Goal: Task Accomplishment & Management: Complete application form

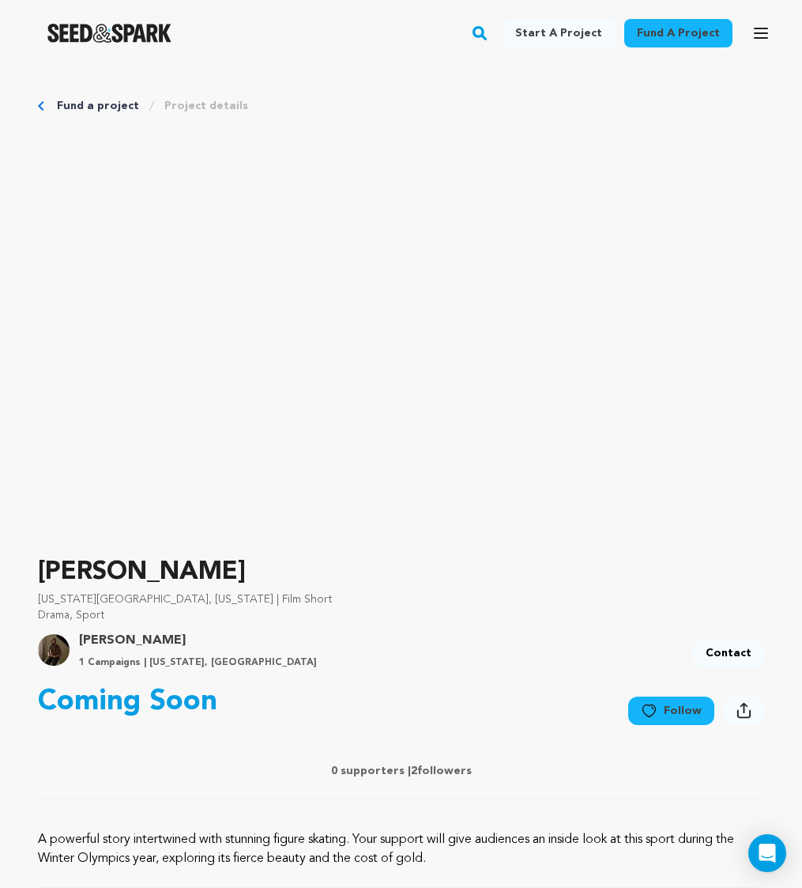
scroll to position [6980, 0]
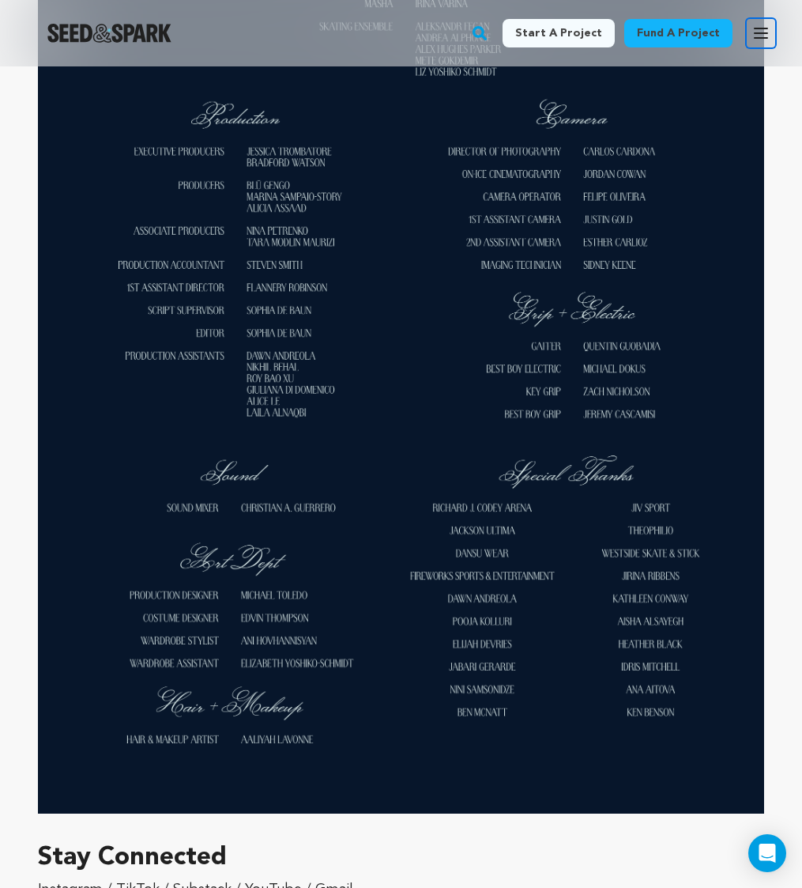
click at [767, 25] on icon "button" at bounding box center [761, 33] width 19 height 19
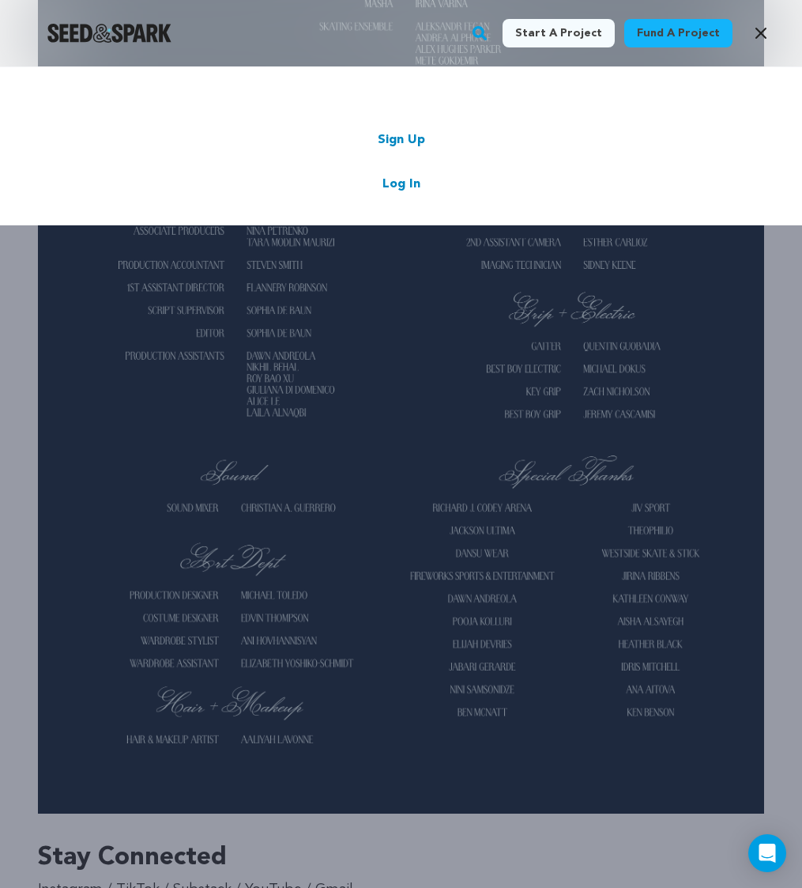
click at [415, 178] on link "Log In" at bounding box center [402, 184] width 38 height 19
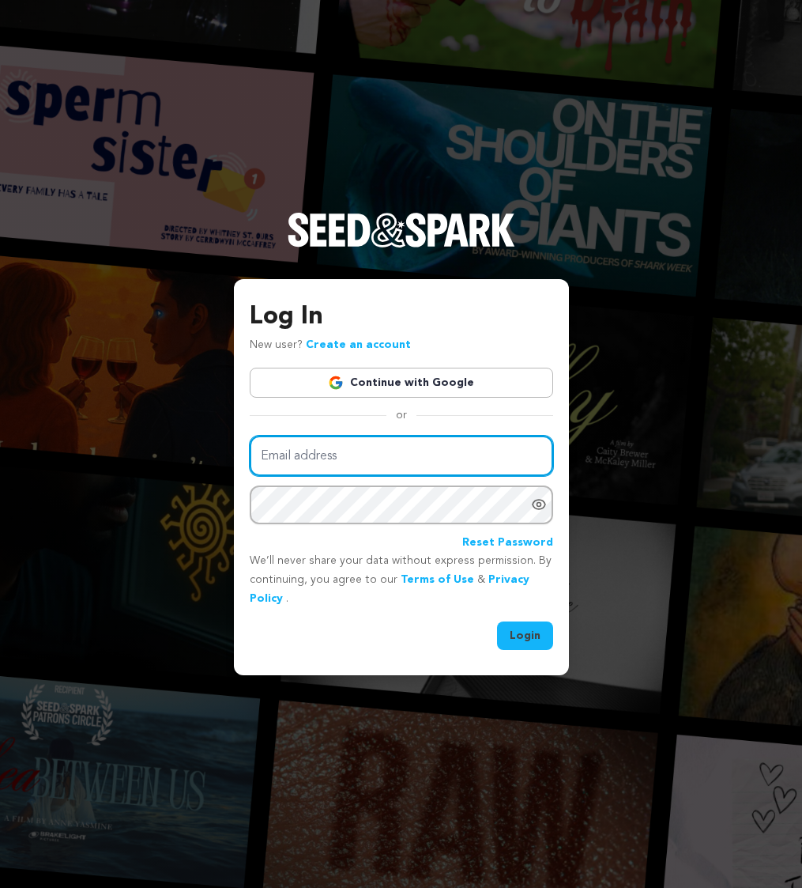
type input "jess@jesstrom.com"
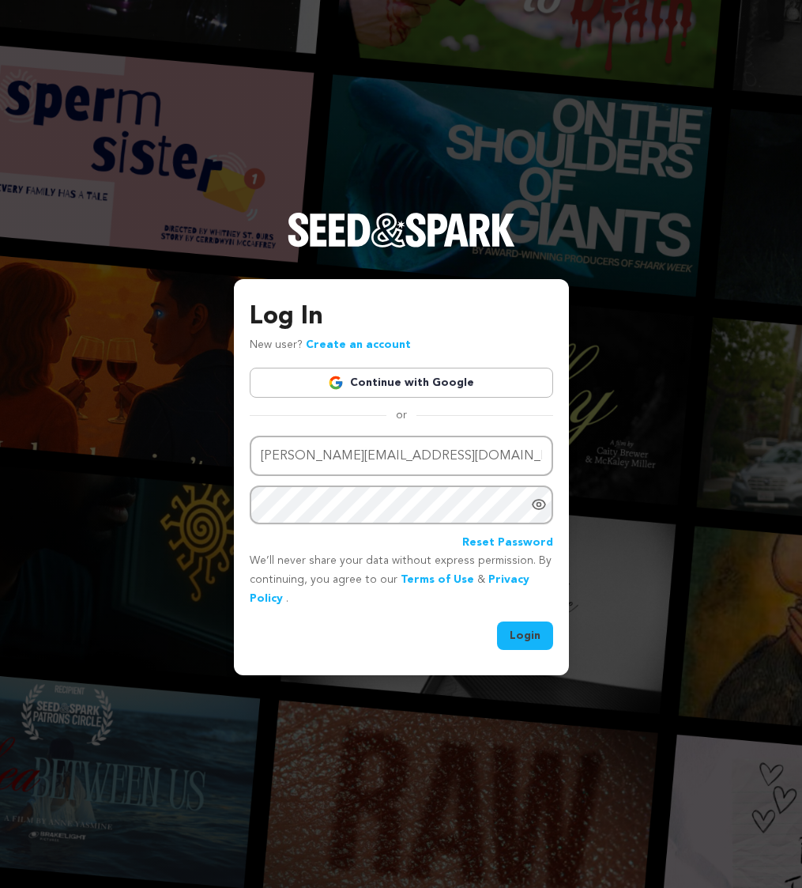
click at [537, 637] on button "Login" at bounding box center [525, 635] width 56 height 28
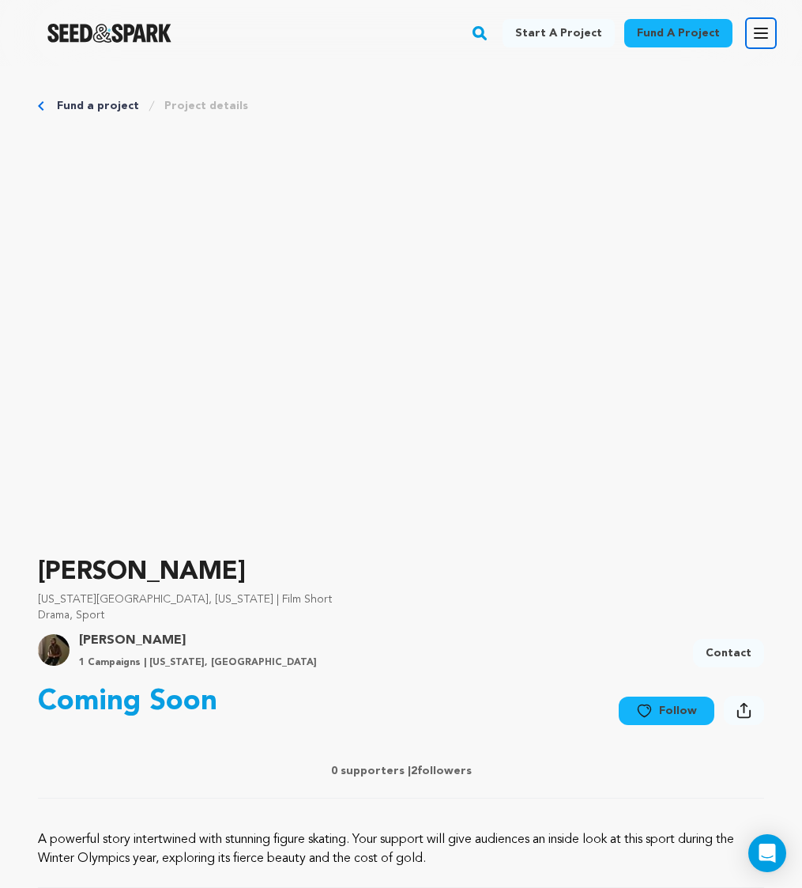
click at [763, 47] on button "Open main menu" at bounding box center [761, 33] width 32 height 32
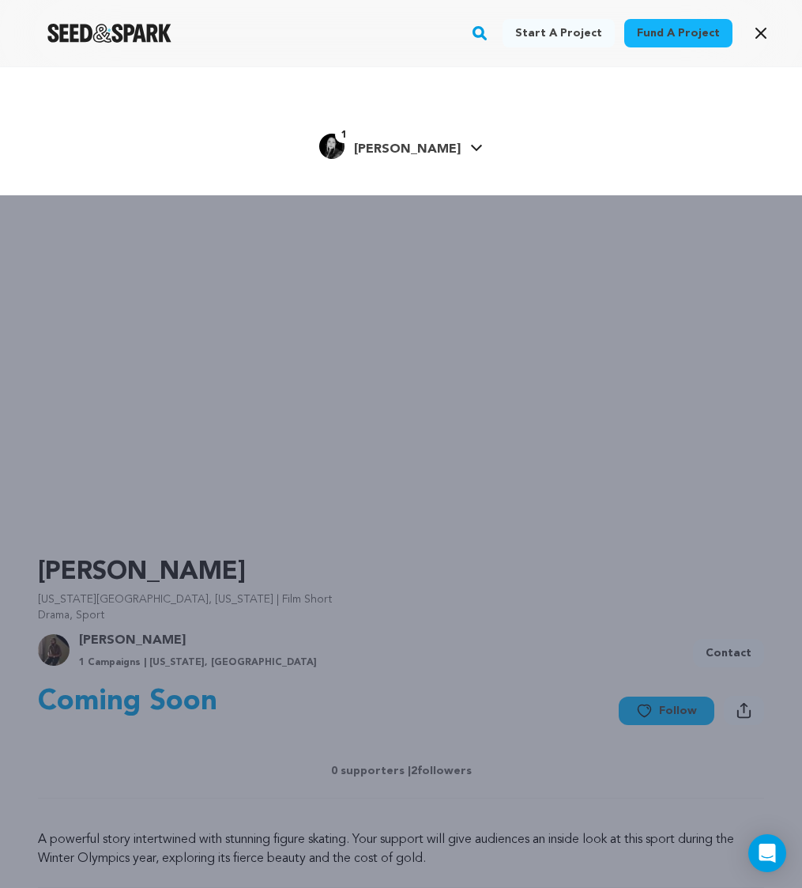
click at [454, 141] on link "1 Jessica T. Jessica T." at bounding box center [401, 144] width 164 height 28
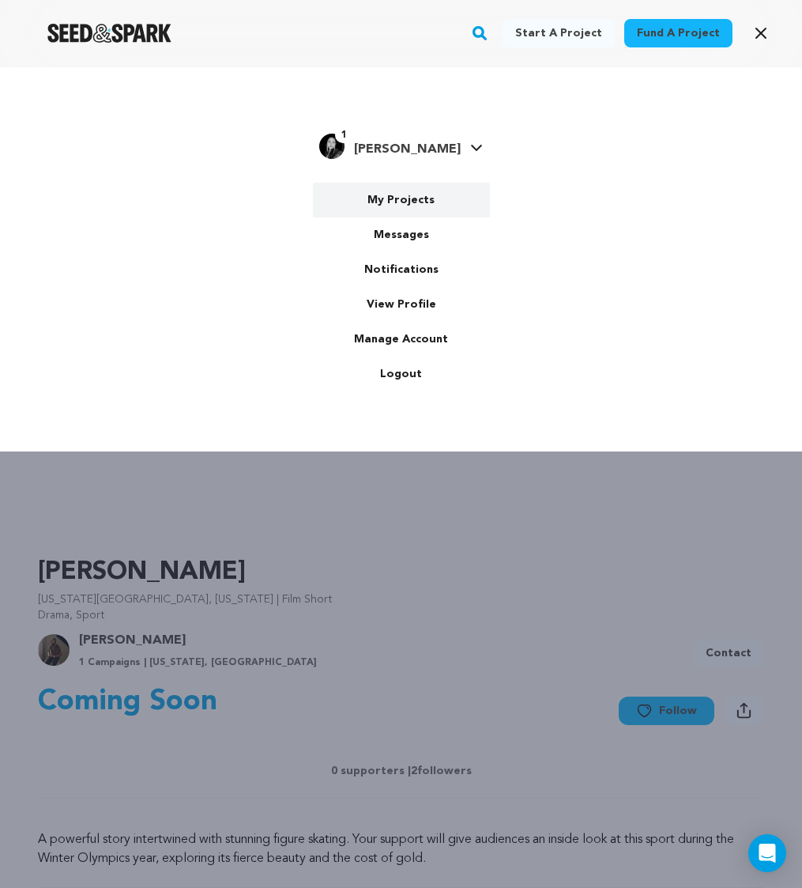
click at [412, 206] on link "My Projects" at bounding box center [401, 200] width 177 height 35
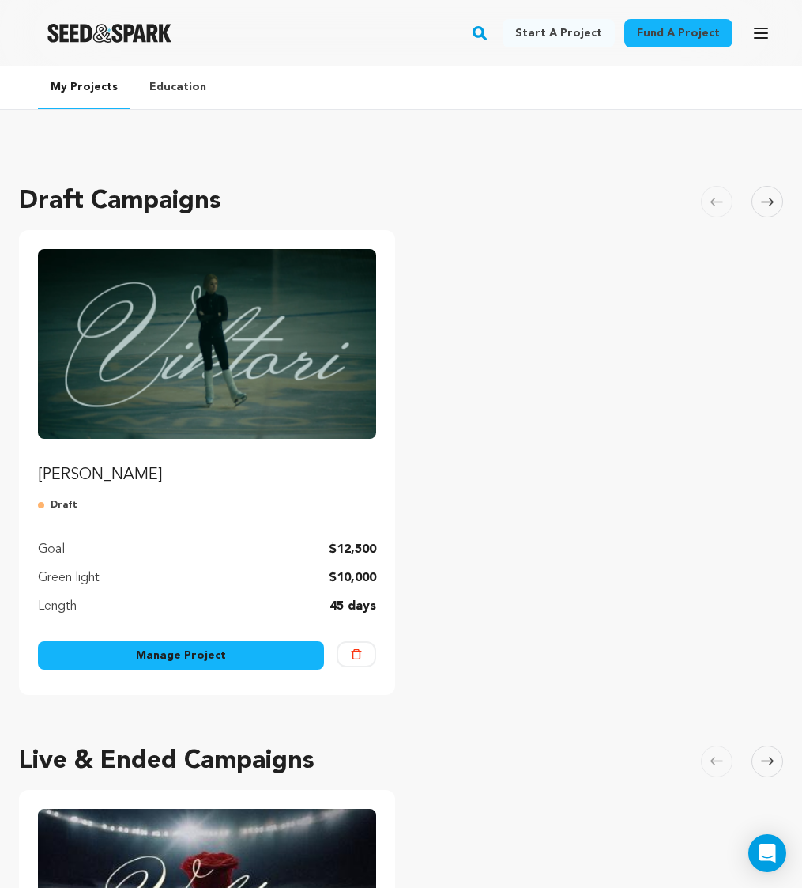
click at [251, 651] on link "Manage Project" at bounding box center [181, 655] width 286 height 28
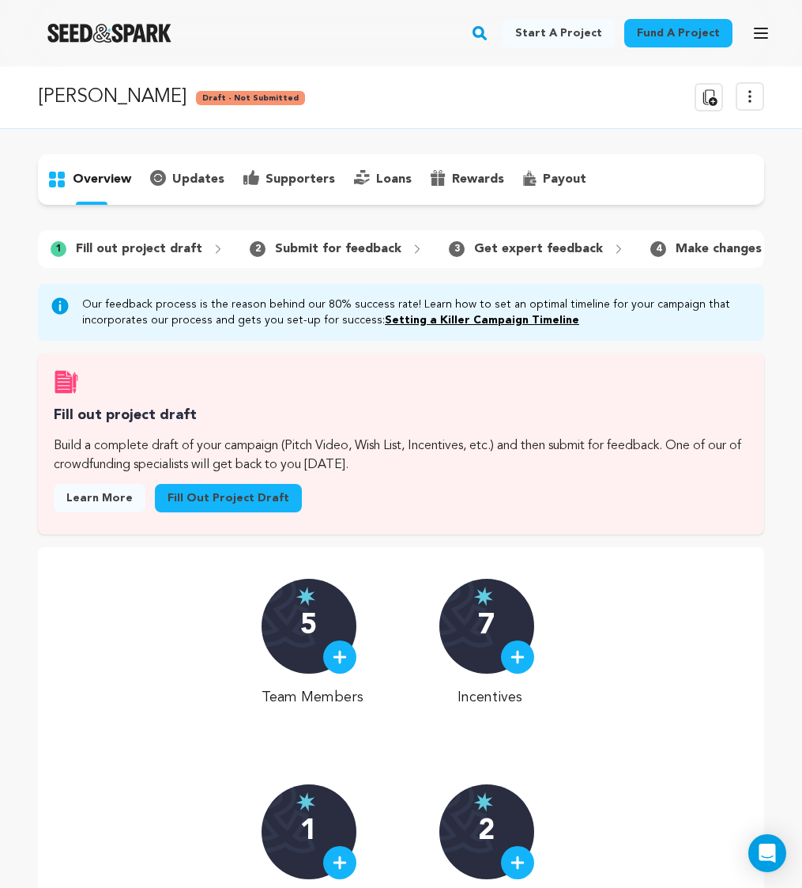
click at [207, 507] on link "Fill out project draft" at bounding box center [228, 498] width 147 height 28
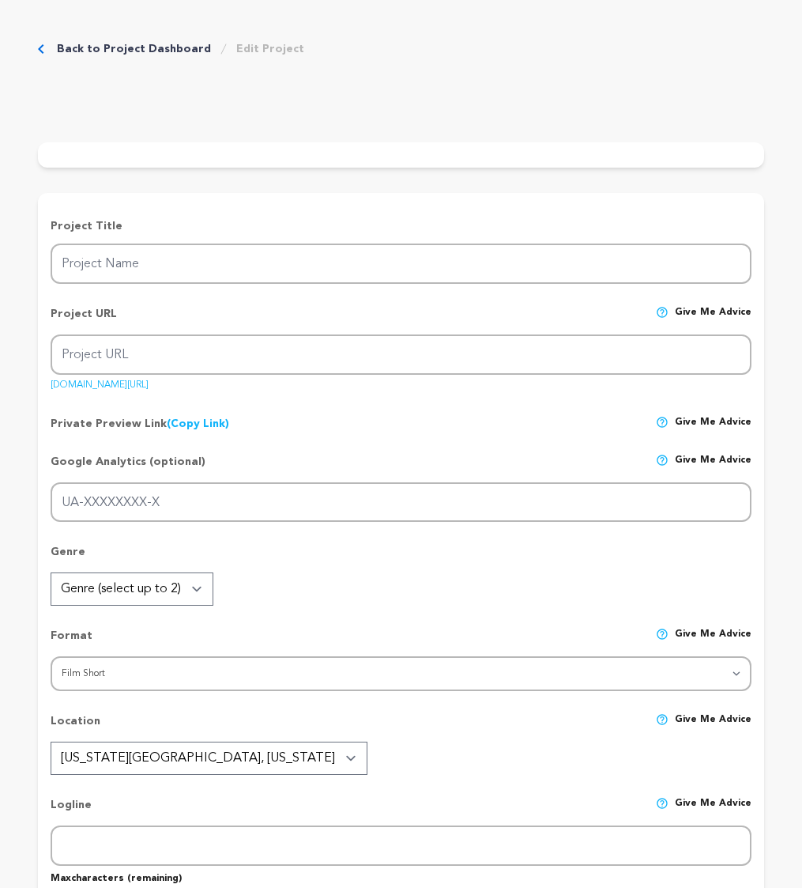
type input "[PERSON_NAME]"
type input "viktori-film"
type input "Former Soviet figure skater and ruthless coach, Viktoria, pushes her students t…"
type textarea "A powerful story intertwined with stunning figure skating. Your support will gi…"
type textarea "A portrait of a coach forged by the resilience required to pursue greatness and…"
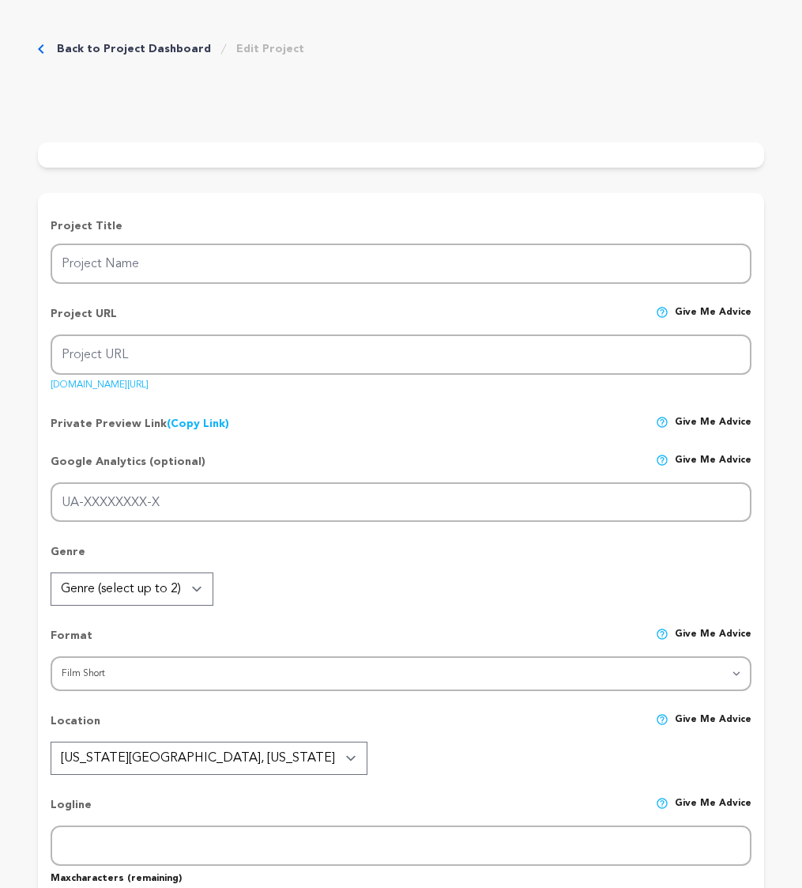
radio input "true"
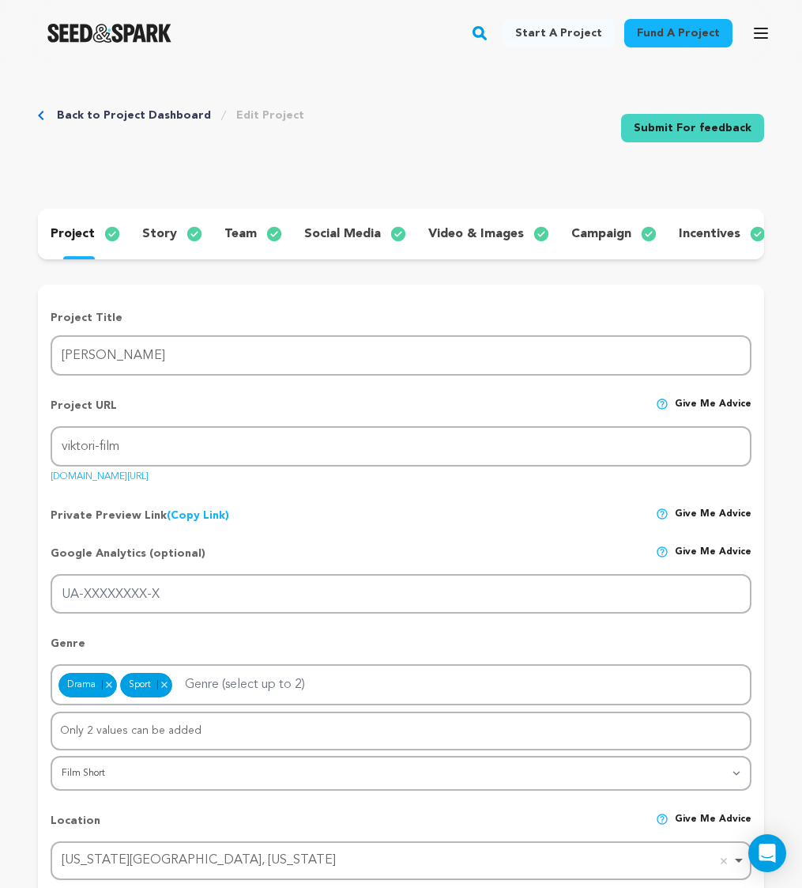
click at [170, 237] on p "story" at bounding box center [159, 233] width 35 height 19
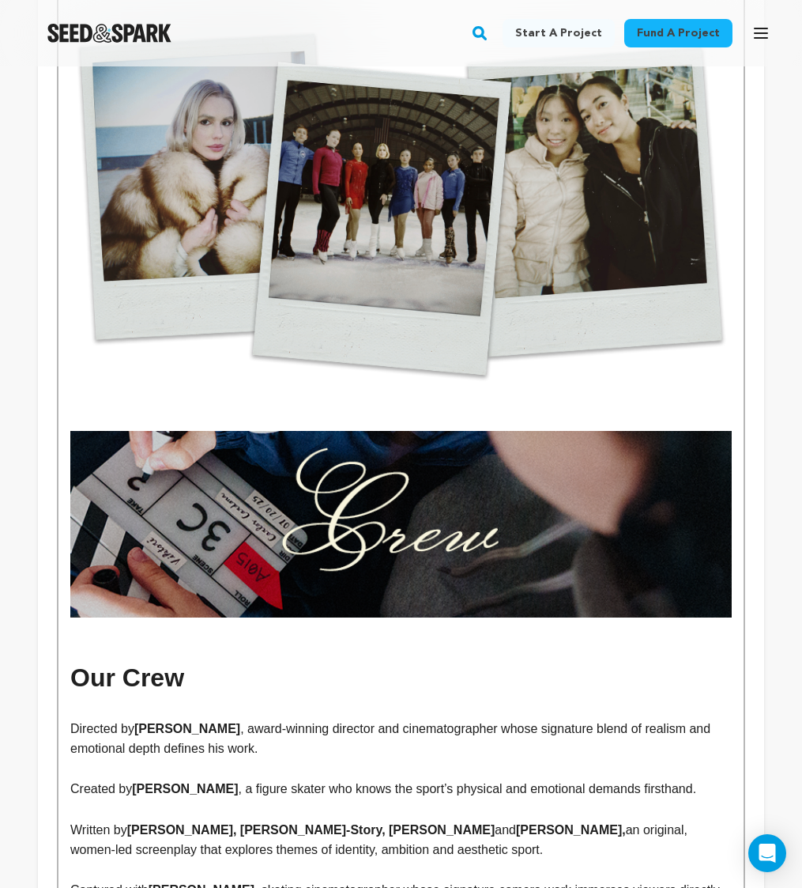
scroll to position [4563, 0]
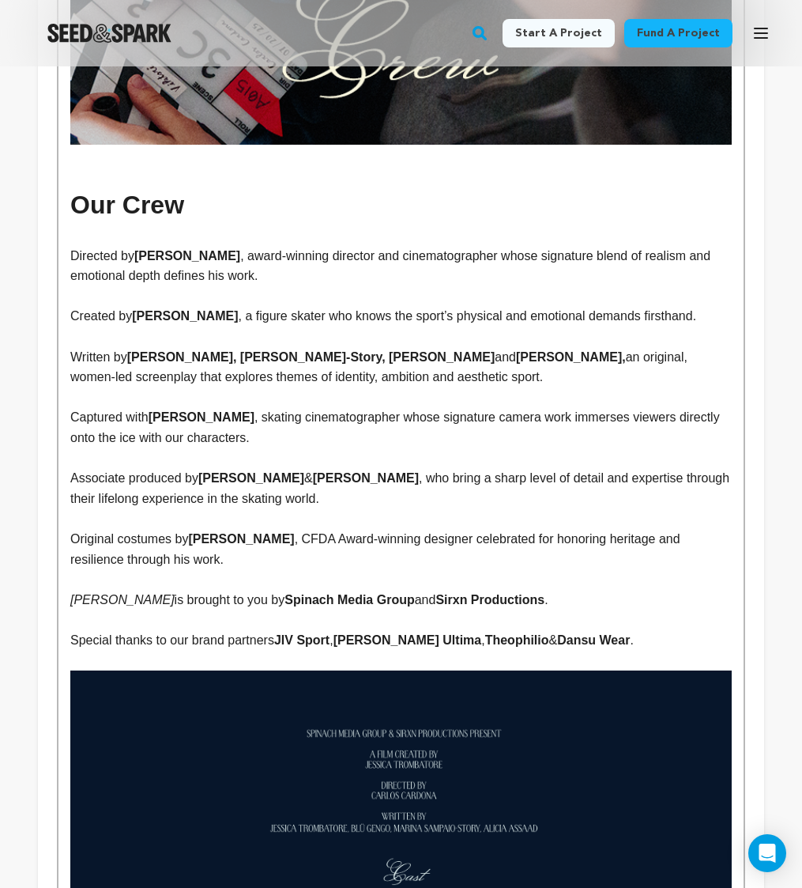
click at [300, 644] on strong "JIV Sport" at bounding box center [301, 639] width 55 height 13
click at [263, 655] on p at bounding box center [401, 660] width 662 height 21
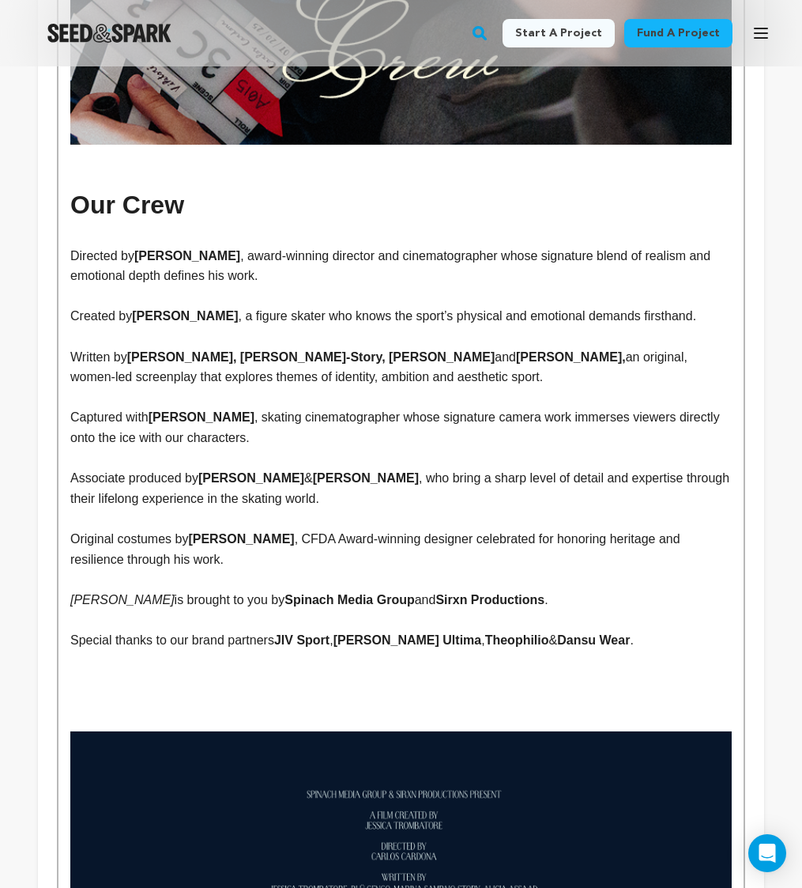
click at [262, 696] on p at bounding box center [401, 701] width 662 height 21
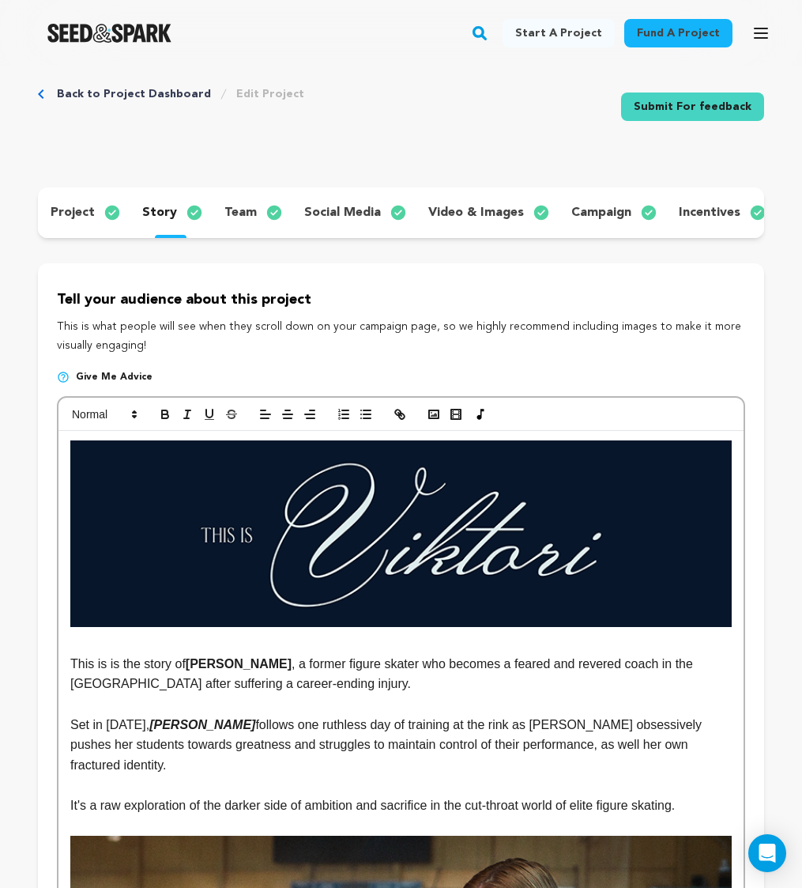
scroll to position [0, 0]
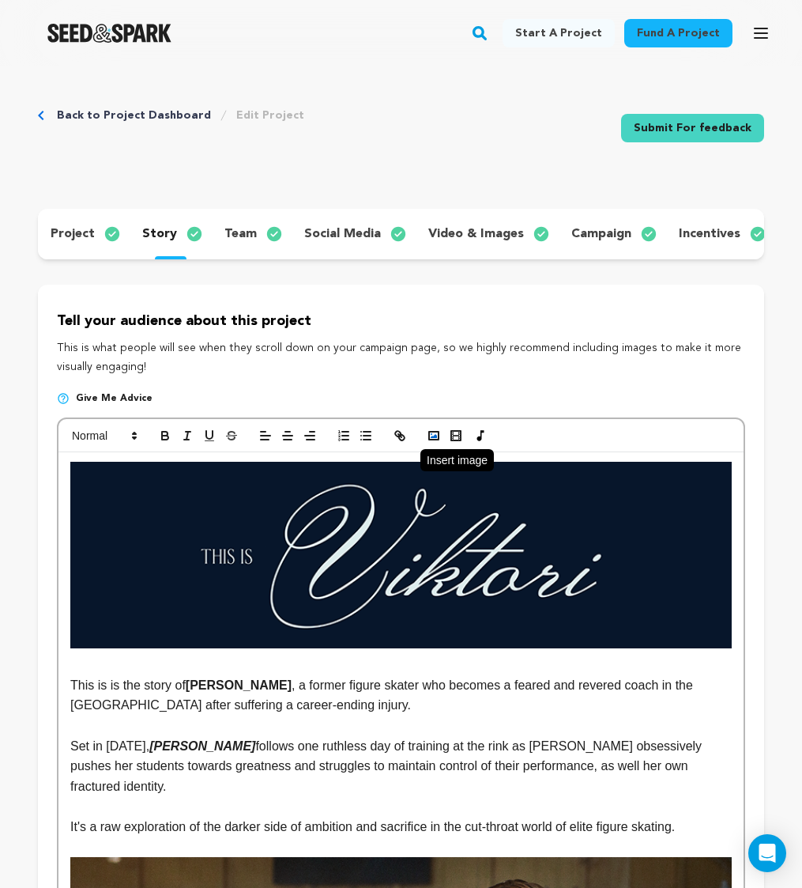
click at [432, 432] on rect "button" at bounding box center [433, 436] width 9 height 8
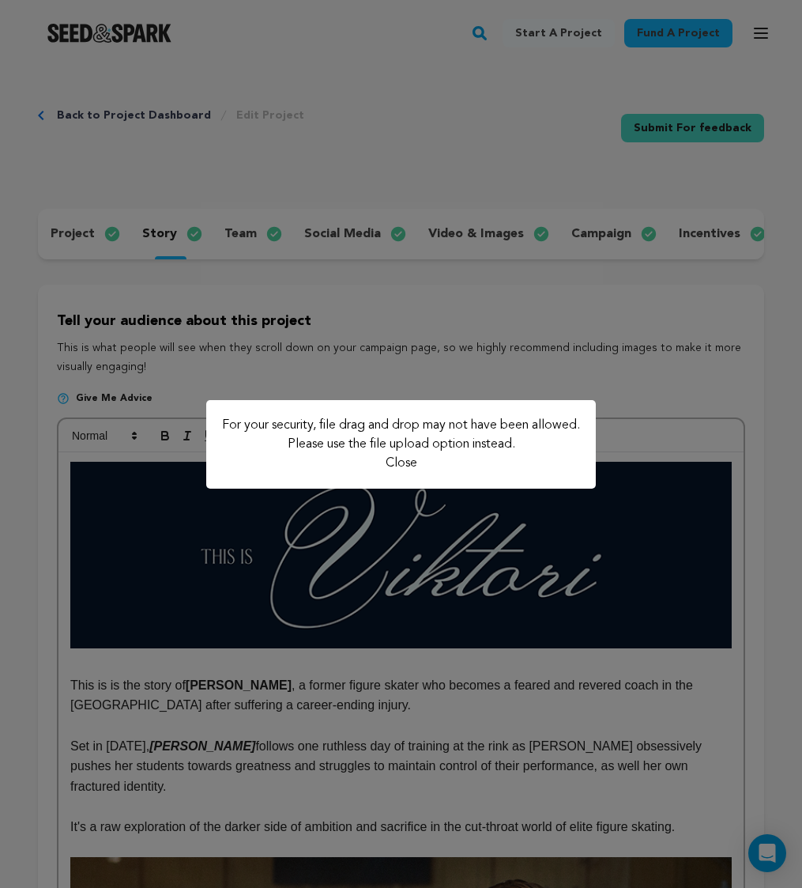
click at [405, 466] on button "Close" at bounding box center [402, 463] width 32 height 19
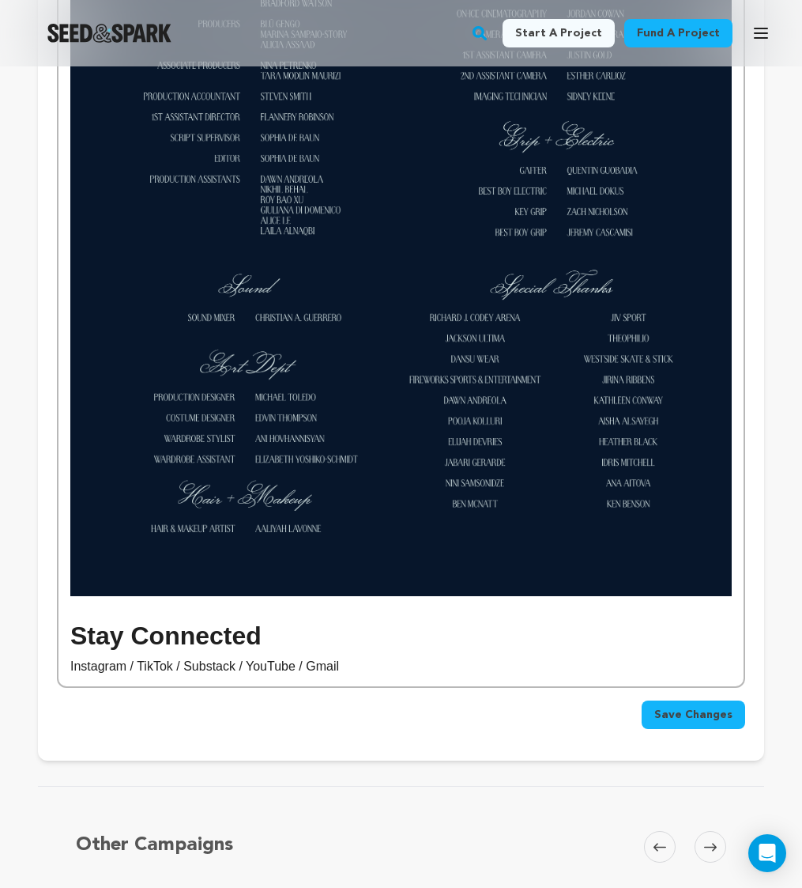
scroll to position [5720, 0]
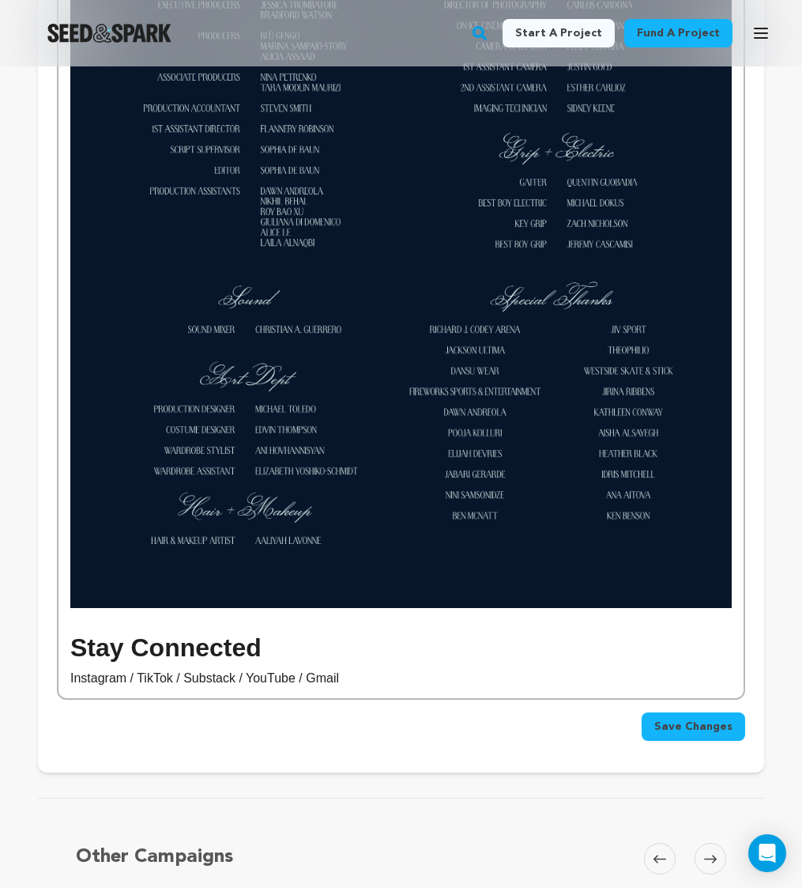
click at [405, 466] on img at bounding box center [401, 91] width 662 height 1034
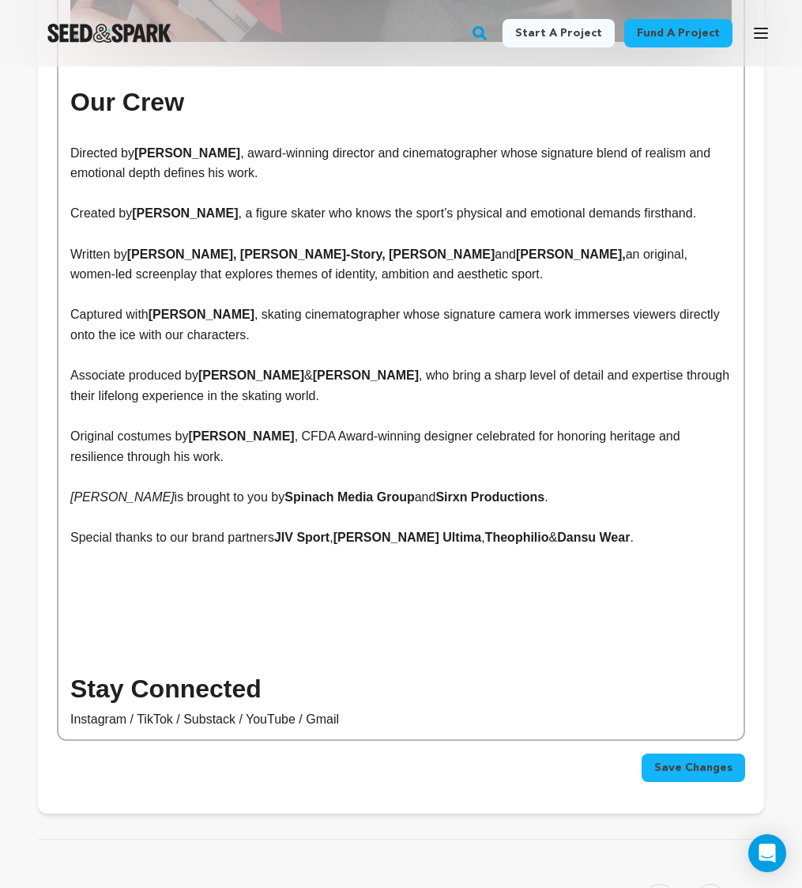
click at [353, 615] on p at bounding box center [401, 618] width 662 height 21
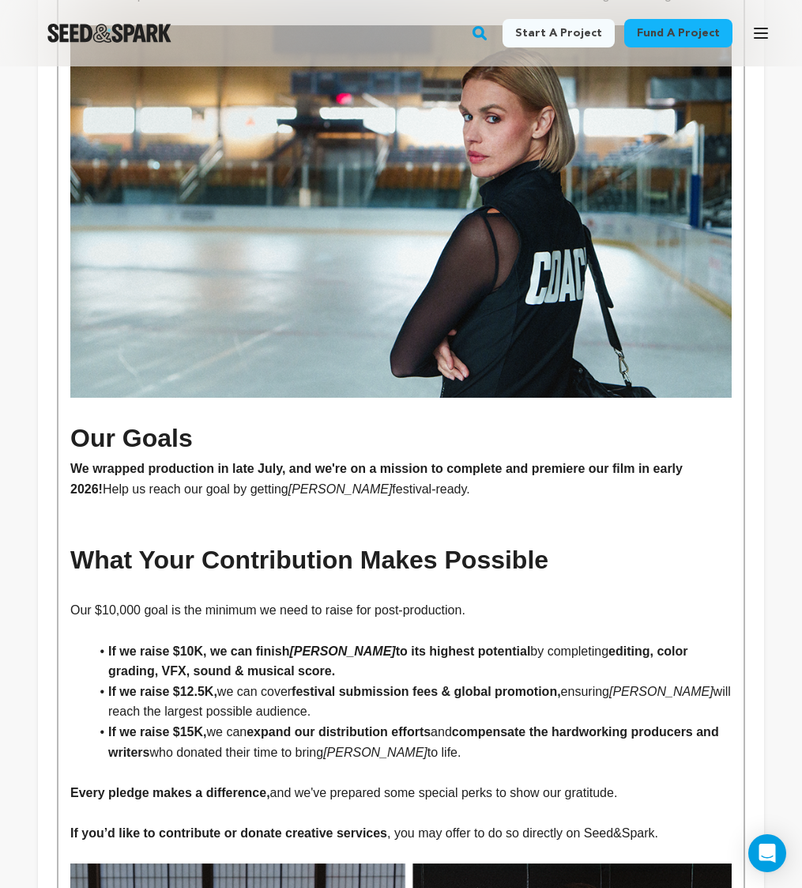
scroll to position [0, 0]
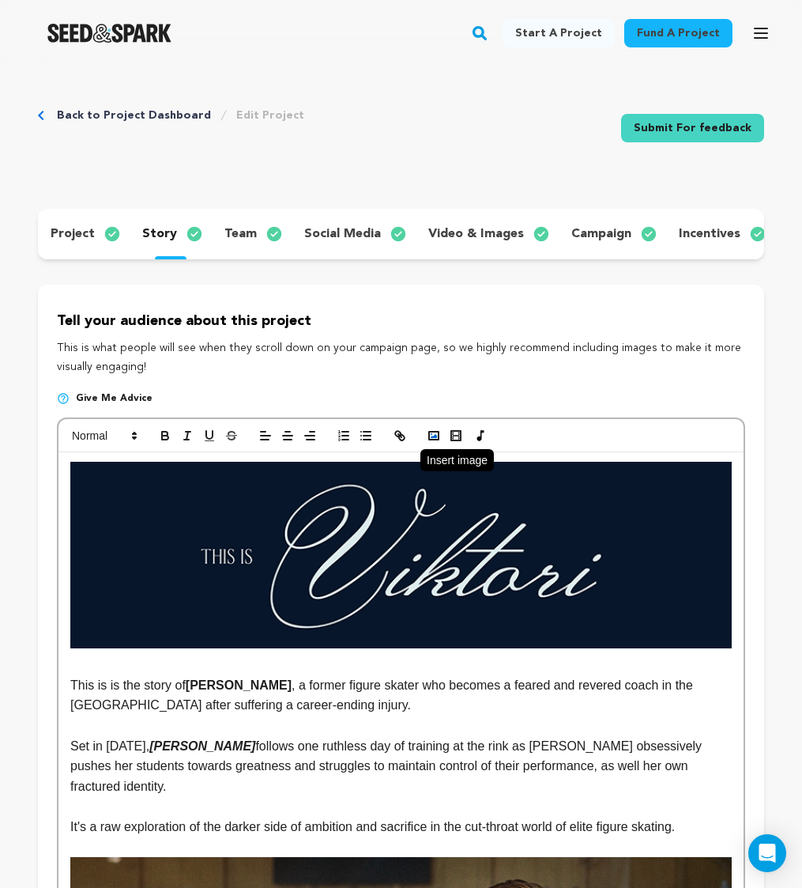
click at [429, 433] on rect "button" at bounding box center [433, 436] width 9 height 8
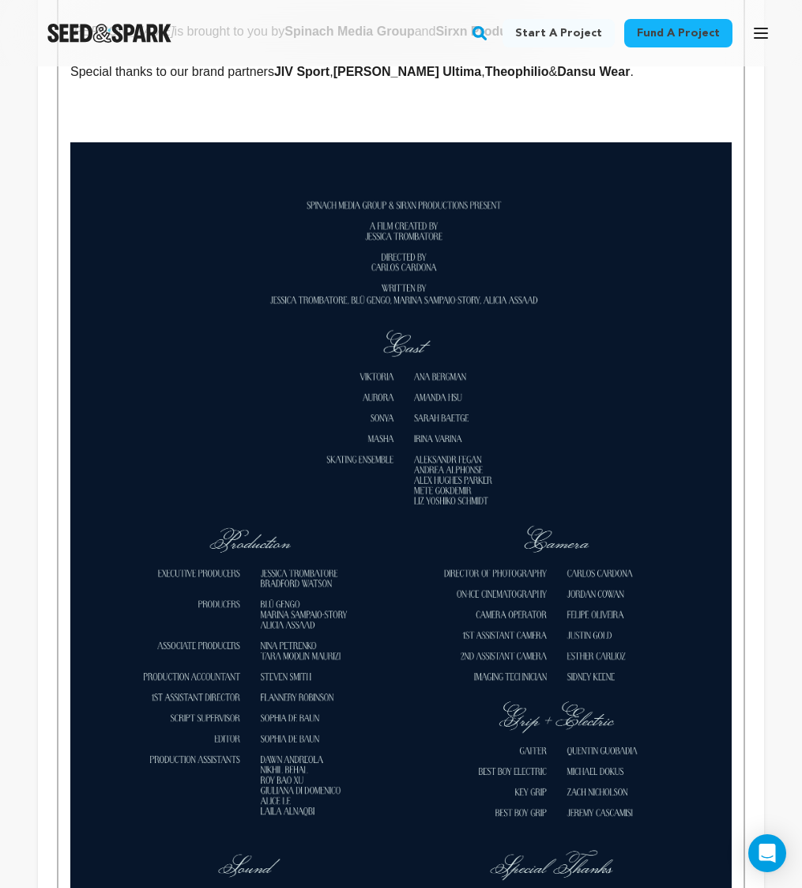
scroll to position [4733, 0]
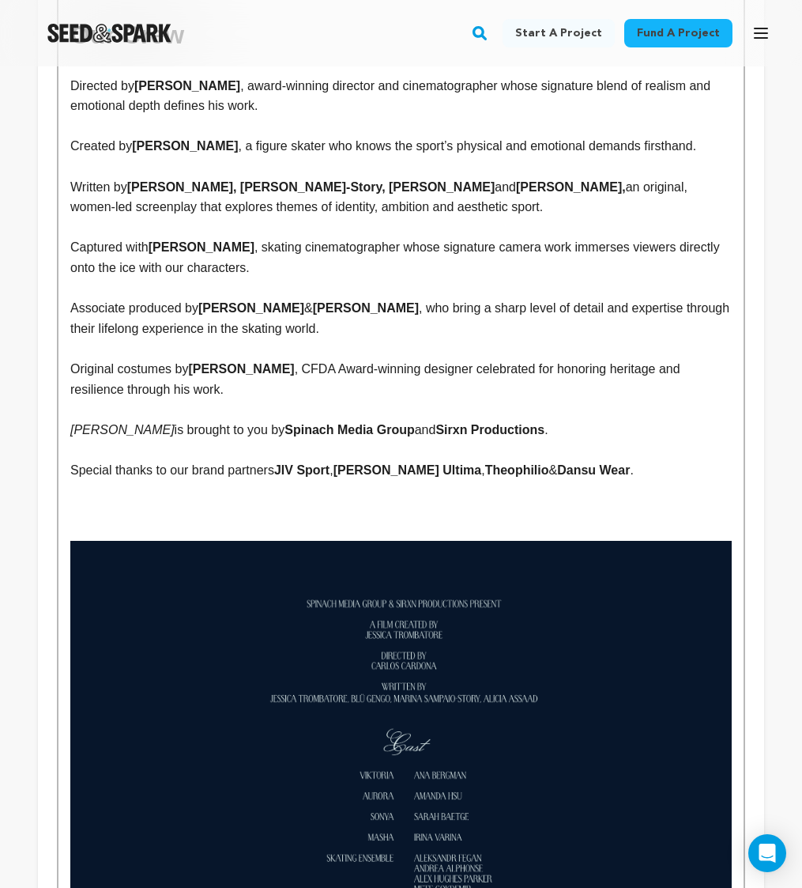
click at [613, 524] on p at bounding box center [401, 531] width 662 height 21
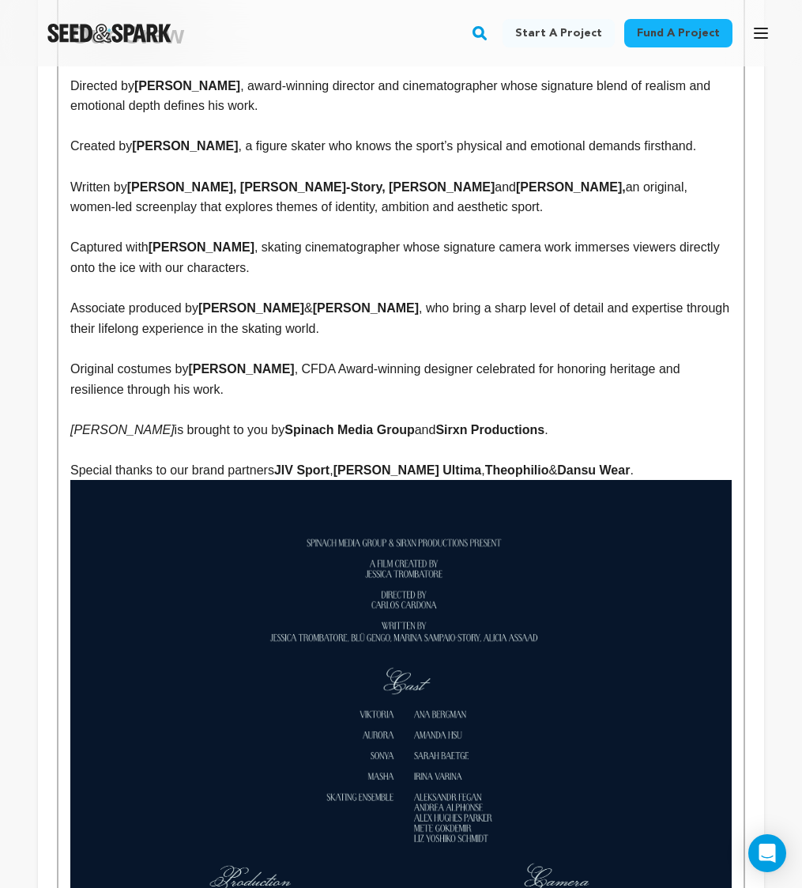
click at [609, 471] on p "Special thanks to our brand partners JIV Sport , Jackson Ultima , Theophilio & …" at bounding box center [401, 470] width 662 height 21
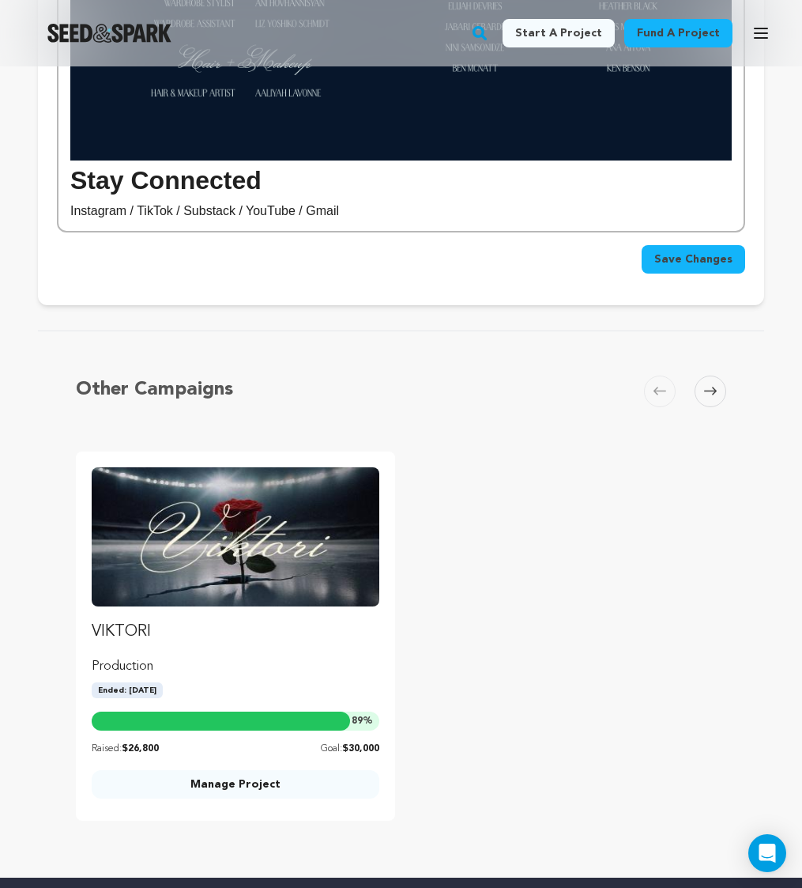
scroll to position [5896, 0]
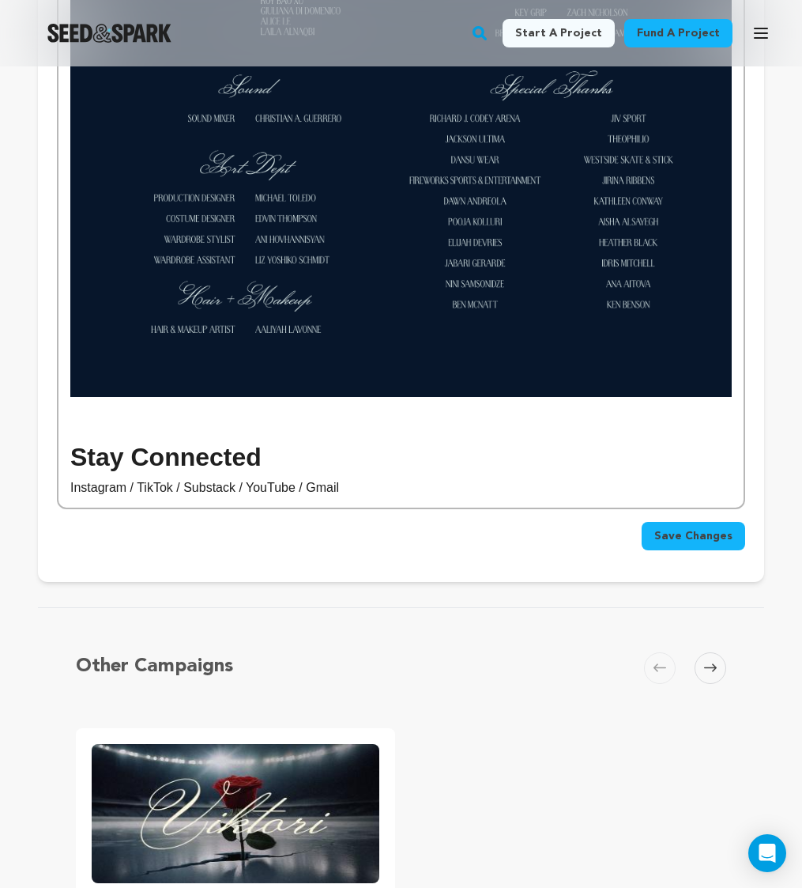
scroll to position [5872, 0]
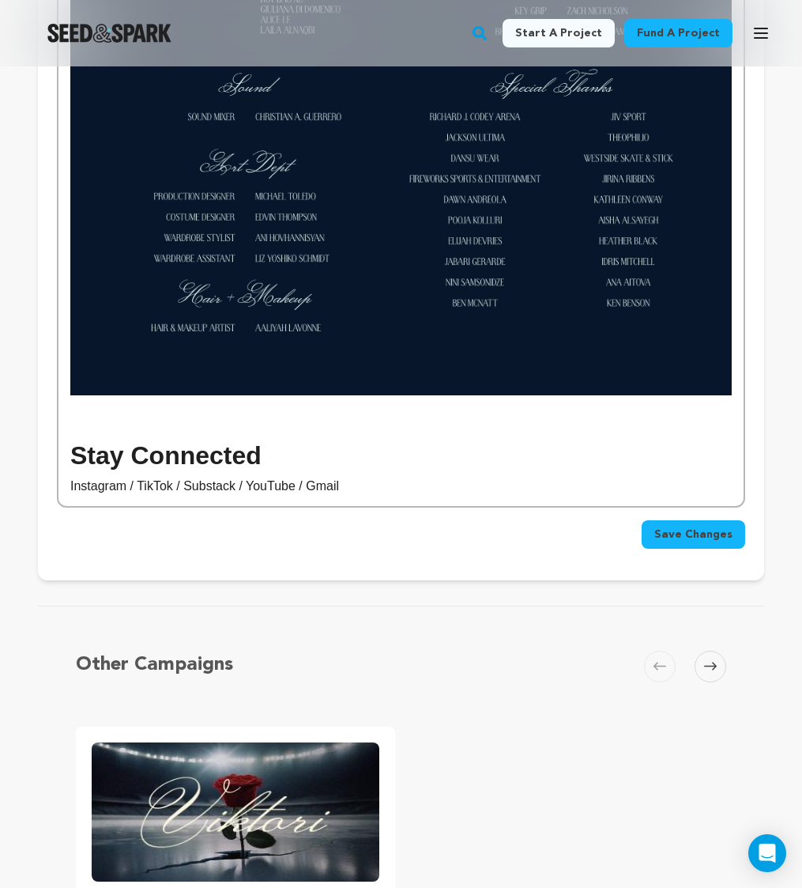
click at [237, 493] on p "Instagram / TikTok / Substack / YouTube / Gmail" at bounding box center [401, 486] width 662 height 21
click at [215, 492] on p "Instagram / TikTok / Substack / YouTube / Gmail" at bounding box center [401, 486] width 662 height 21
click at [215, 494] on p "Instagram / TikTok / Substack / YouTube / Gmail" at bounding box center [401, 486] width 662 height 21
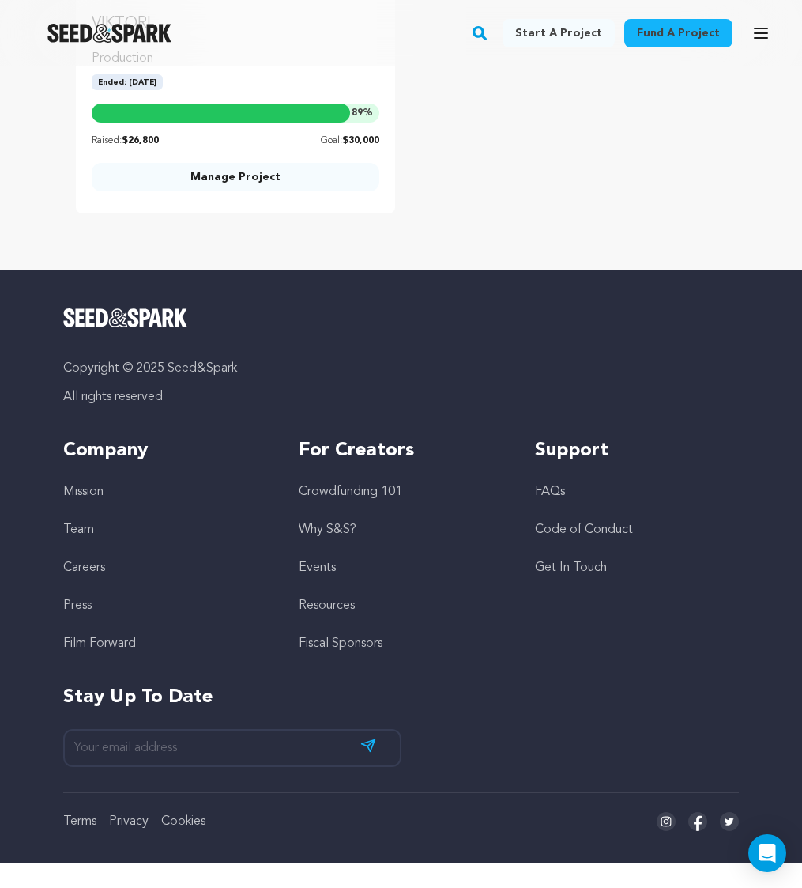
scroll to position [6103, 0]
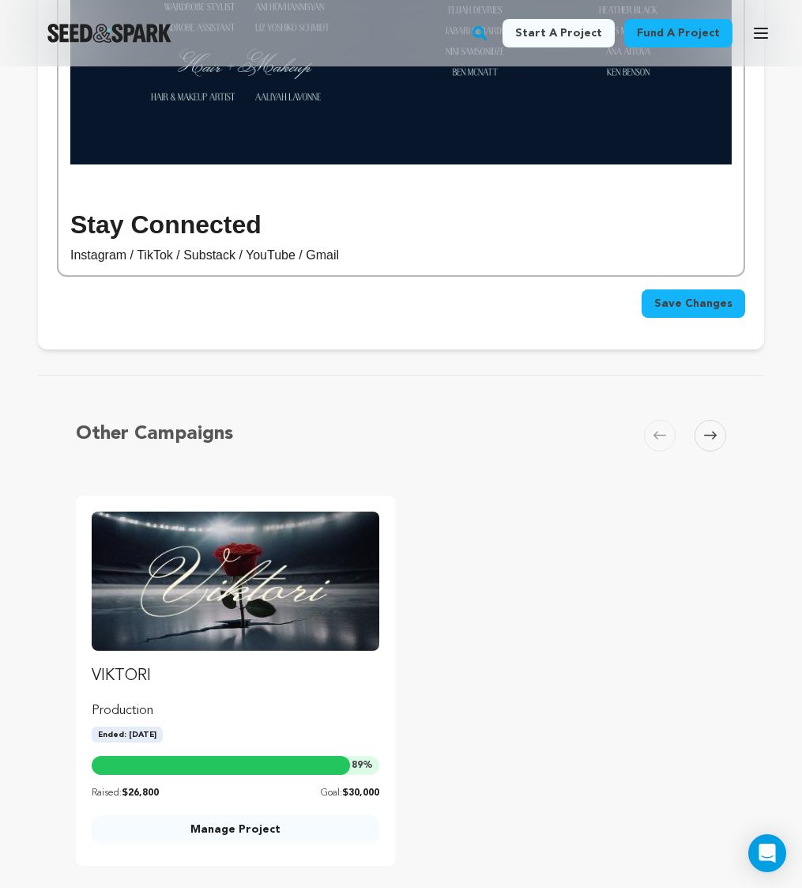
click at [104, 258] on p "Instagram / TikTok / Substack / YouTube / Gmail" at bounding box center [401, 255] width 662 height 21
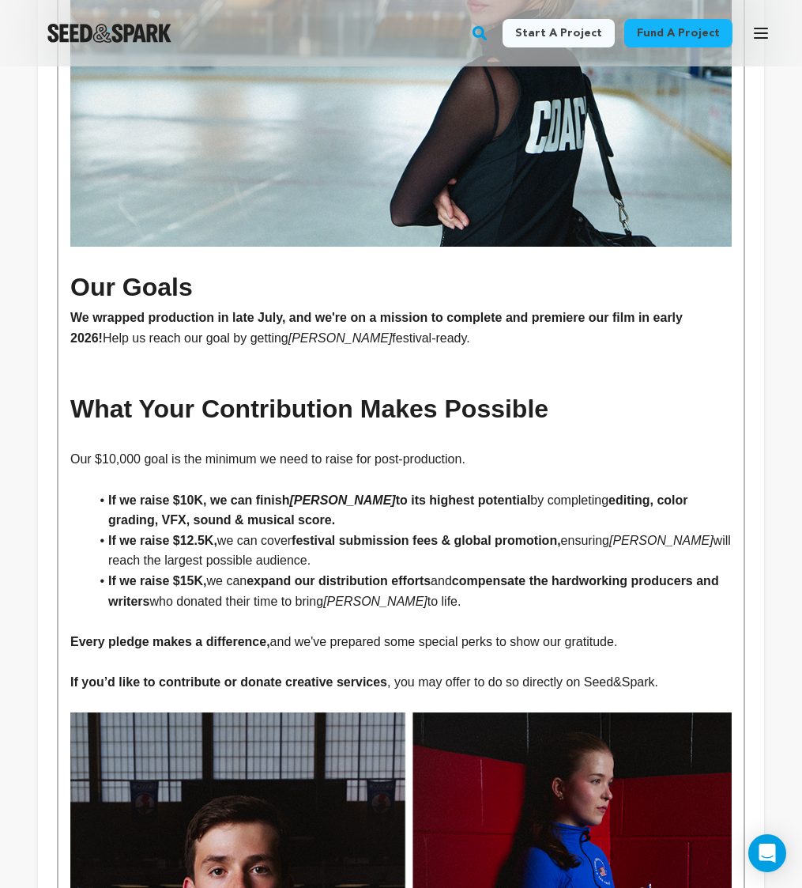
scroll to position [0, 0]
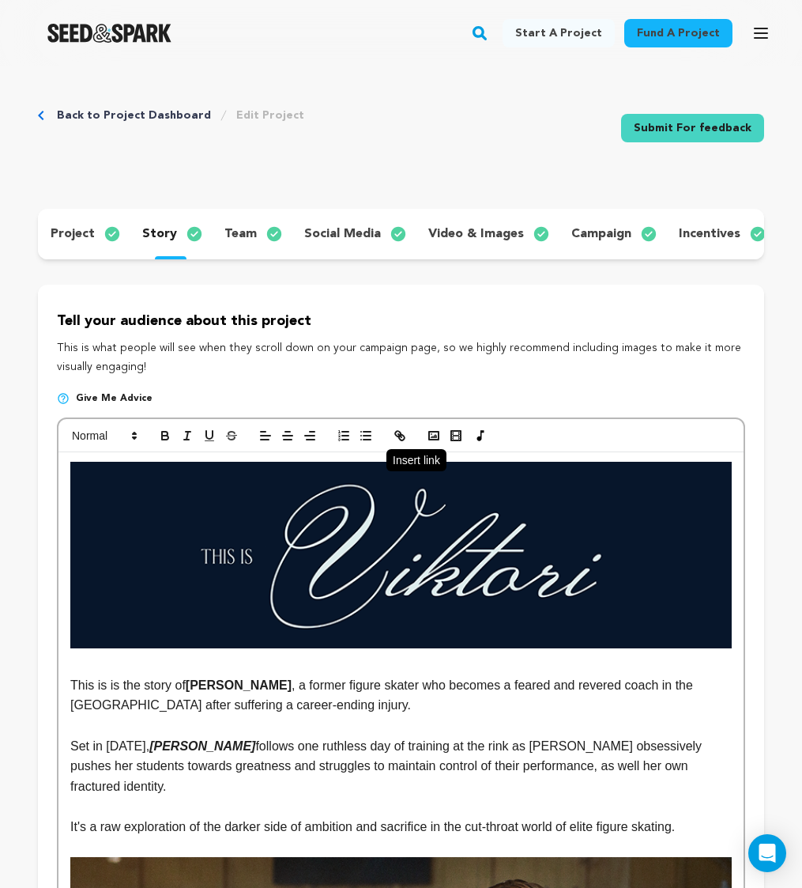
click at [400, 436] on icon "button" at bounding box center [402, 438] width 6 height 6
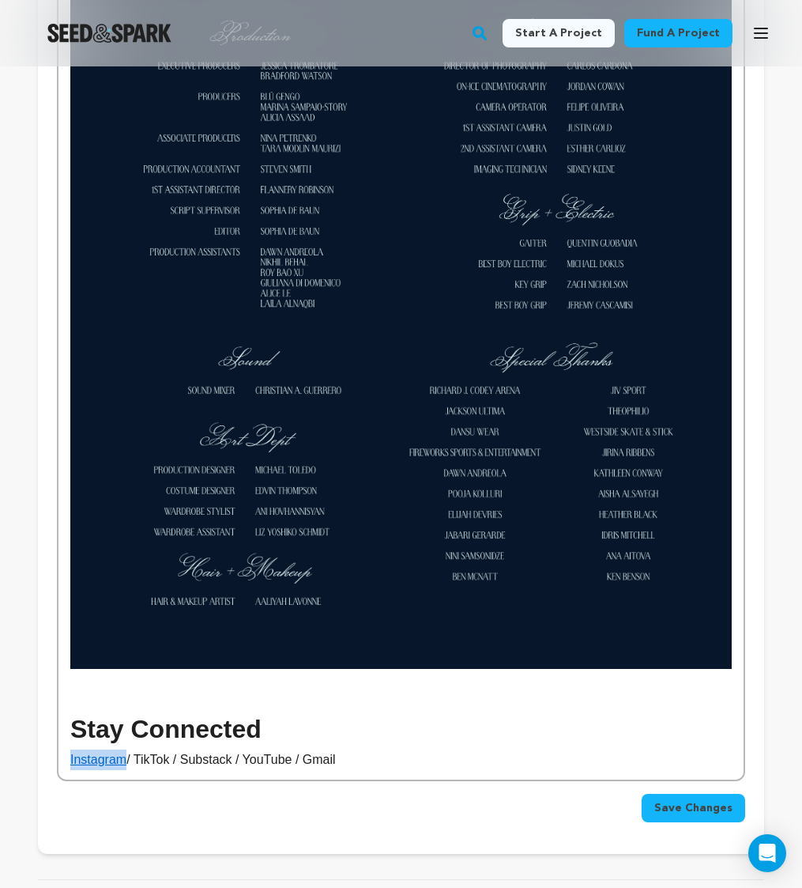
scroll to position [5607, 0]
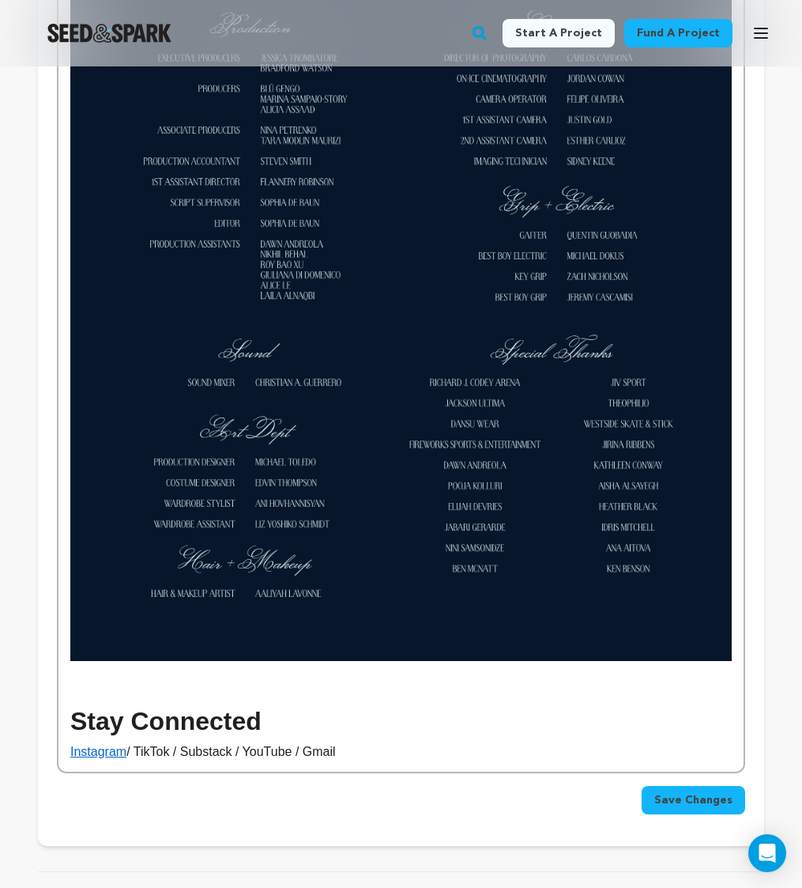
click at [147, 752] on p "Instagram / TikTok / Substack / YouTube / Gmail" at bounding box center [401, 751] width 662 height 21
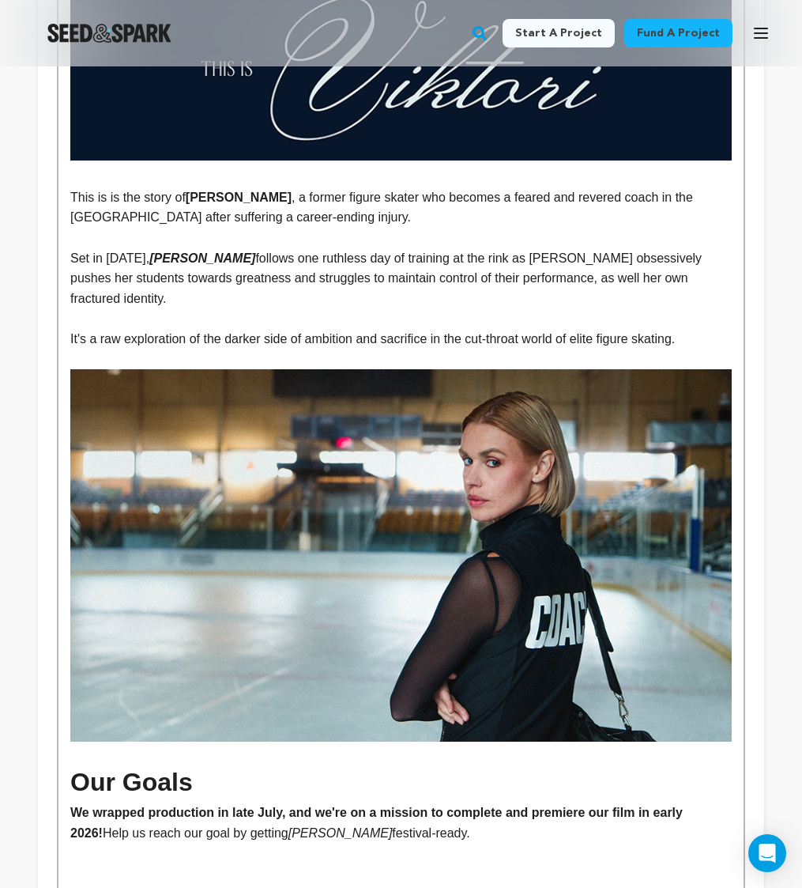
scroll to position [0, 0]
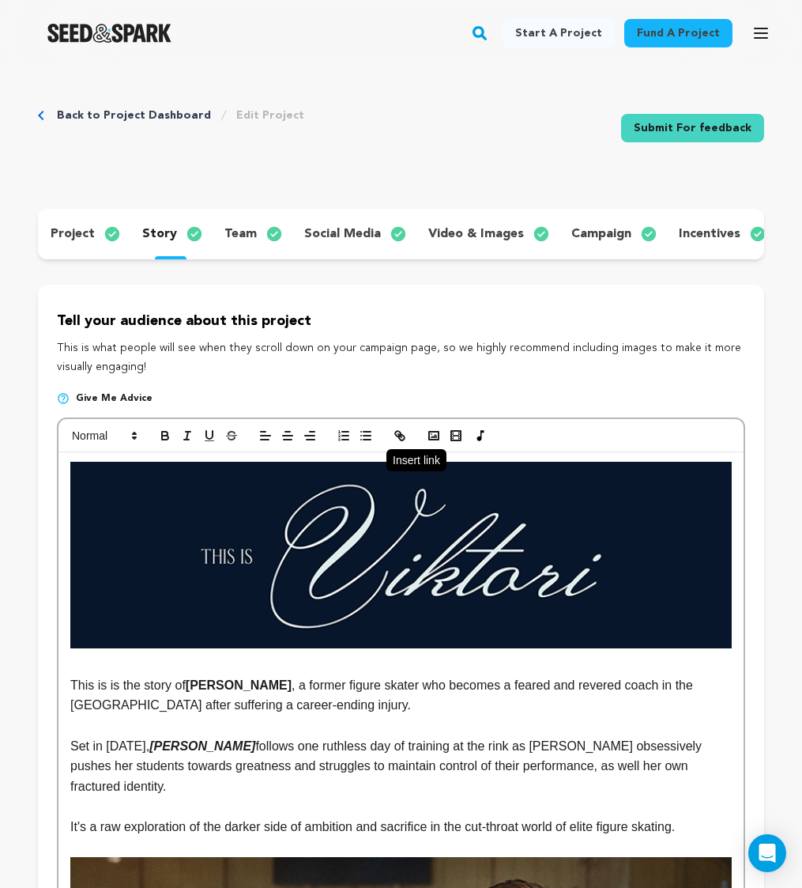
click at [405, 439] on icon "button" at bounding box center [400, 435] width 14 height 14
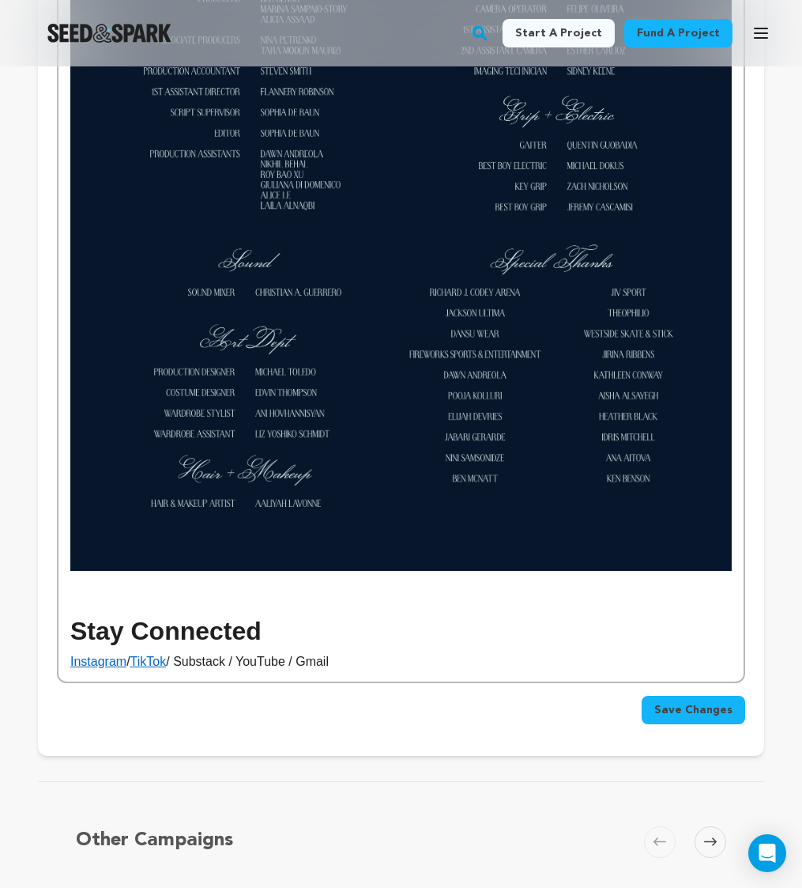
scroll to position [6044, 0]
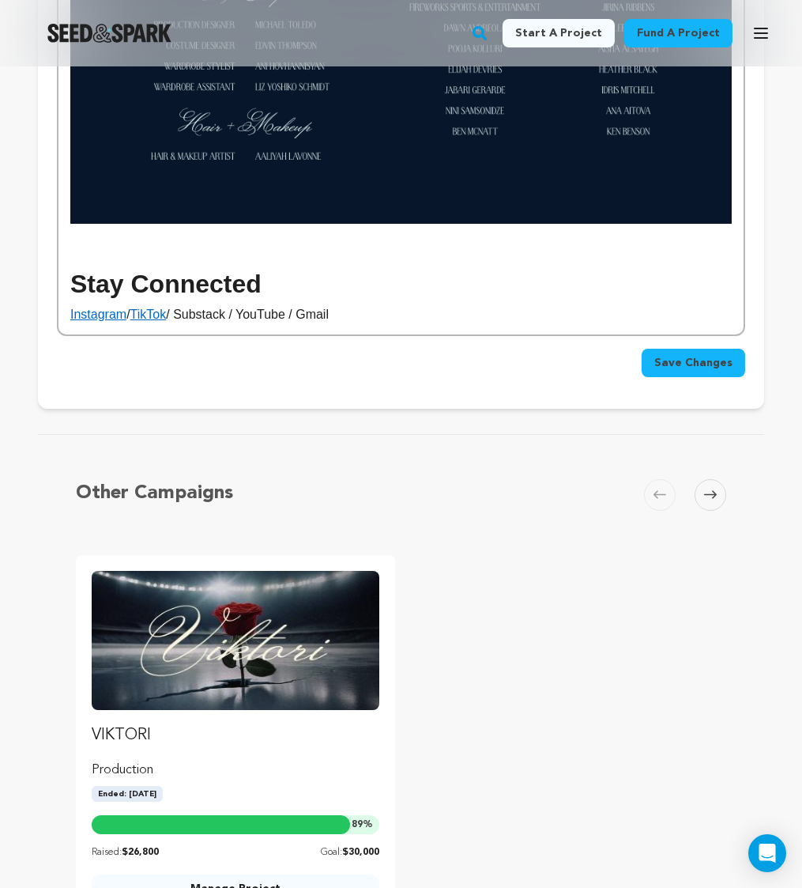
click at [214, 317] on p "Instagram / TikTok / Substack / YouTube / Gmail" at bounding box center [401, 314] width 662 height 21
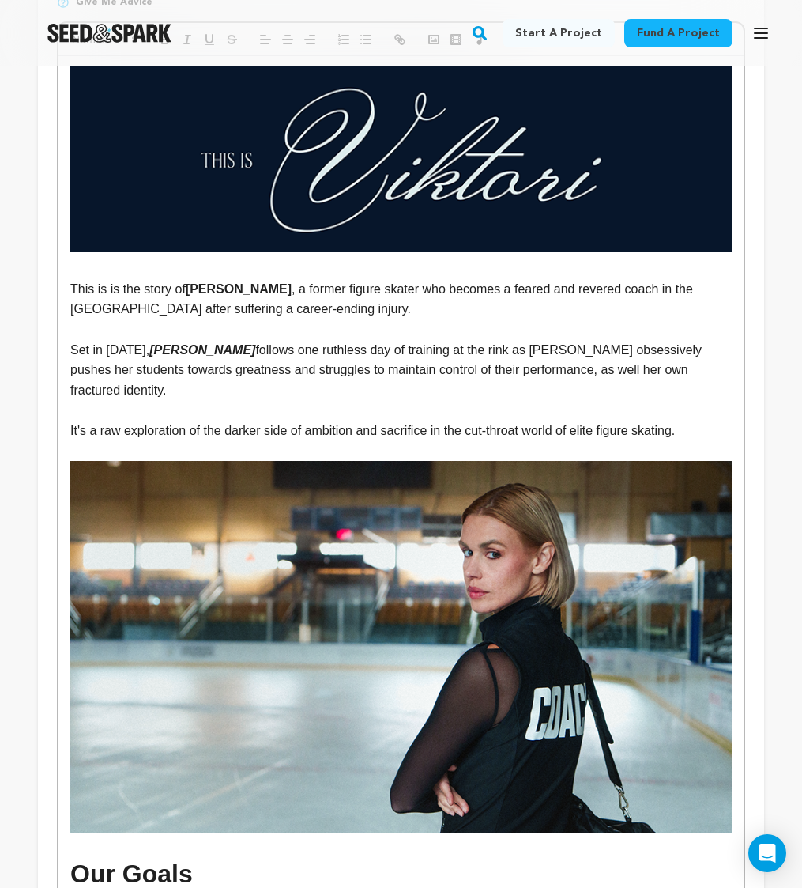
scroll to position [303, 0]
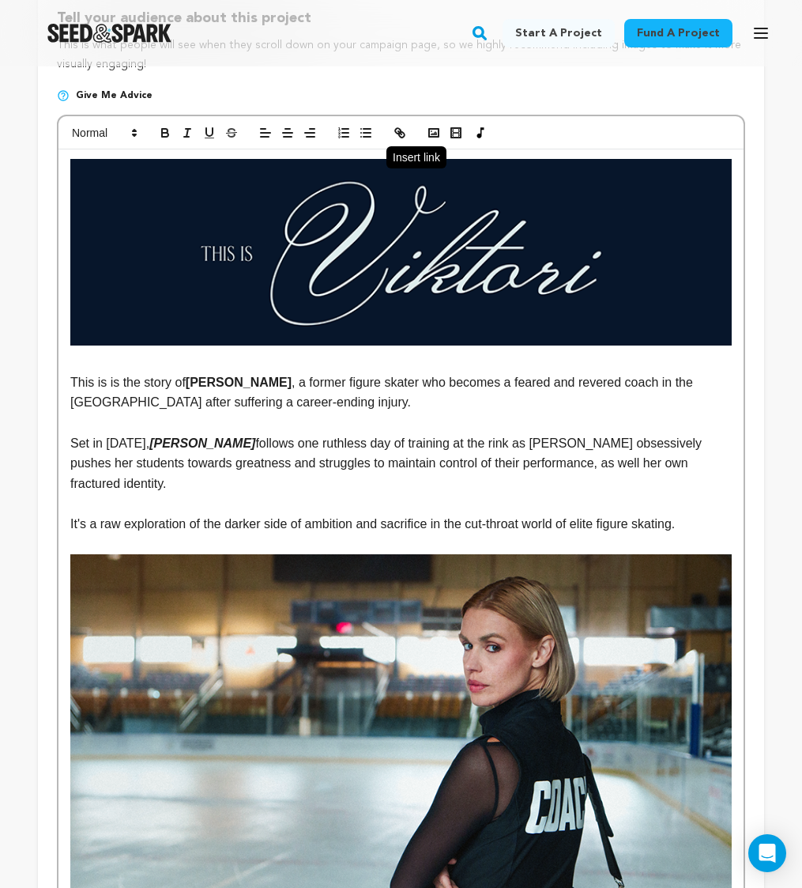
click at [405, 134] on icon "button" at bounding box center [400, 133] width 14 height 14
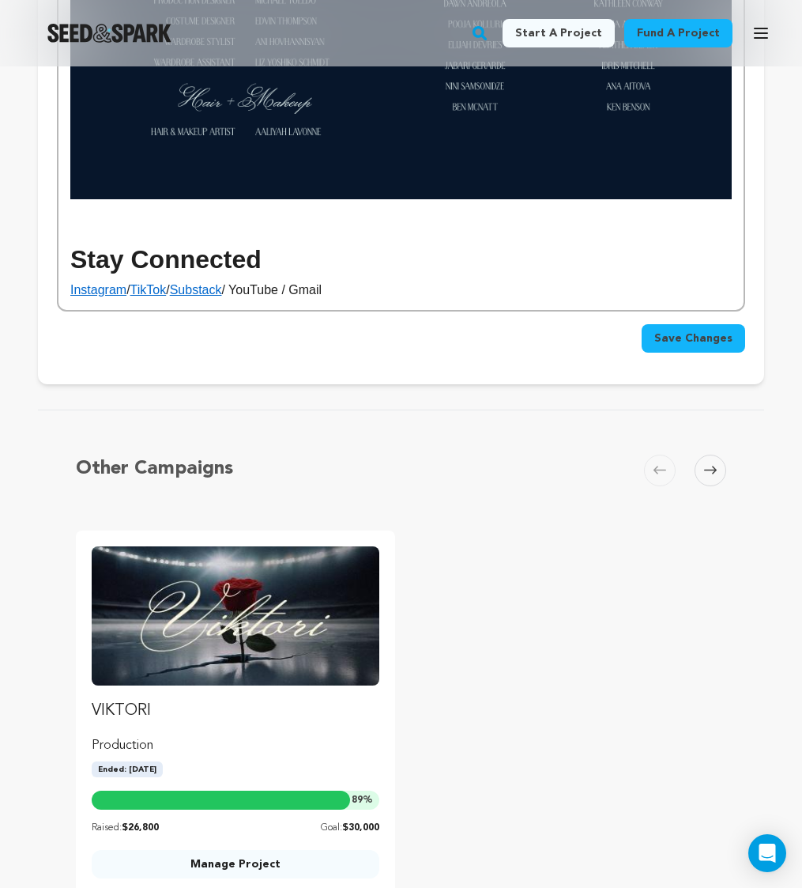
scroll to position [6104, 0]
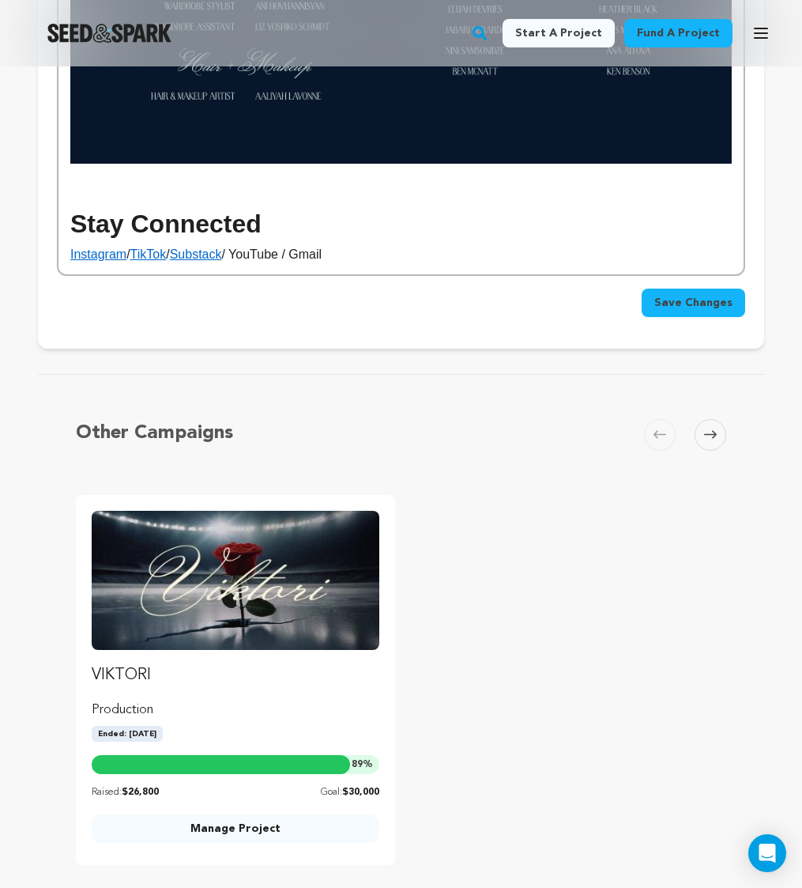
click at [258, 263] on p "Instagram / TikTok / Substack / YouTube / Gmail" at bounding box center [401, 254] width 662 height 21
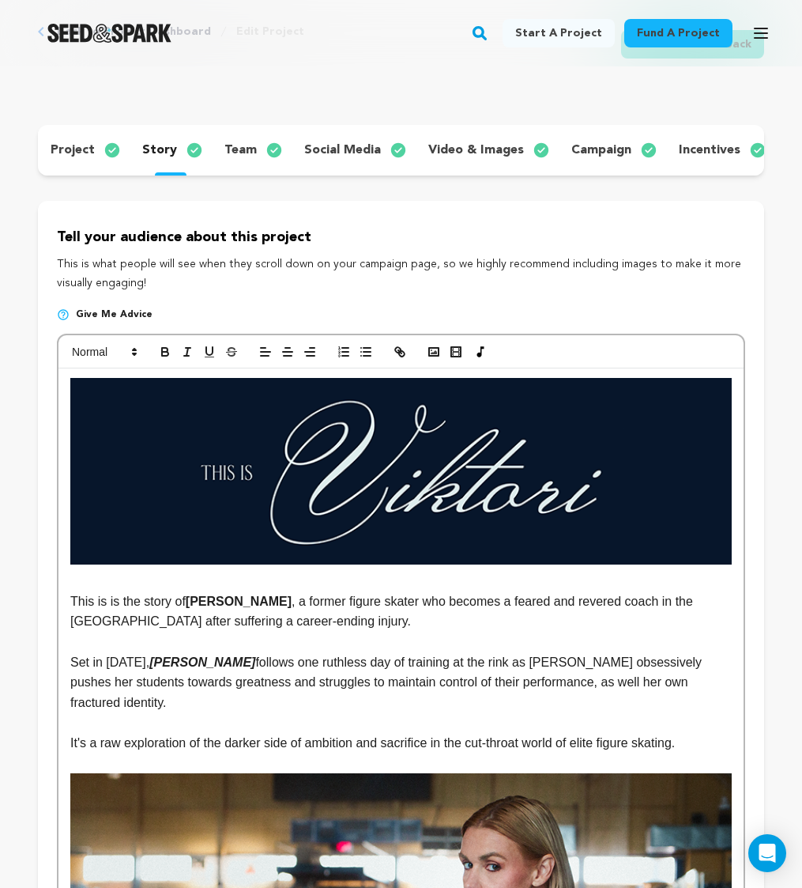
scroll to position [0, 0]
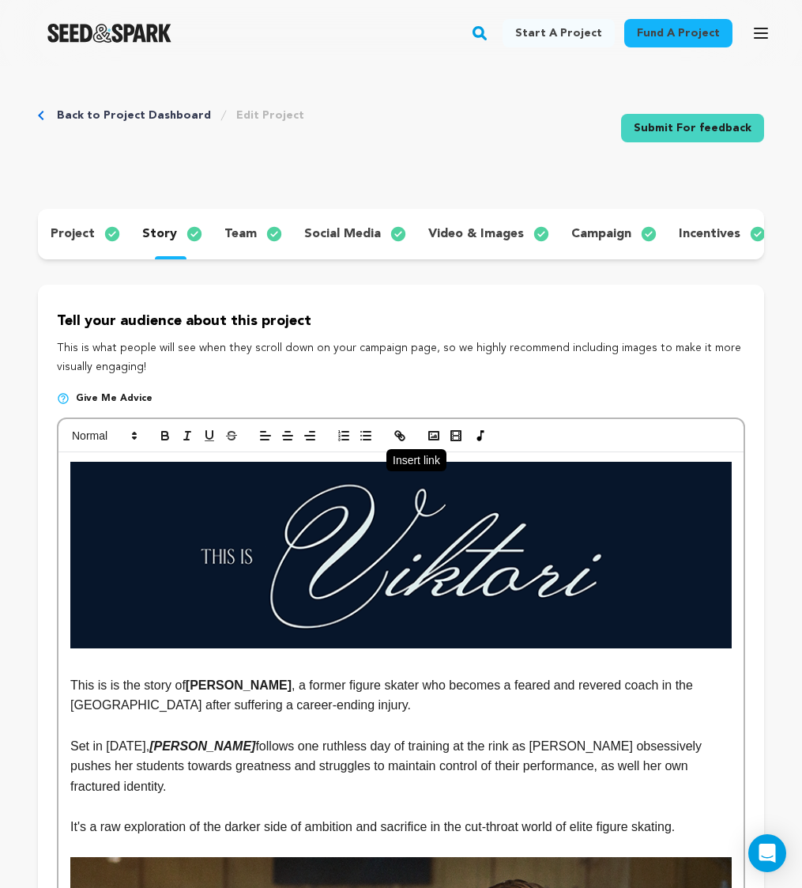
click at [405, 433] on icon "button" at bounding box center [400, 435] width 14 height 14
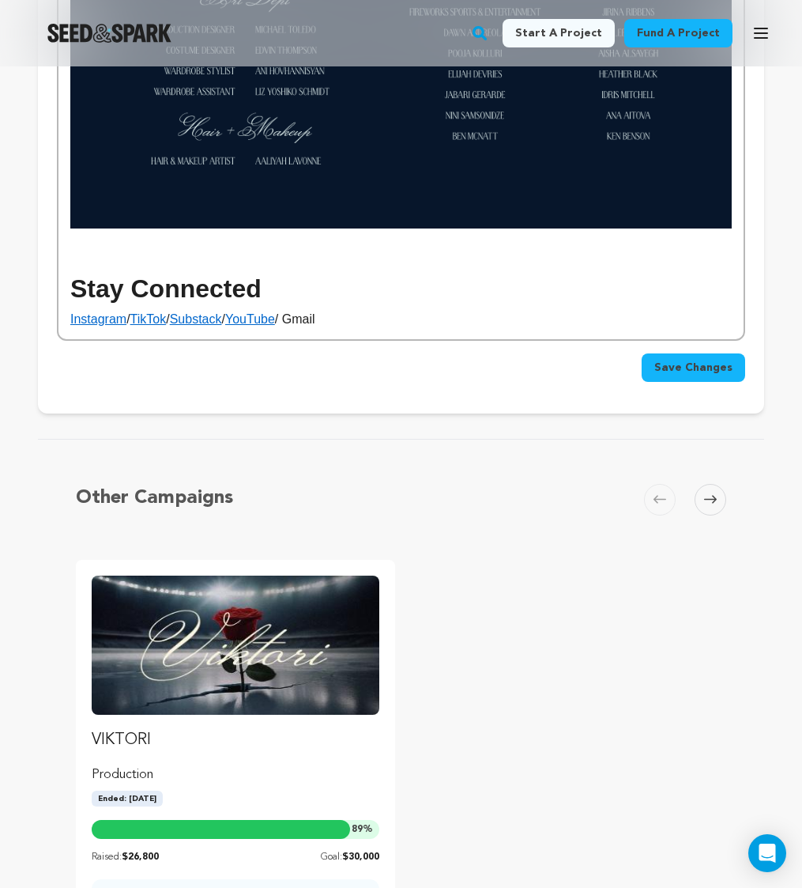
click at [315, 319] on p "Instagram / TikTok / Substack / YouTube / Gmail" at bounding box center [401, 319] width 662 height 21
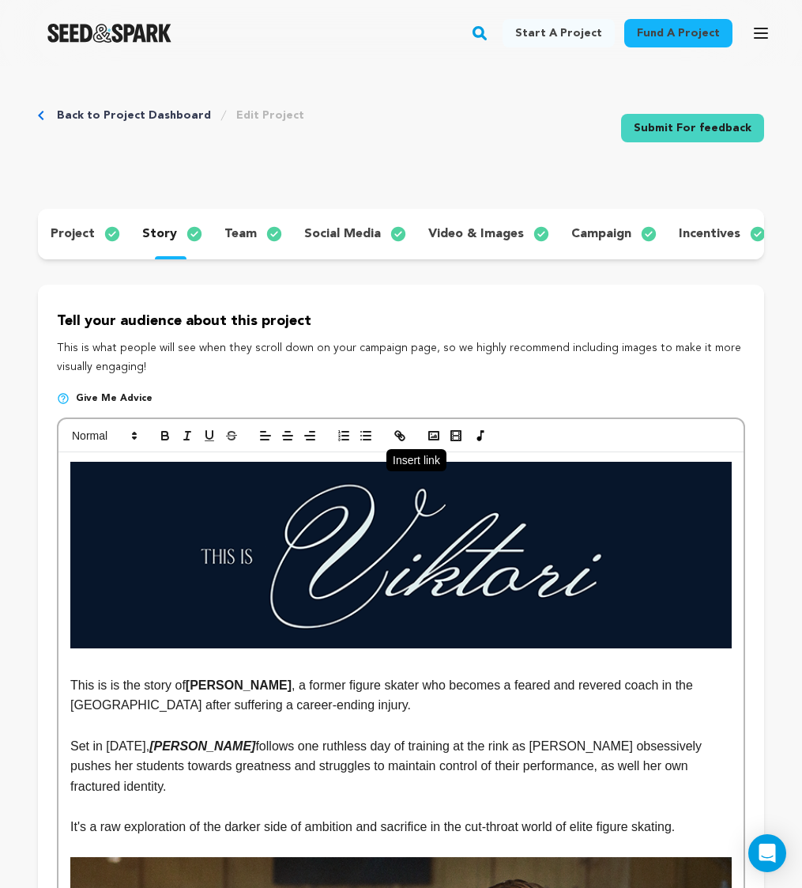
click at [399, 439] on icon "button" at bounding box center [402, 438] width 6 height 6
click at [398, 439] on icon "button" at bounding box center [400, 435] width 14 height 14
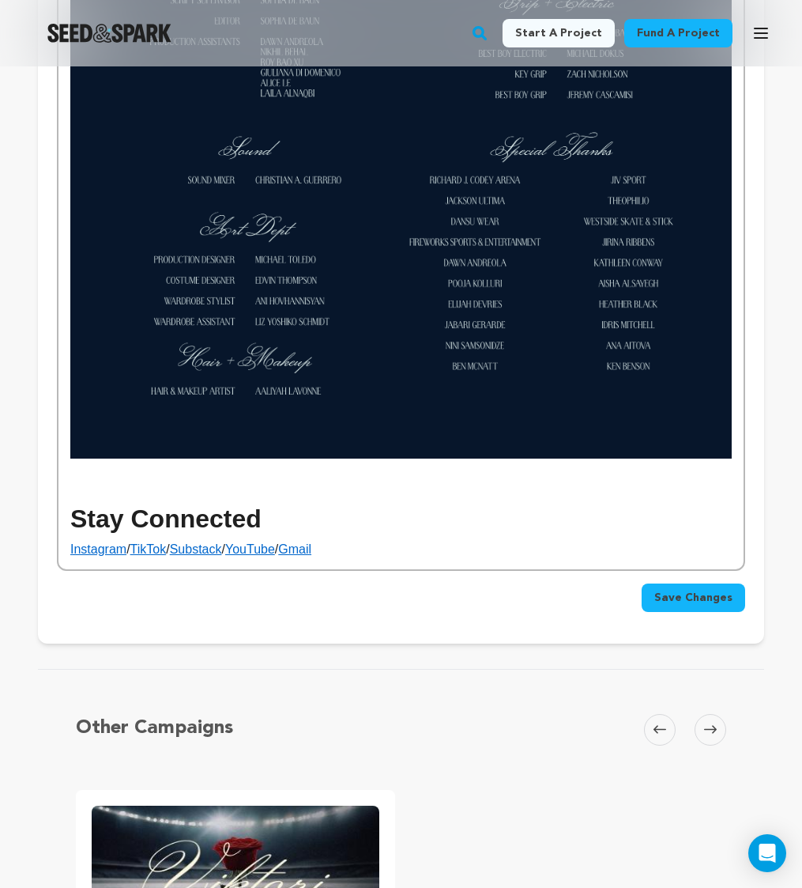
scroll to position [5865, 0]
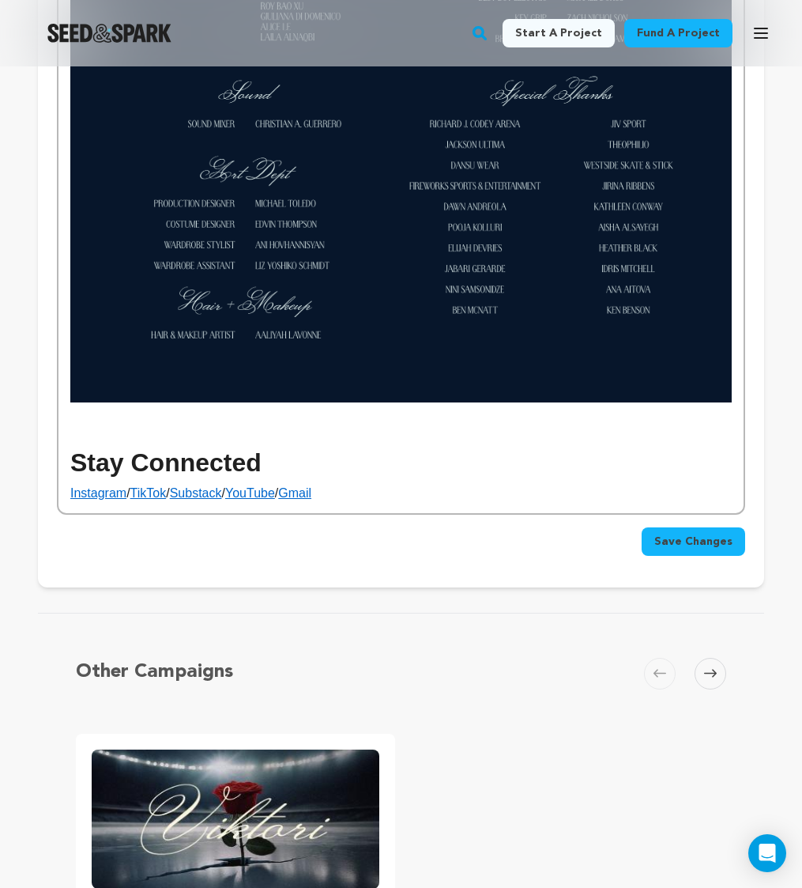
click at [311, 500] on link "Gmail" at bounding box center [294, 492] width 33 height 13
click at [316, 458] on link "http://'mailto:viktorifilm@gmail.com'" at bounding box center [309, 462] width 158 height 21
click at [411, 458] on link at bounding box center [406, 462] width 37 height 12
paste input ""mailto:john@example.com""
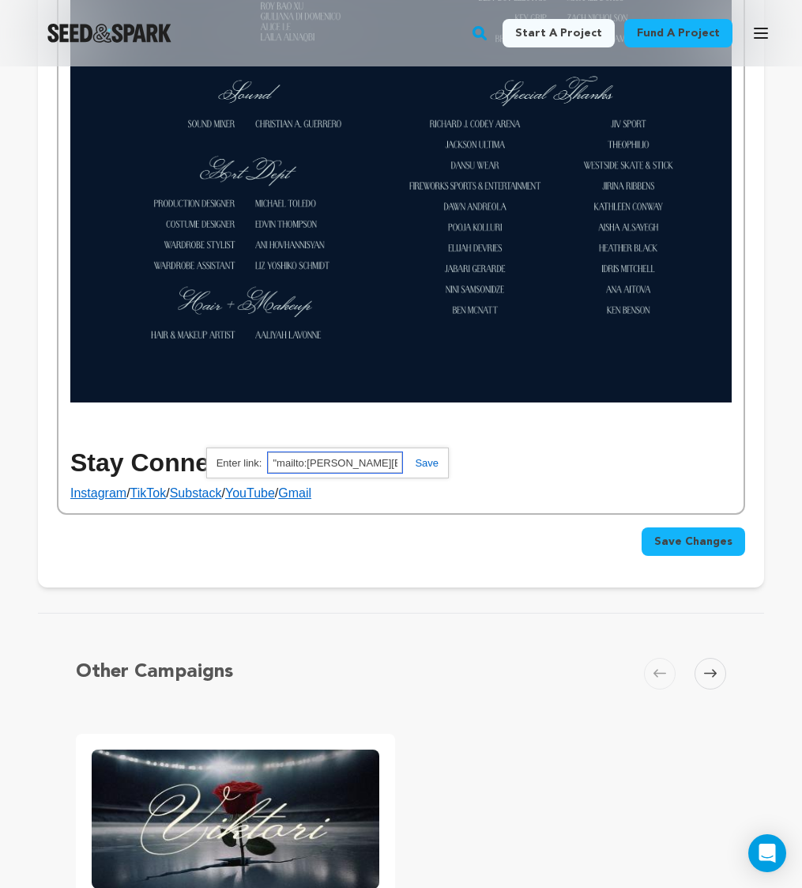
scroll to position [0, 6]
click at [311, 461] on input ""mailto:john@example.com"" at bounding box center [335, 462] width 134 height 21
click at [375, 464] on input ""mailto:viktorifilm@example.com"" at bounding box center [335, 462] width 134 height 21
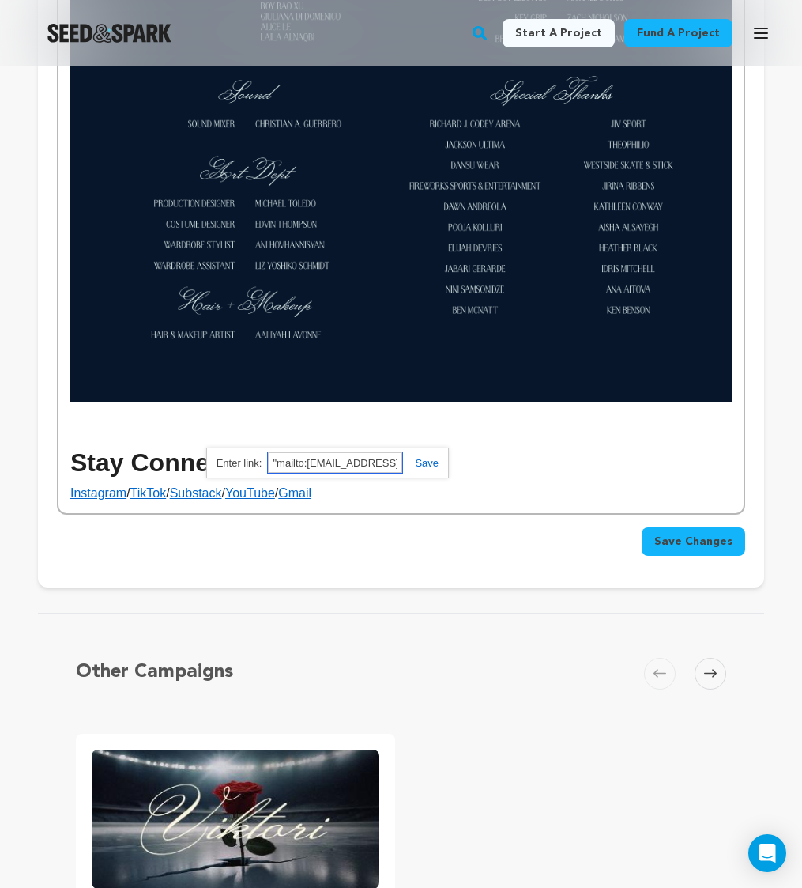
click at [375, 464] on input ""mailto:viktorifilm@example.com"" at bounding box center [335, 462] width 134 height 21
click at [435, 458] on link at bounding box center [420, 463] width 36 height 12
click at [423, 467] on link at bounding box center [420, 463] width 36 height 12
click at [311, 499] on link "Gmail" at bounding box center [294, 492] width 33 height 13
click at [334, 474] on div "http://"mailto:viktorifilm@gmail.com"" at bounding box center [324, 462] width 312 height 30
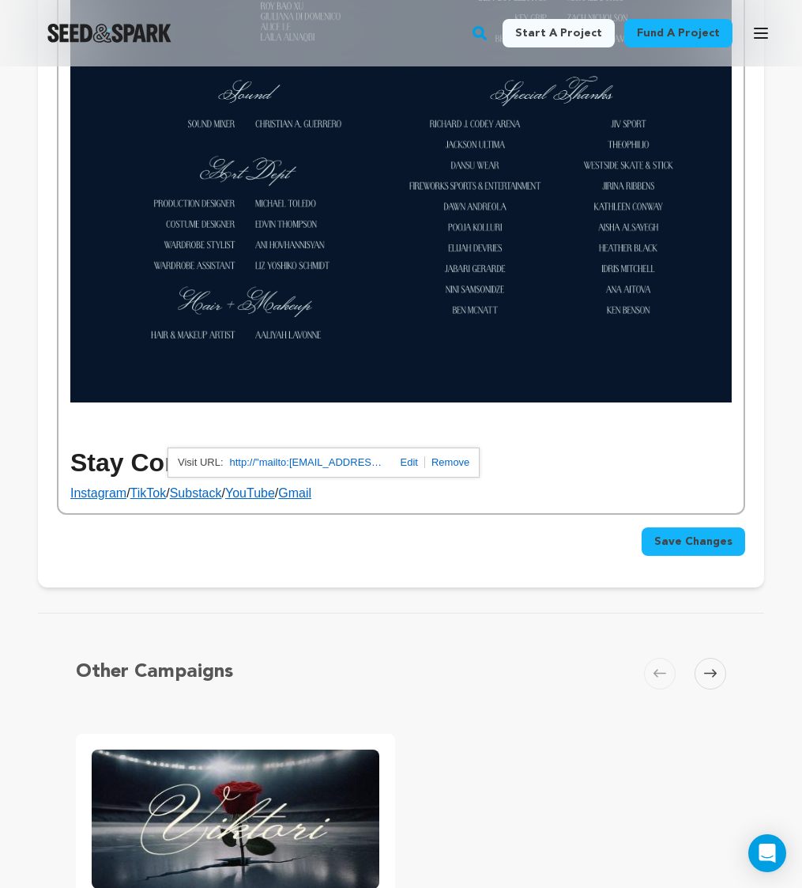
click at [332, 460] on link "http://"mailto:viktorifilm@gmail.com"" at bounding box center [309, 462] width 158 height 21
click at [406, 462] on link at bounding box center [406, 462] width 37 height 12
click at [333, 466] on input "http://"mailto:viktorifilm@gmail.com"" at bounding box center [335, 462] width 134 height 21
drag, startPoint x: 298, startPoint y: 462, endPoint x: 241, endPoint y: 461, distance: 56.9
click at [241, 461] on div "http://"mailto:viktorifilm@gmail.com" http://"mailto:viktorifilm@gmail.com"" at bounding box center [327, 462] width 243 height 31
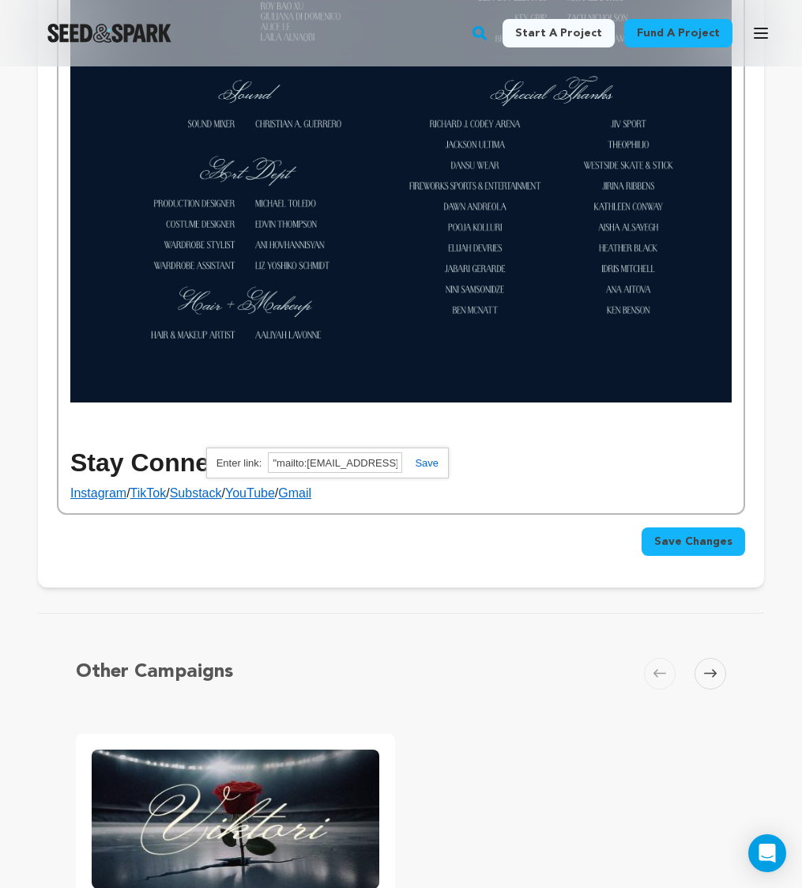
click at [434, 462] on link at bounding box center [420, 463] width 36 height 12
click at [416, 460] on link at bounding box center [420, 463] width 36 height 12
drag, startPoint x: 344, startPoint y: 488, endPoint x: 328, endPoint y: 491, distance: 16.1
click at [344, 488] on p "Instagram / TikTok / Substack / YouTube / Gmail" at bounding box center [401, 493] width 662 height 21
click at [311, 492] on link "Gmail" at bounding box center [294, 492] width 33 height 13
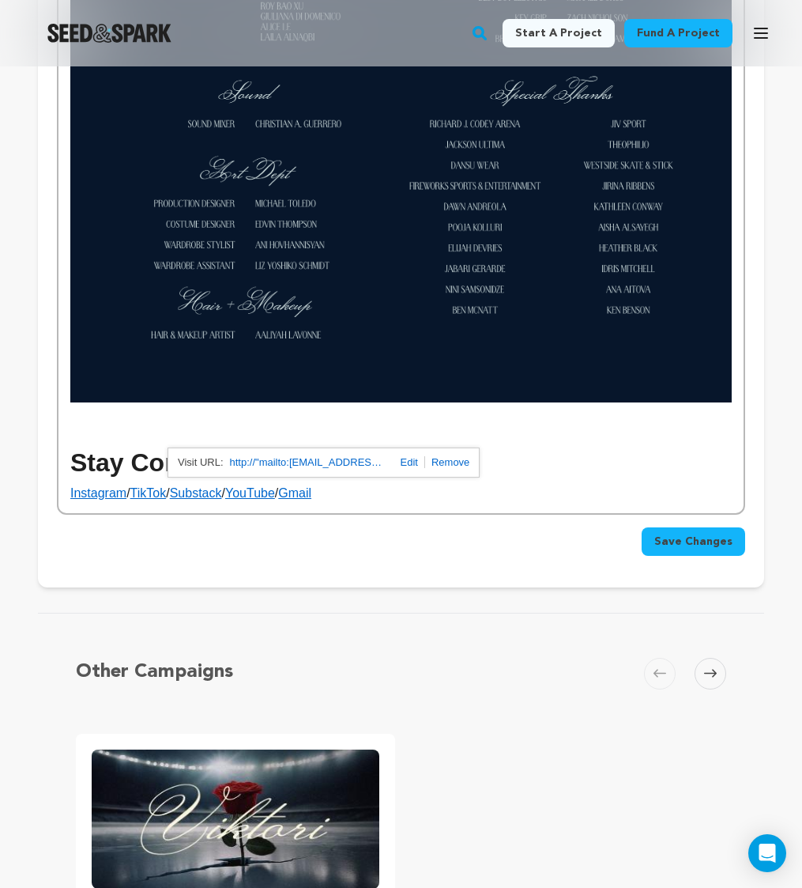
click at [342, 462] on link "http://"mailto:viktorifilm@gmail.com"" at bounding box center [309, 462] width 158 height 21
click at [404, 463] on link at bounding box center [406, 462] width 37 height 12
click at [312, 462] on input "http://"mailto:viktorifilm@gmail.com"" at bounding box center [335, 462] width 134 height 21
drag, startPoint x: 300, startPoint y: 462, endPoint x: 254, endPoint y: 462, distance: 45.8
click at [254, 462] on div "http://"mailto:viktorifilm@gmail.com" http://"mailto:viktorifilm@gmail.com"" at bounding box center [327, 462] width 243 height 31
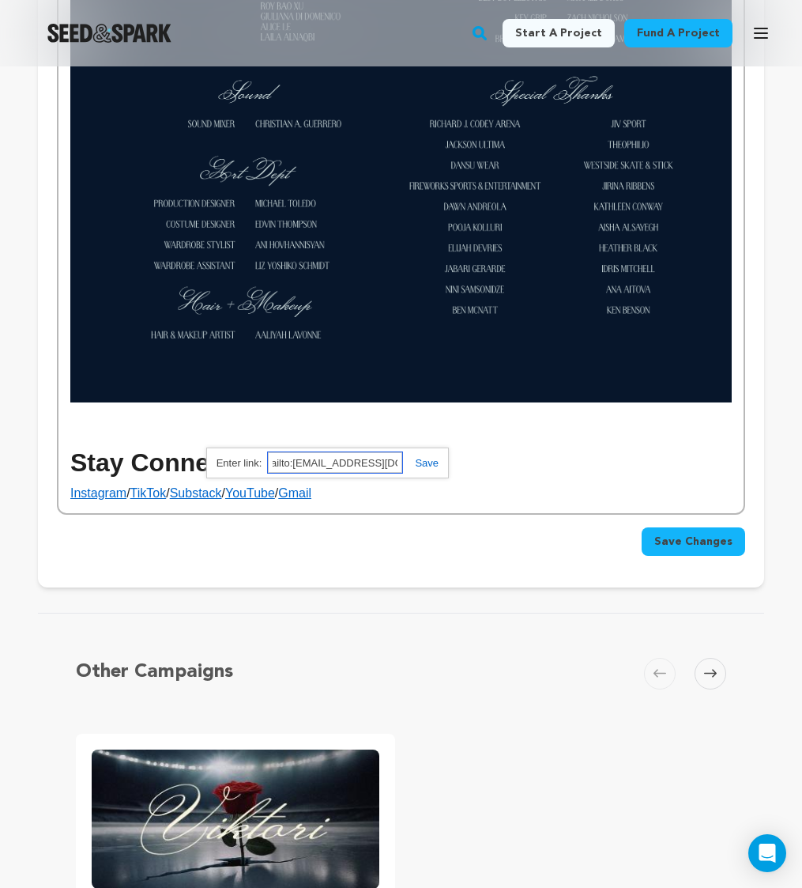
scroll to position [0, 15]
drag, startPoint x: 277, startPoint y: 462, endPoint x: 441, endPoint y: 454, distance: 164.6
click at [446, 456] on div "http://"mailto:viktorifilm@gmail.com" "mailto:viktorifilm@gmail.com"" at bounding box center [327, 462] width 243 height 31
type input ""mailto:viktorifilm@gmail.com""
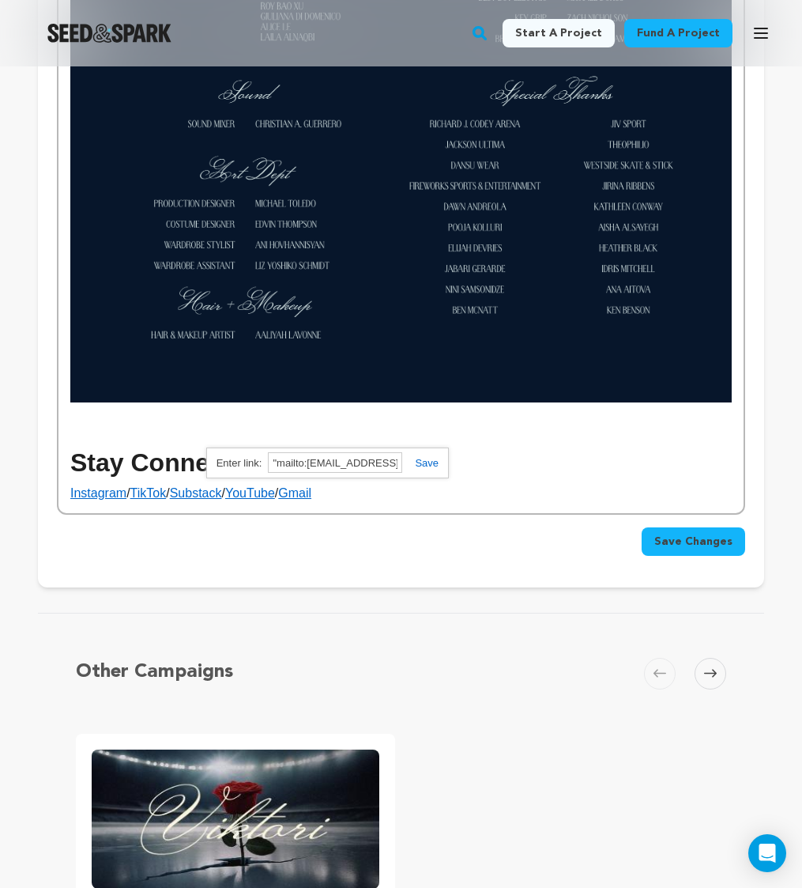
click at [425, 466] on link at bounding box center [420, 463] width 36 height 12
click at [311, 490] on link "Gmail" at bounding box center [294, 492] width 33 height 13
click at [311, 492] on link "Gmail" at bounding box center [294, 492] width 33 height 13
click at [311, 490] on link "Gmail" at bounding box center [294, 492] width 33 height 13
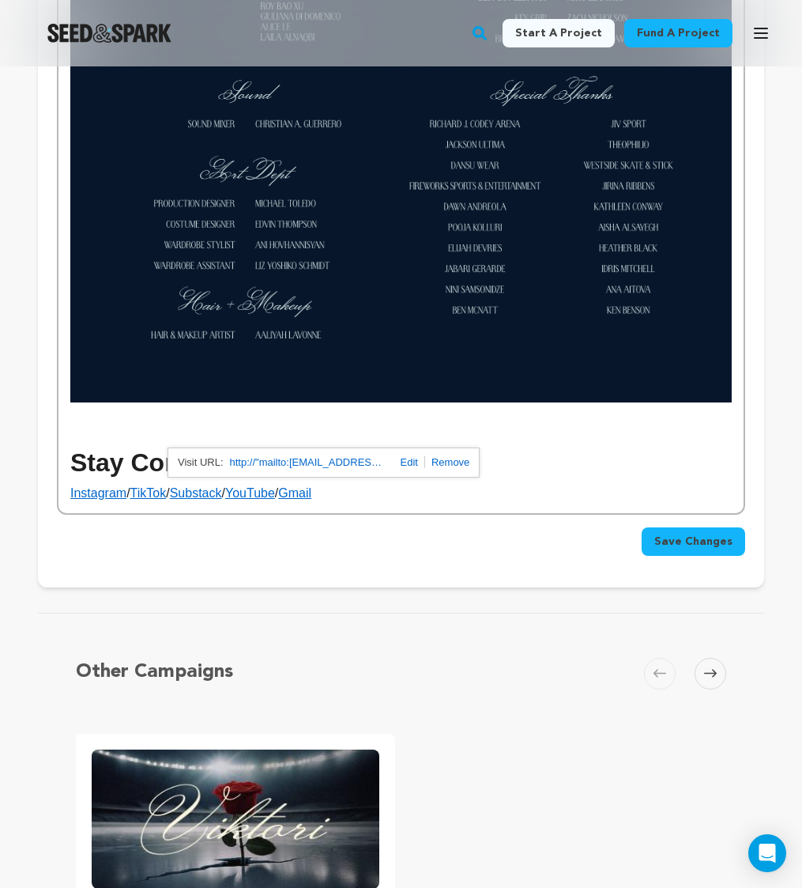
click at [451, 462] on link at bounding box center [447, 462] width 44 height 12
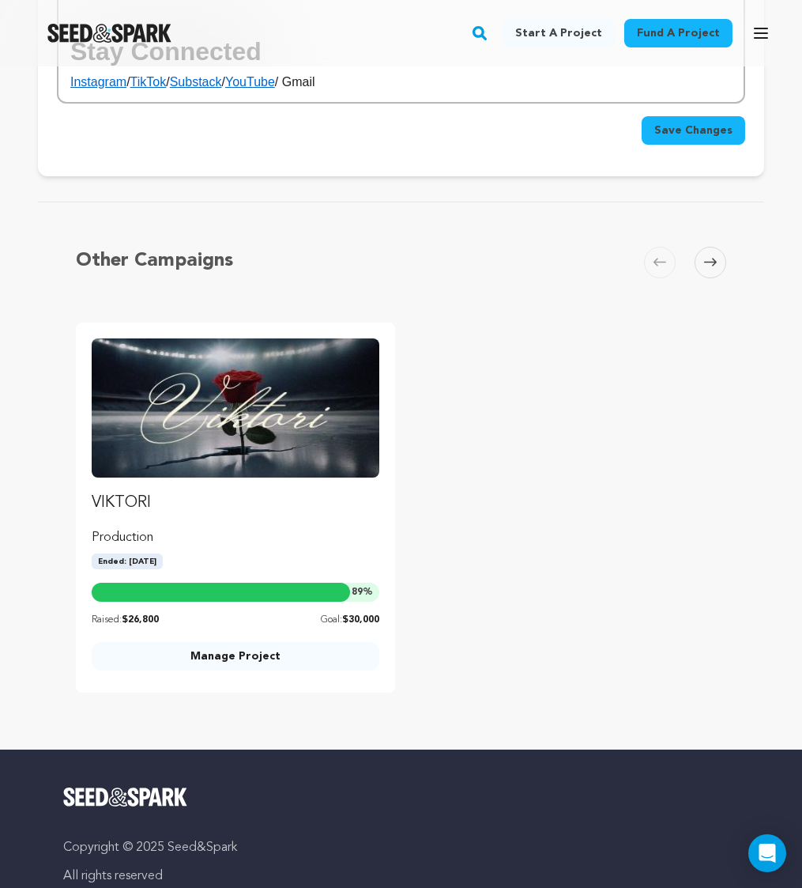
scroll to position [5910, 0]
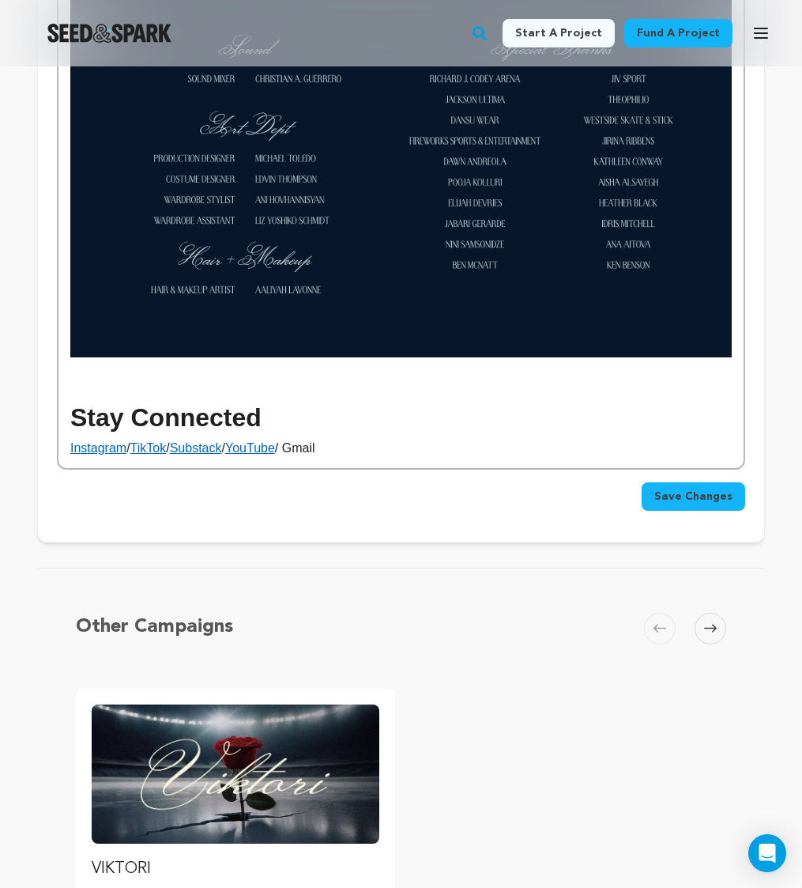
click at [328, 453] on p "Instagram / TikTok / Substack / YouTube / Gmail" at bounding box center [401, 448] width 662 height 21
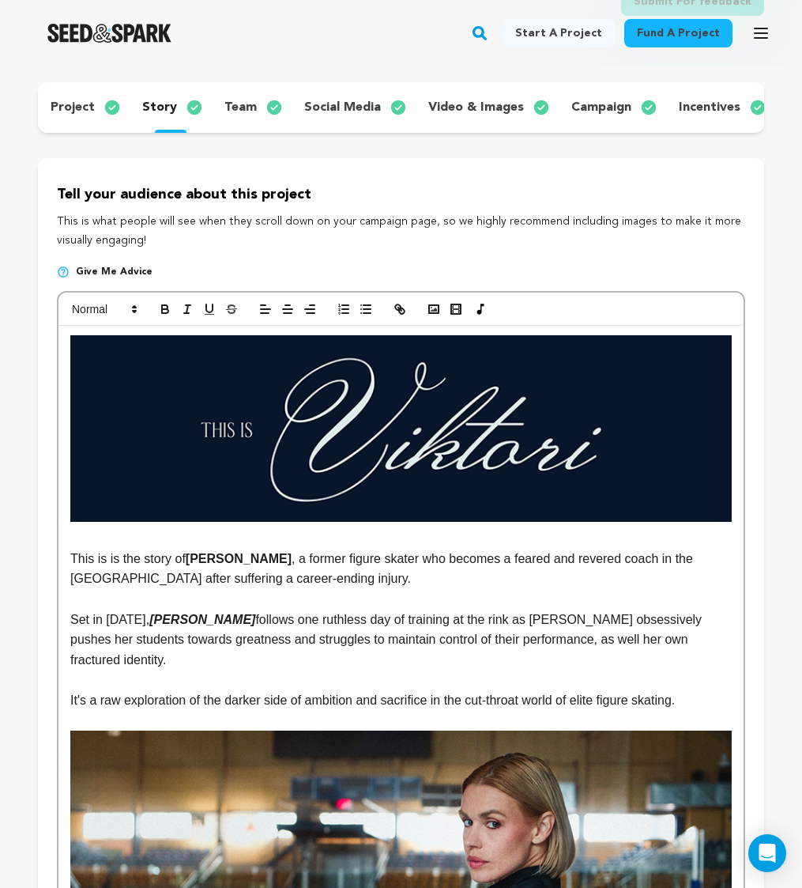
scroll to position [0, 0]
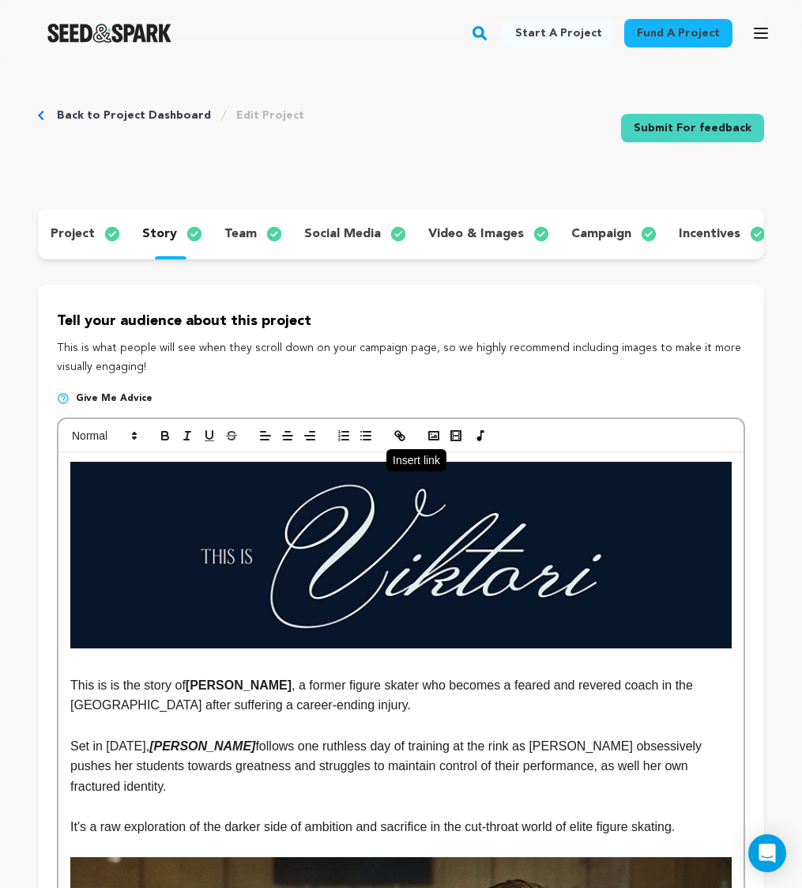
click at [407, 432] on button "button" at bounding box center [400, 435] width 22 height 19
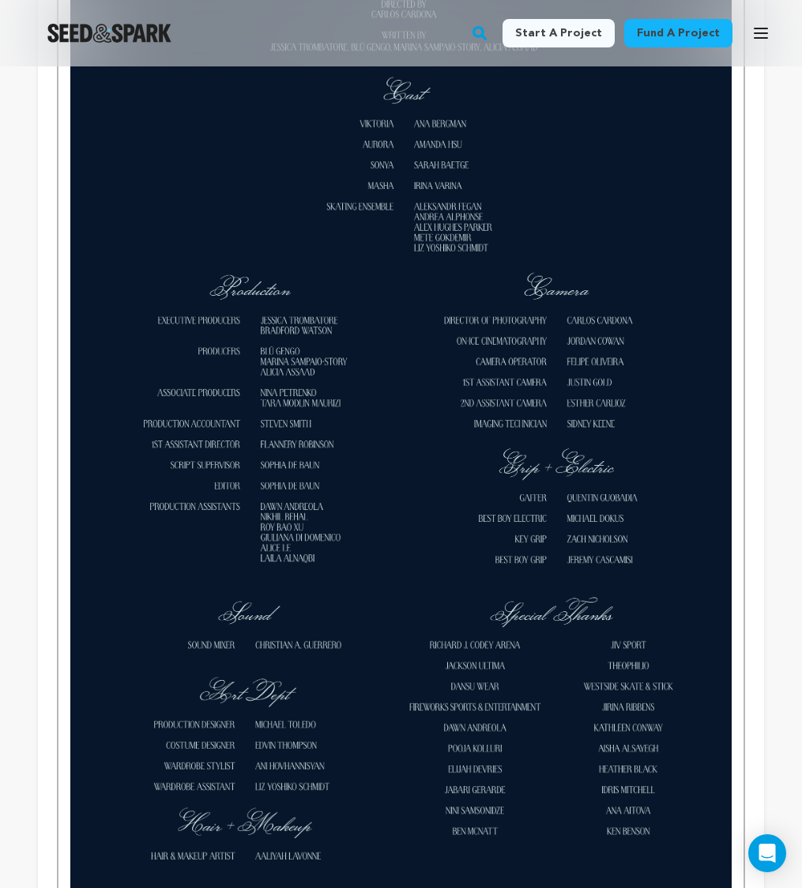
scroll to position [5851, 0]
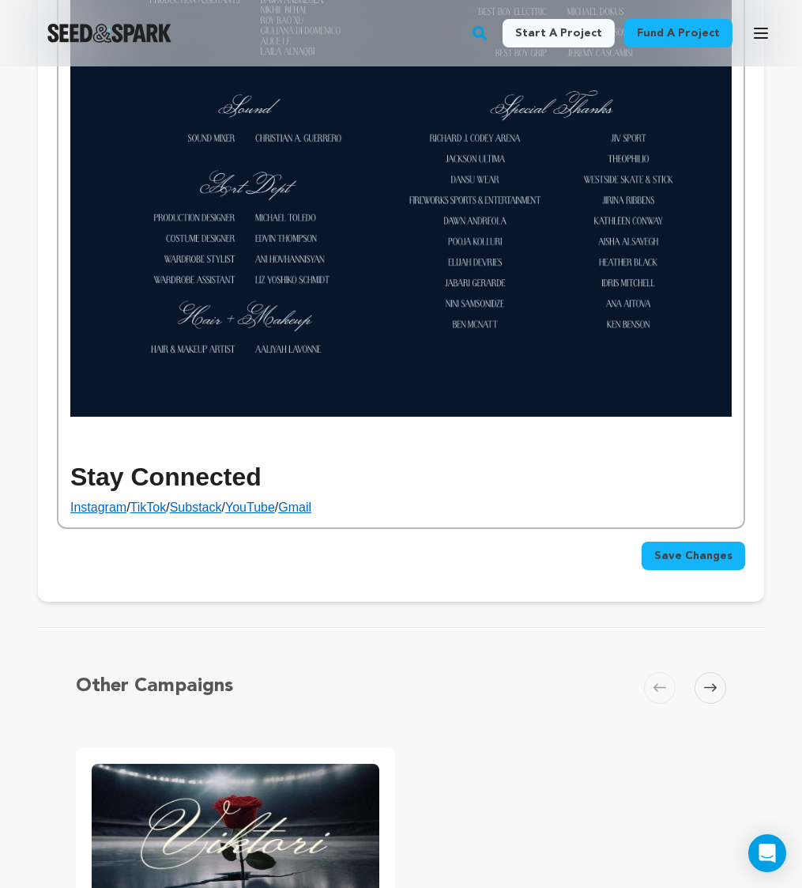
click at [712, 561] on span "Save Changes" at bounding box center [693, 556] width 78 height 16
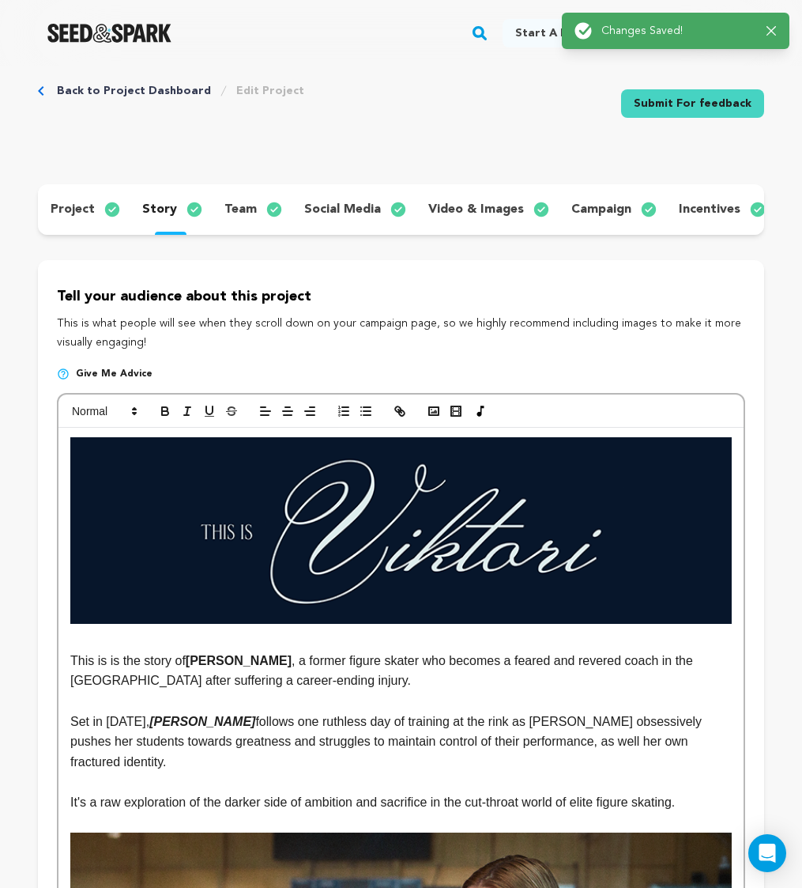
scroll to position [0, 0]
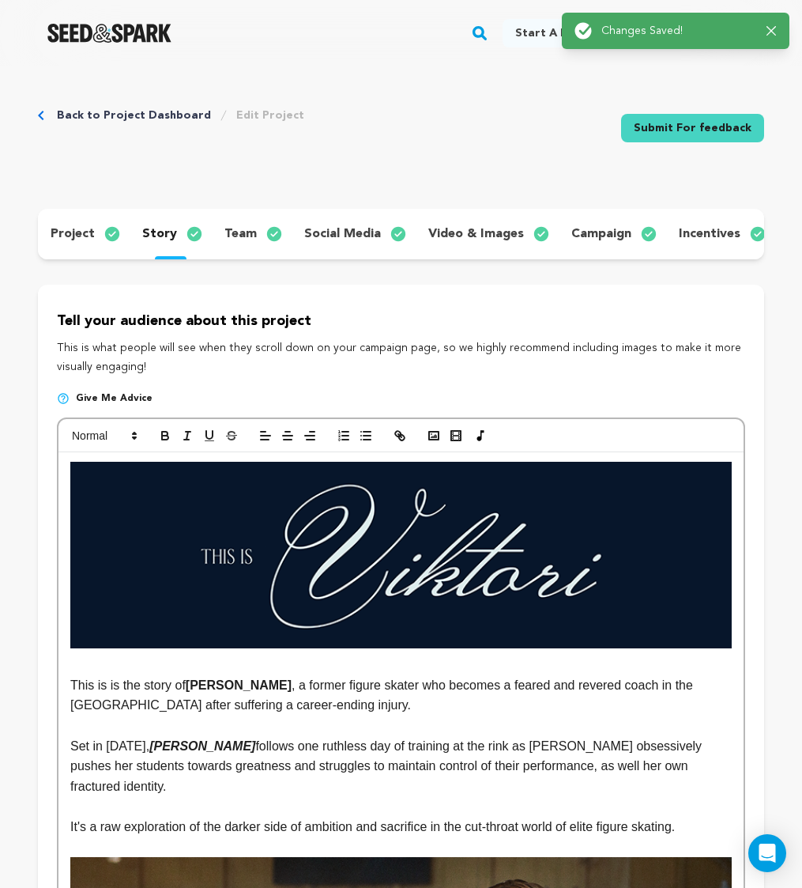
click at [116, 114] on link "Back to Project Dashboard" at bounding box center [134, 115] width 154 height 16
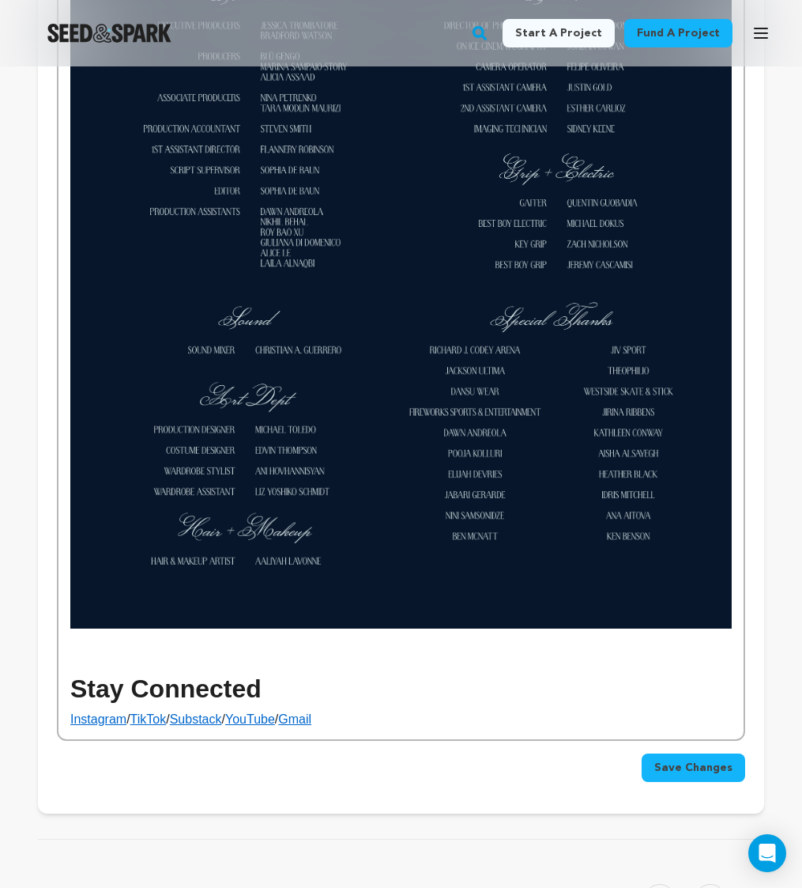
scroll to position [5657, 0]
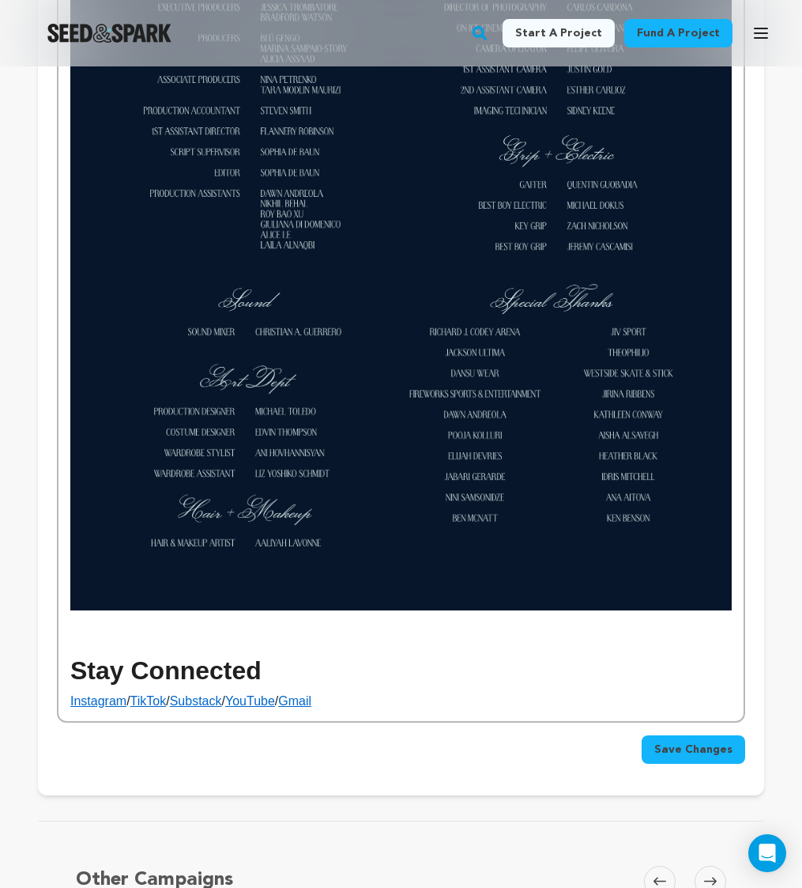
click at [311, 700] on link "Gmail" at bounding box center [294, 700] width 33 height 13
click at [311, 696] on link "Gmail" at bounding box center [294, 700] width 33 height 13
click at [405, 673] on link at bounding box center [406, 670] width 37 height 12
click at [319, 673] on input "http://"mailto:viktorifilm@gmail.com"" at bounding box center [335, 670] width 134 height 21
click at [318, 671] on input "http://"mailto:viktorifilm@gmail.com"" at bounding box center [335, 670] width 134 height 21
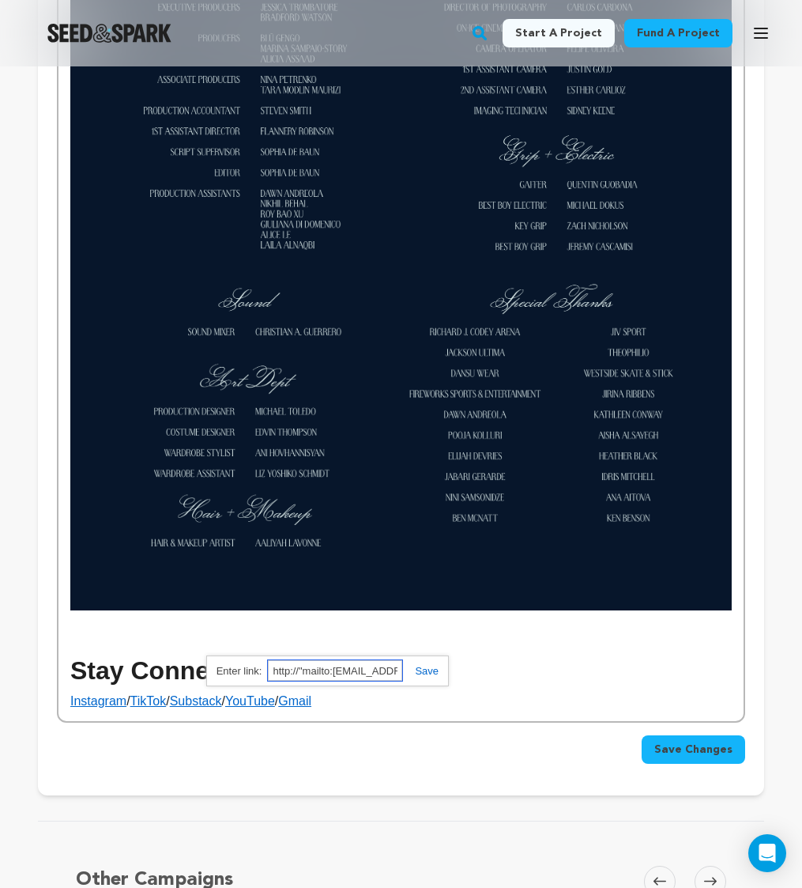
drag, startPoint x: 302, startPoint y: 671, endPoint x: 243, endPoint y: 671, distance: 59.3
click at [243, 671] on div "http://"mailto:viktorifilm@gmail.com" http://"mailto:viktorifilm@gmail.com"" at bounding box center [327, 670] width 243 height 31
drag, startPoint x: 391, startPoint y: 668, endPoint x: 458, endPoint y: 666, distance: 66.4
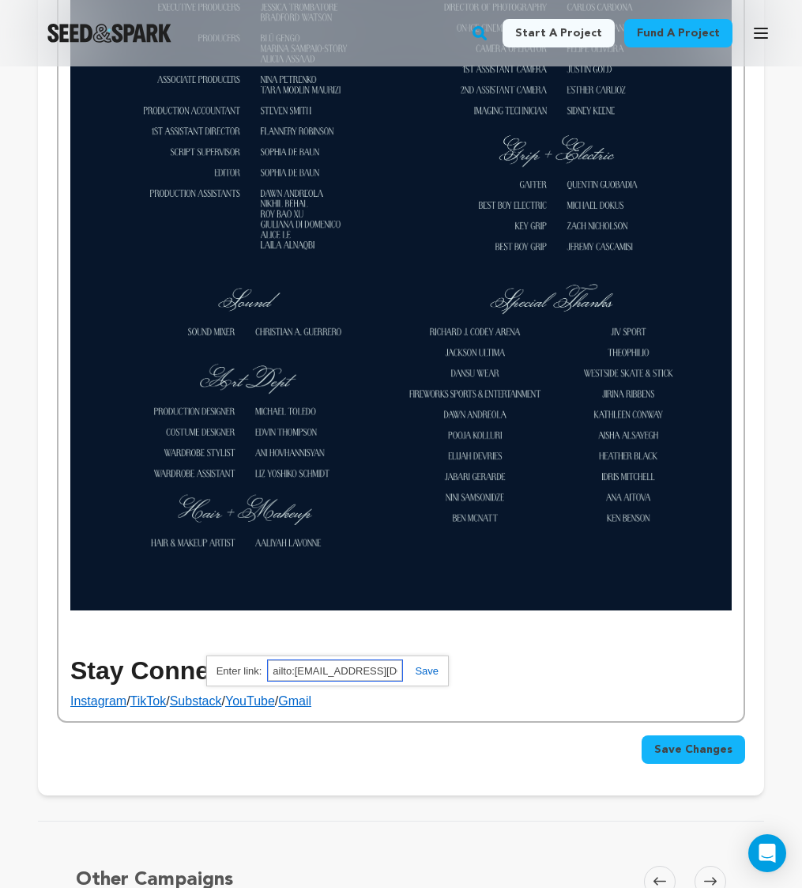
click at [397, 669] on input "mailto:viktorifilm@gmail.com"" at bounding box center [335, 670] width 134 height 21
type input "mailto:viktorifilm@gmail.com"
click at [432, 669] on link at bounding box center [420, 671] width 36 height 12
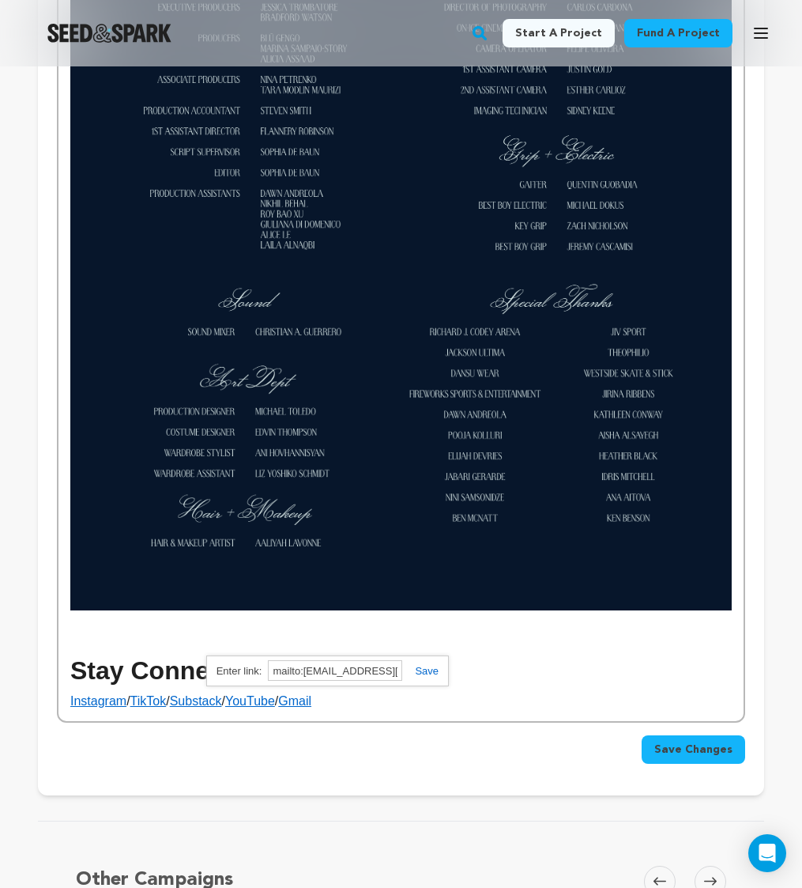
click at [426, 671] on link at bounding box center [420, 671] width 36 height 12
click at [726, 743] on span "Save Changes" at bounding box center [693, 749] width 78 height 16
click at [696, 749] on span "Save Changes" at bounding box center [693, 749] width 78 height 16
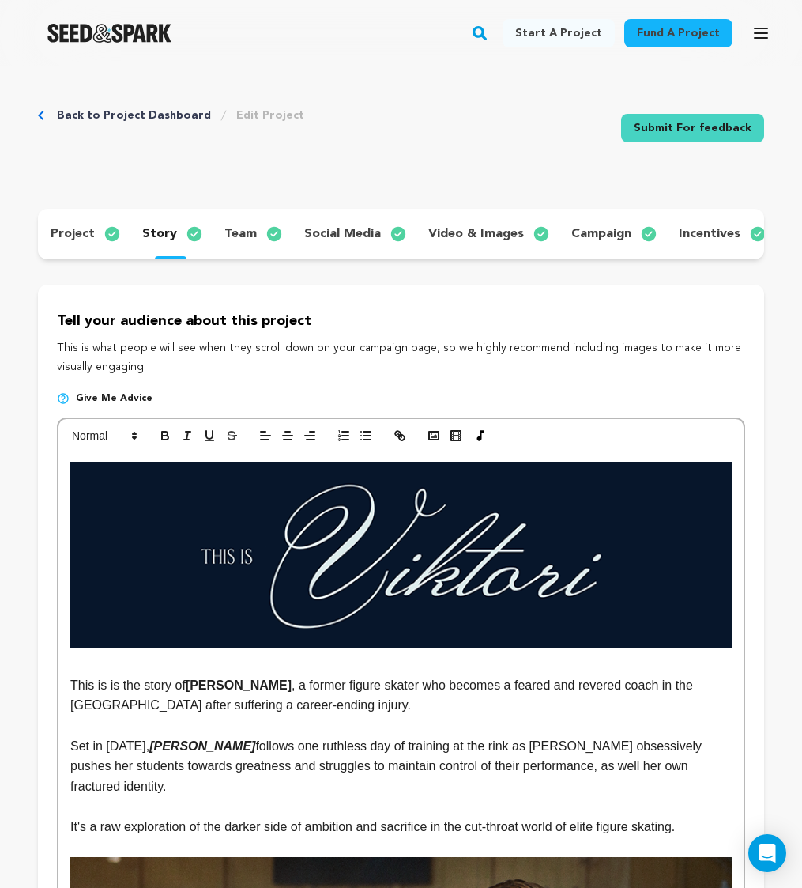
click at [93, 237] on div "project" at bounding box center [84, 233] width 92 height 25
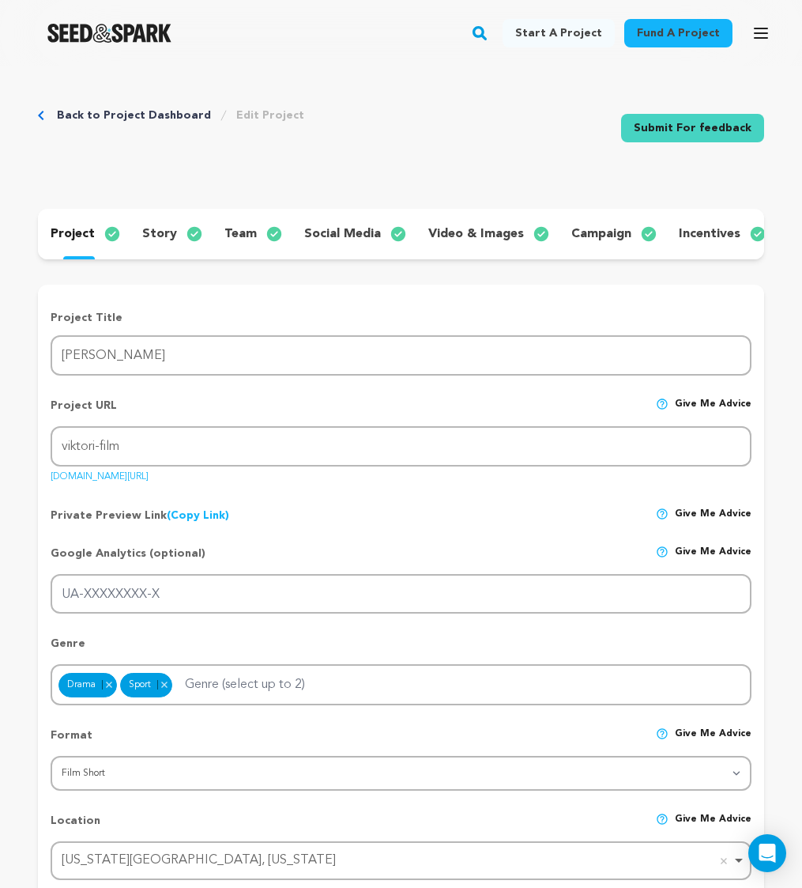
click at [459, 220] on div "project story team social media video & images campaign incentives wishlist acc…" at bounding box center [401, 234] width 726 height 51
click at [459, 232] on p "video & images" at bounding box center [476, 233] width 96 height 19
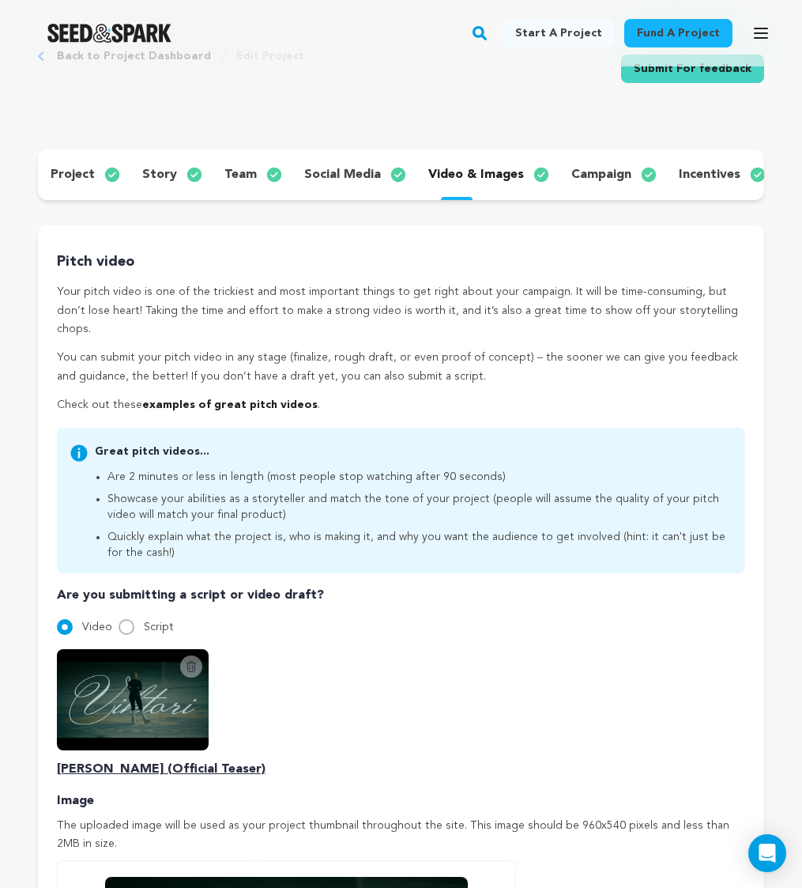
scroll to position [443, 0]
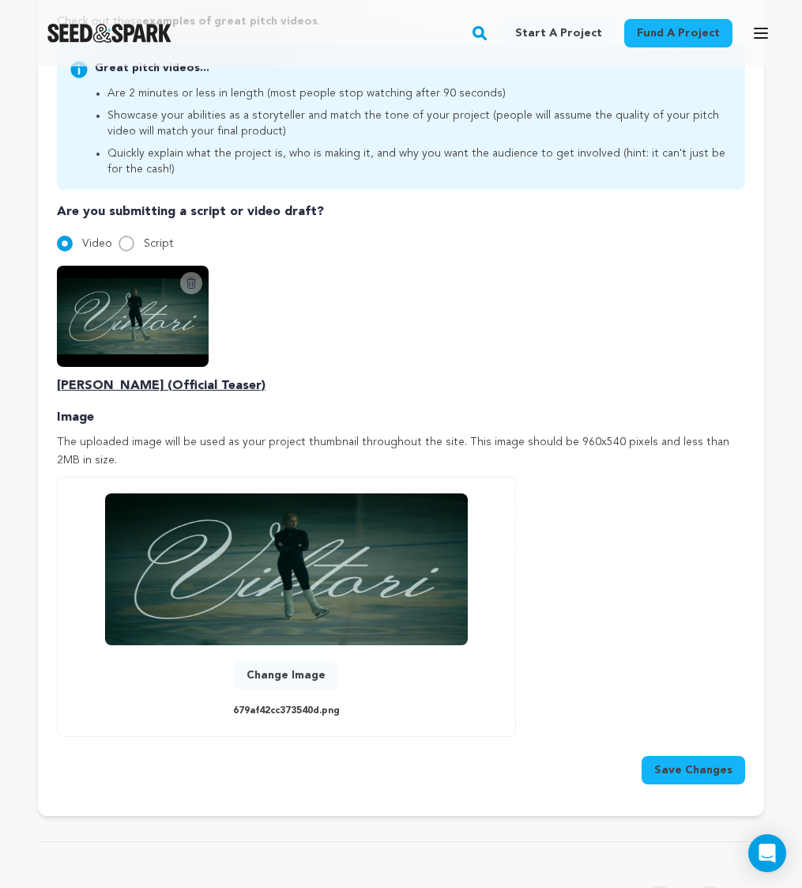
click at [190, 277] on icon at bounding box center [191, 283] width 13 height 13
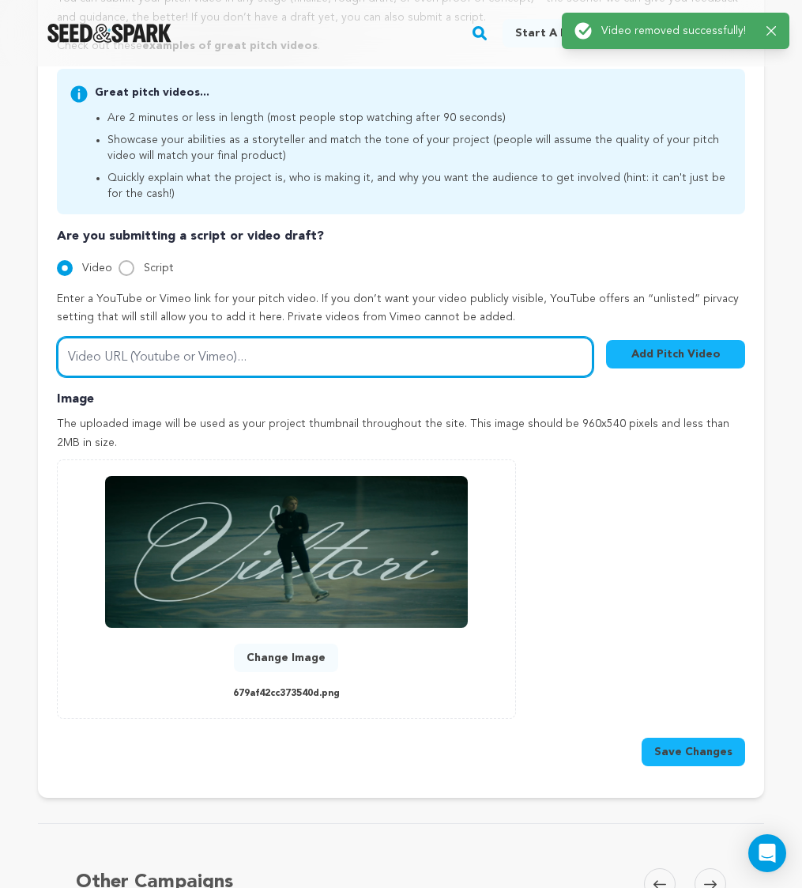
click at [208, 307] on div "Enter a YouTube or Vimeo link for your pitch video. If you don’t want your vide…" at bounding box center [401, 333] width 688 height 87
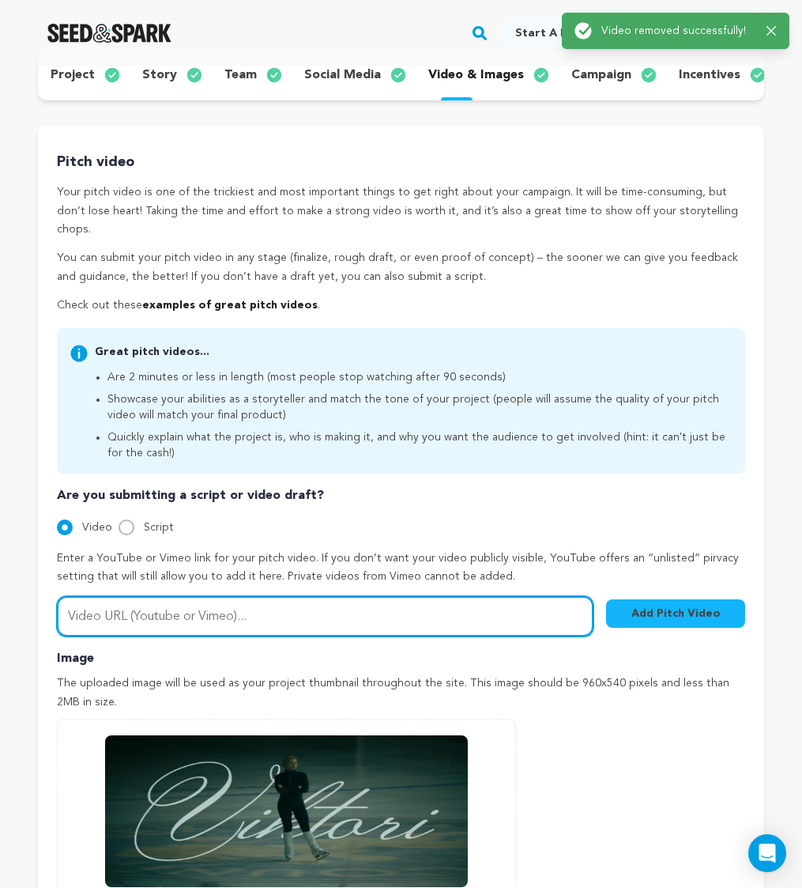
scroll to position [12, 0]
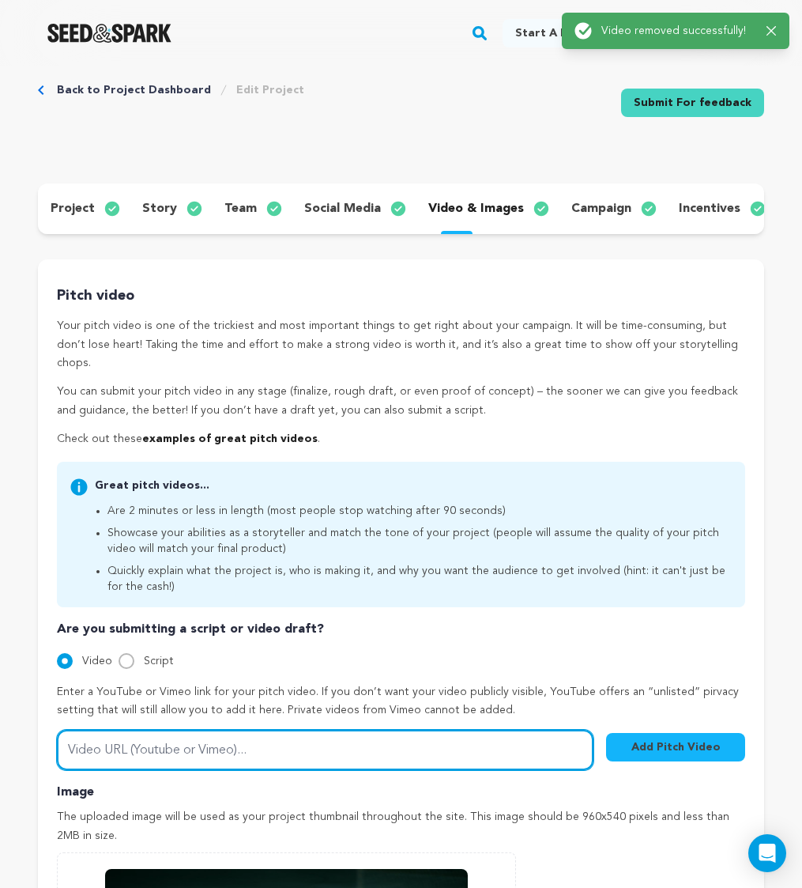
paste input "https://www.youtube.com/watch?v=U3gVmrsgvZ4"
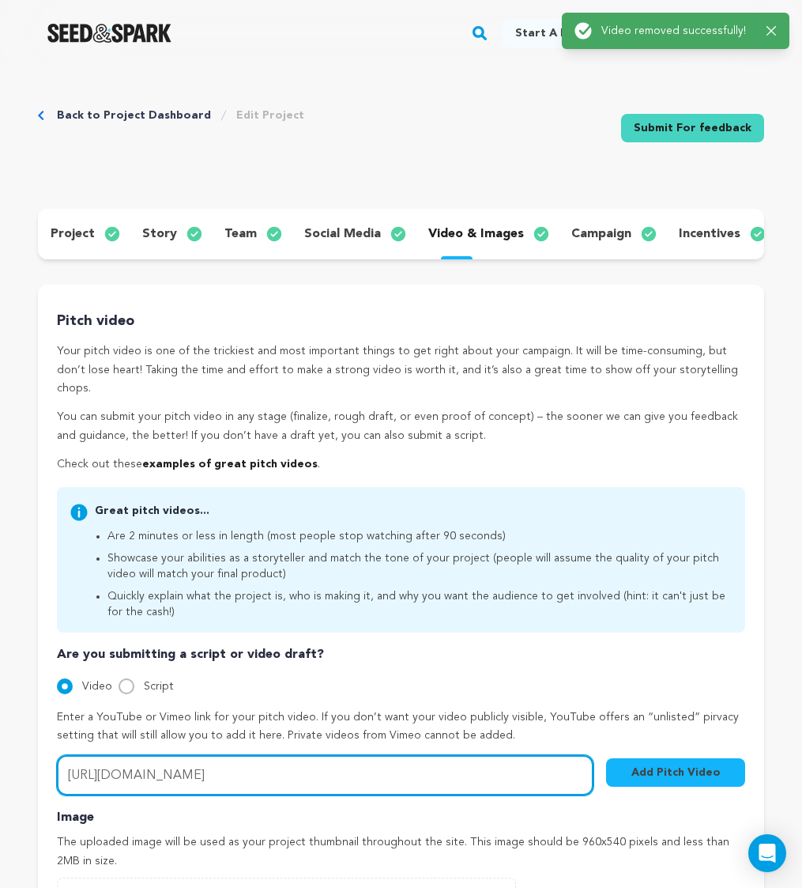
scroll to position [451, 0]
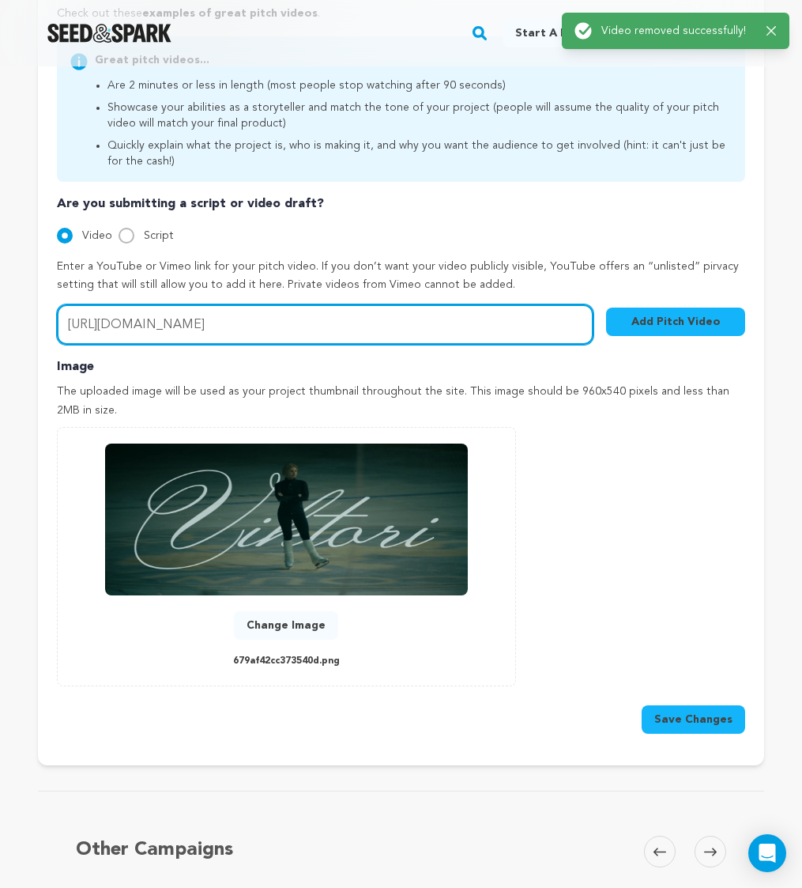
type input "https://www.youtube.com/watch?v=U3gVmrsgvZ4"
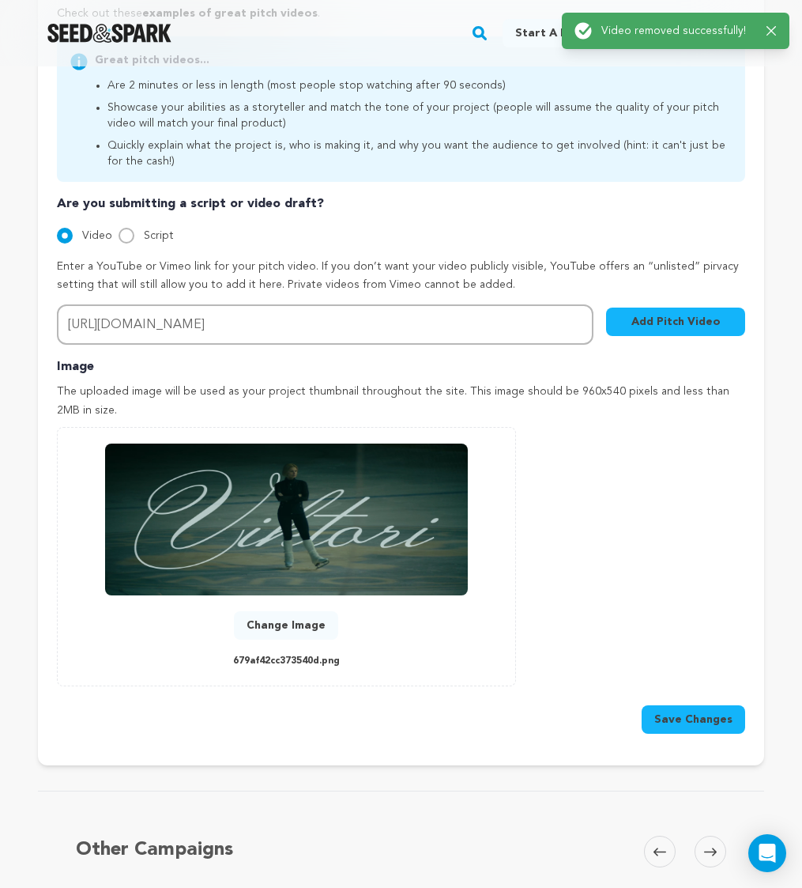
click at [680, 719] on div "Pitch video Your pitch video is one of the trickiest and most important things …" at bounding box center [401, 299] width 726 height 931
click at [675, 706] on button "Save Changes" at bounding box center [694, 719] width 104 height 28
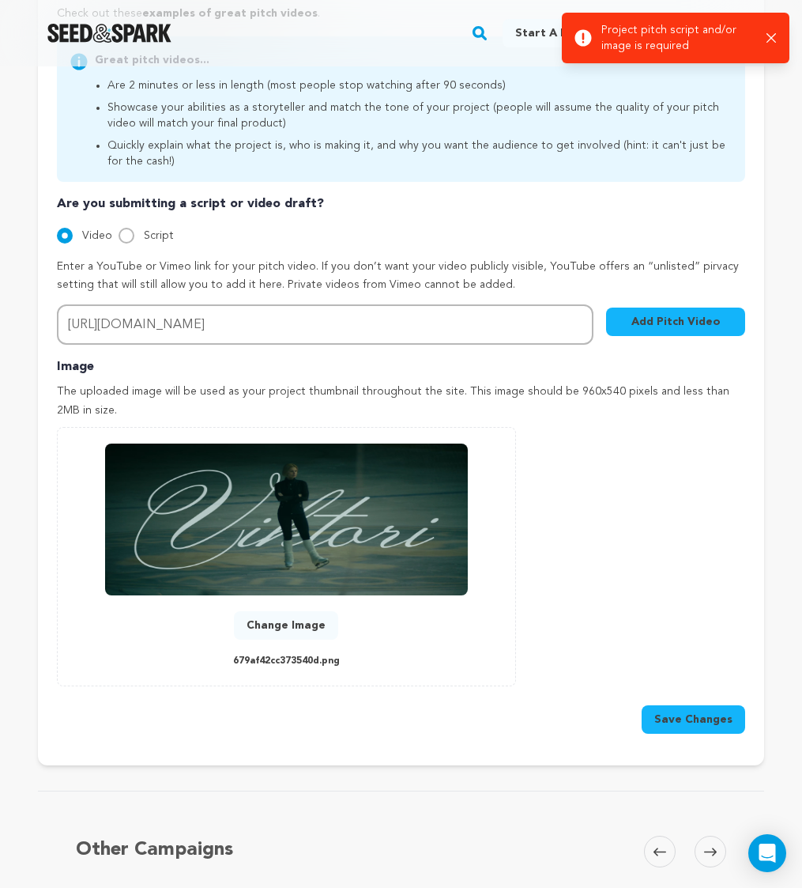
click at [427, 357] on p "Image" at bounding box center [401, 366] width 688 height 19
click at [398, 480] on img at bounding box center [286, 519] width 363 height 152
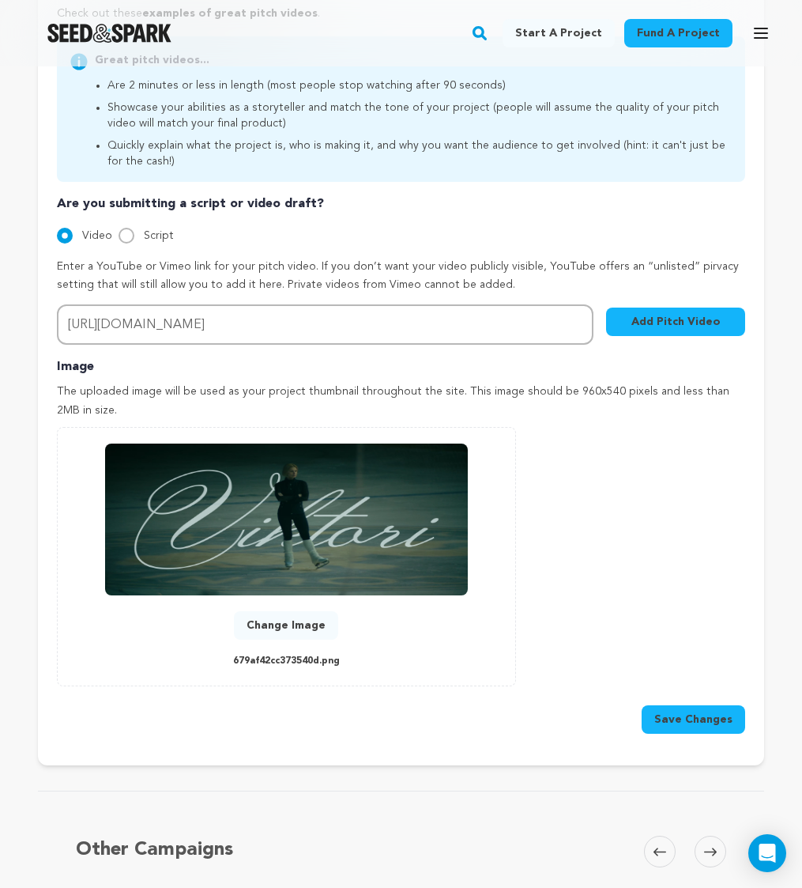
click at [652, 308] on button "Add Pitch Video" at bounding box center [675, 321] width 139 height 28
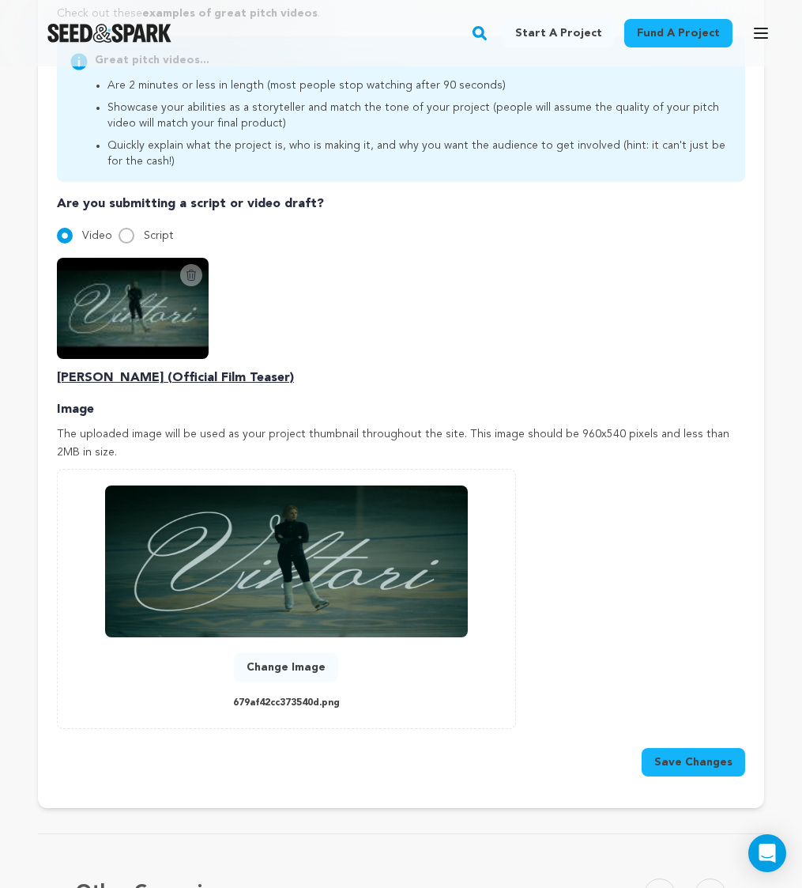
click at [715, 748] on button "Save Changes" at bounding box center [694, 762] width 104 height 28
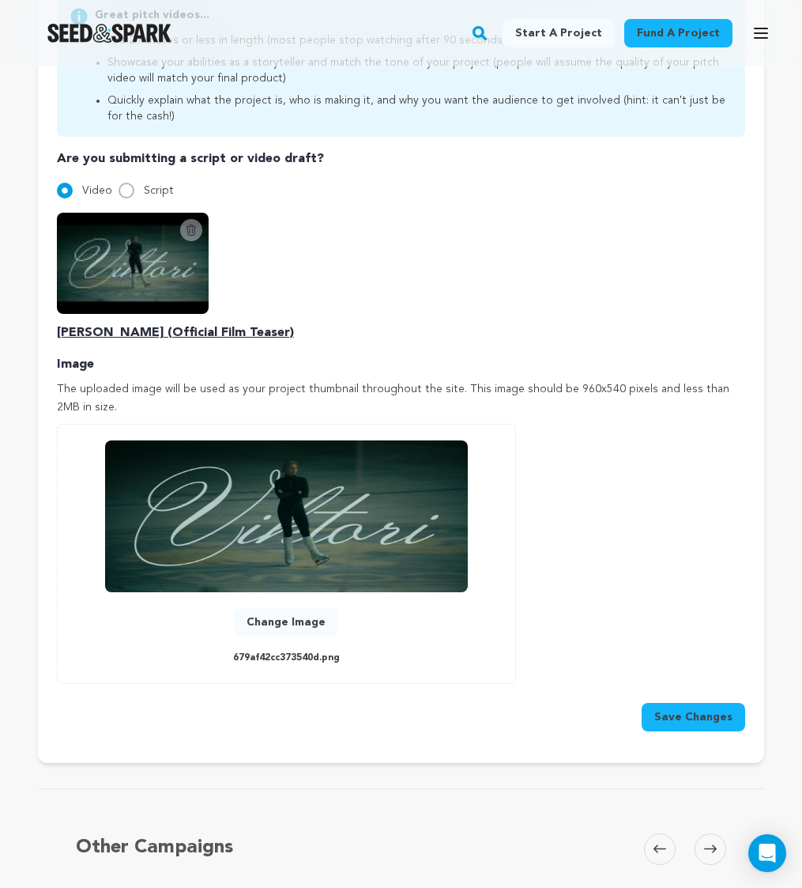
scroll to position [504, 0]
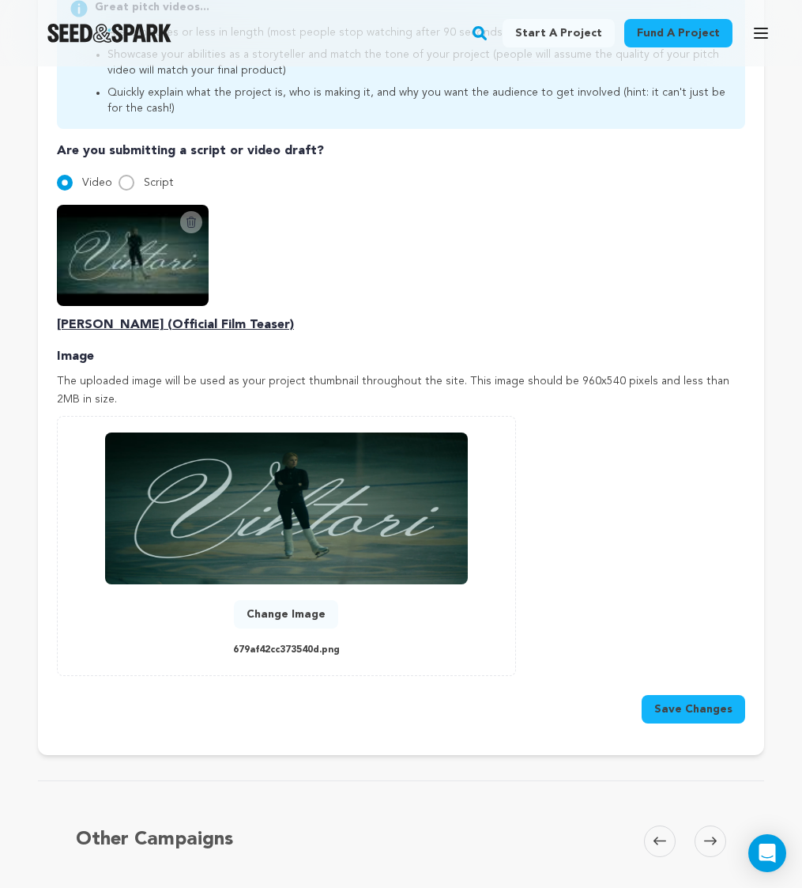
click at [676, 695] on button "Save Changes" at bounding box center [694, 709] width 104 height 28
click at [680, 660] on div "Image The uploaded image will be used as your project thumbnail throughout the …" at bounding box center [401, 535] width 688 height 376
click at [686, 700] on button "Save Changes" at bounding box center [694, 709] width 104 height 28
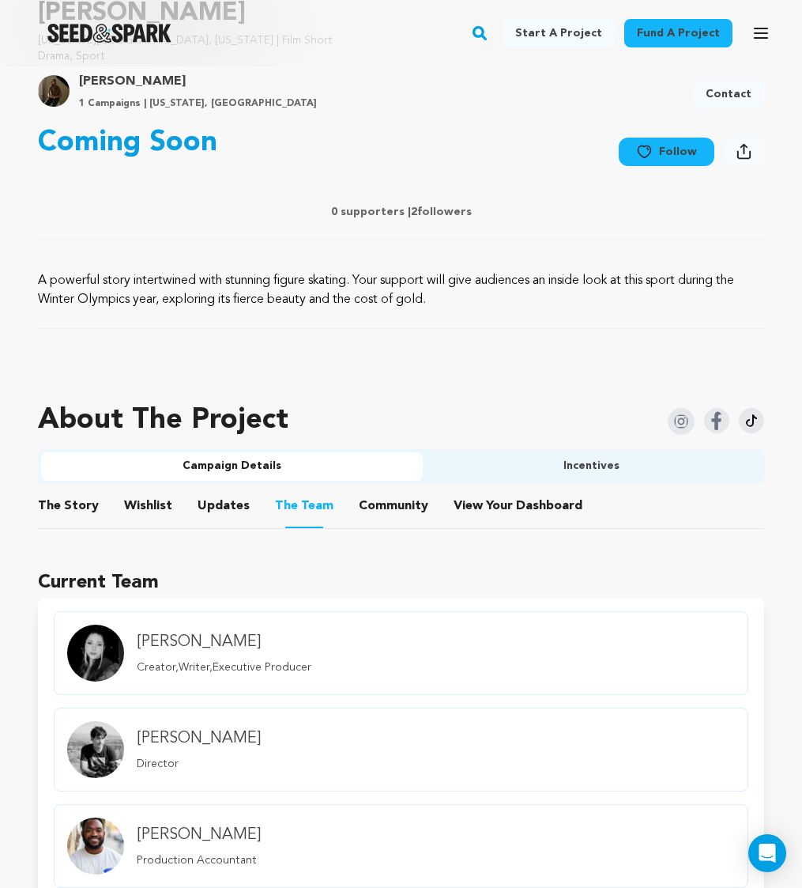
scroll to position [421, 0]
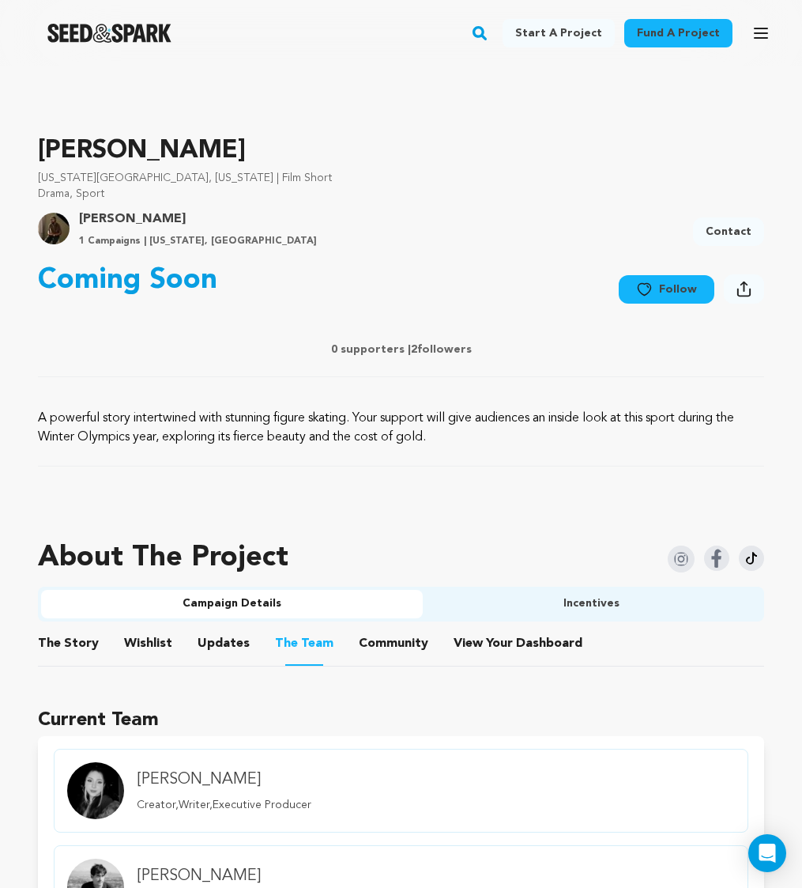
click at [71, 632] on button "The Story" at bounding box center [69, 647] width 38 height 38
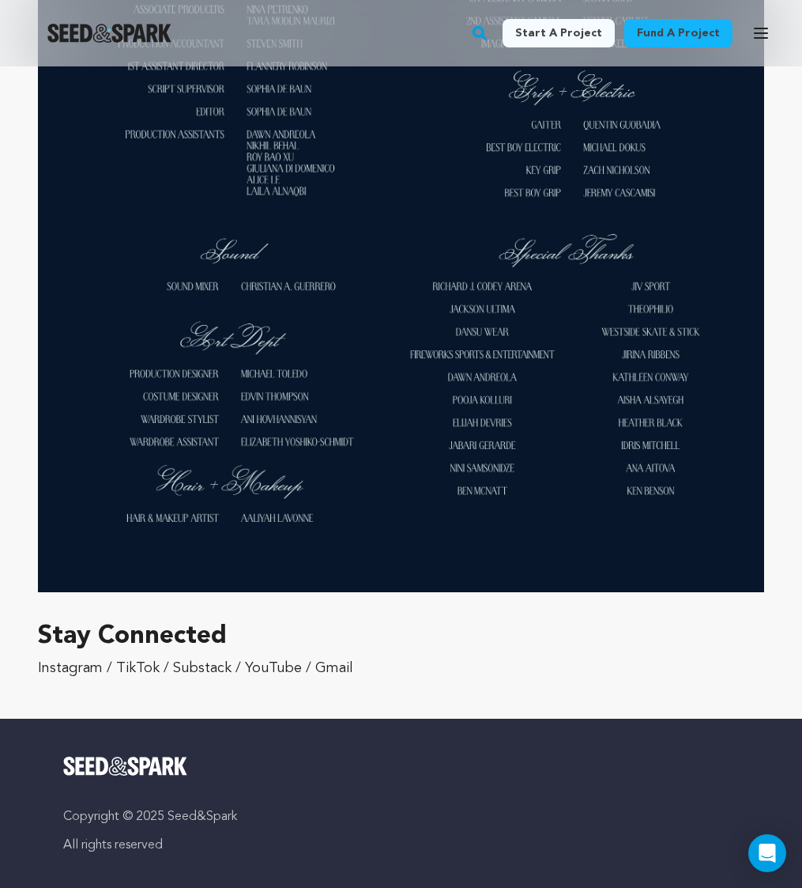
scroll to position [7247, 0]
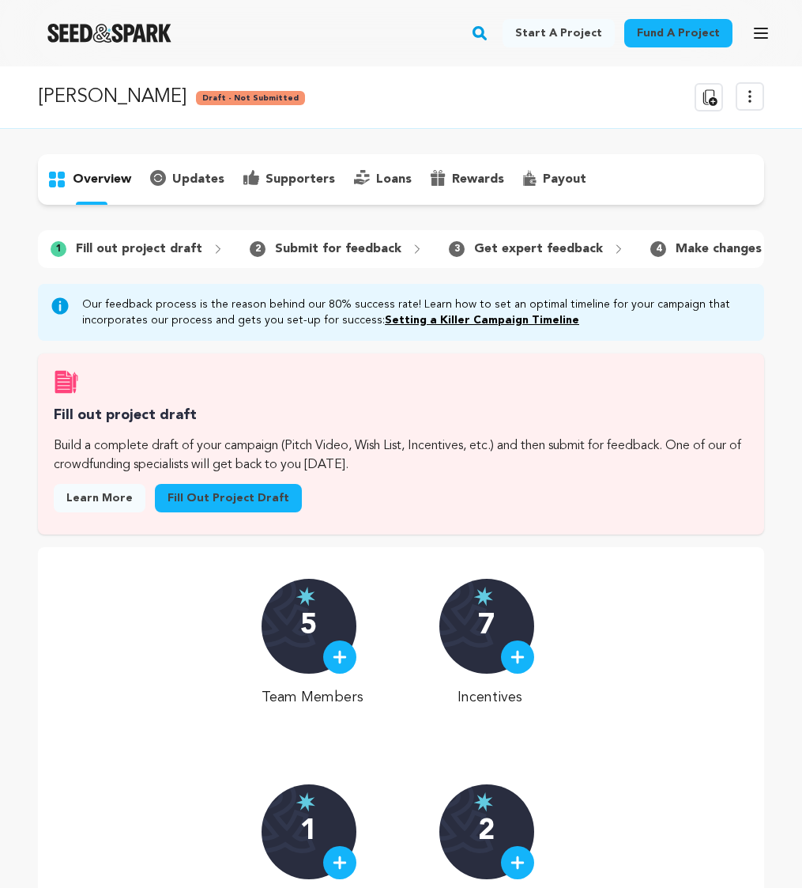
click at [743, 96] on icon at bounding box center [750, 96] width 19 height 19
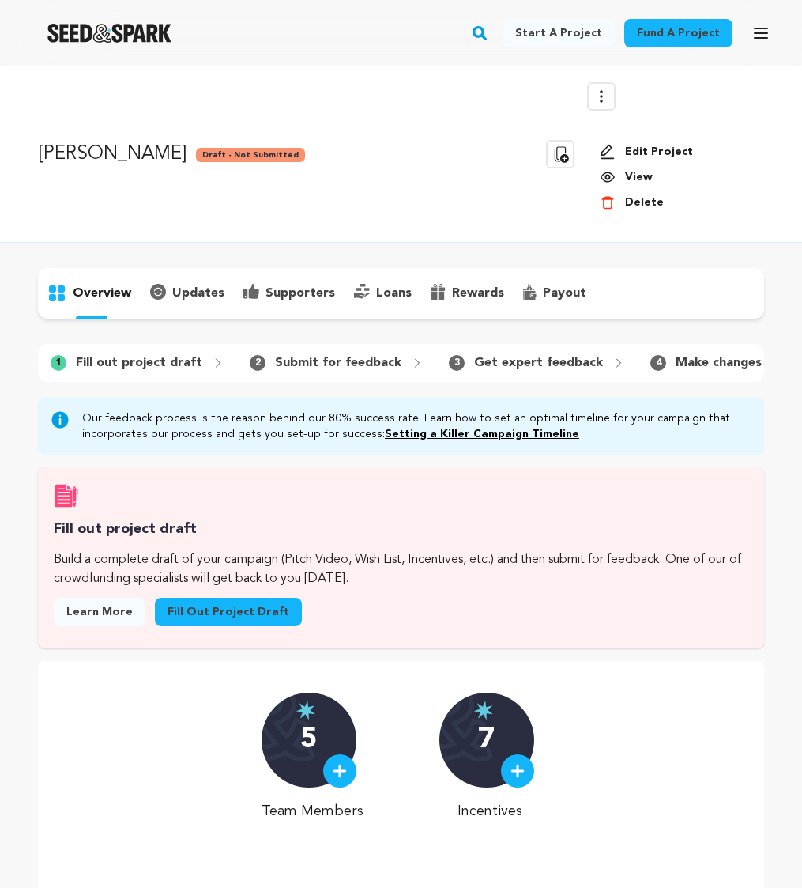
click at [639, 178] on link "View" at bounding box center [676, 177] width 152 height 16
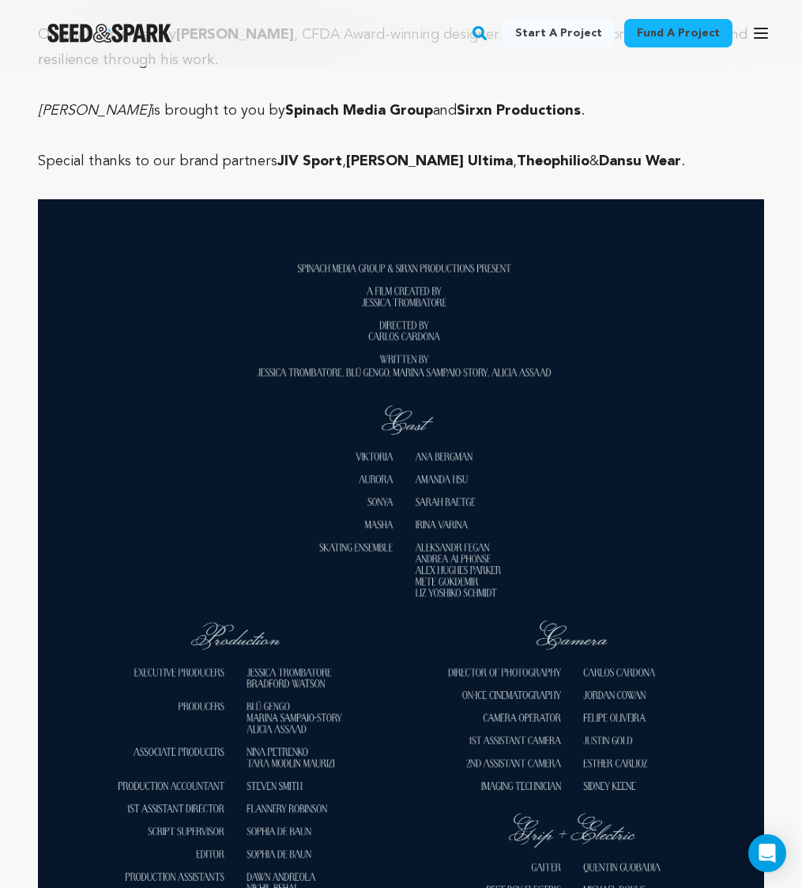
scroll to position [7011, 0]
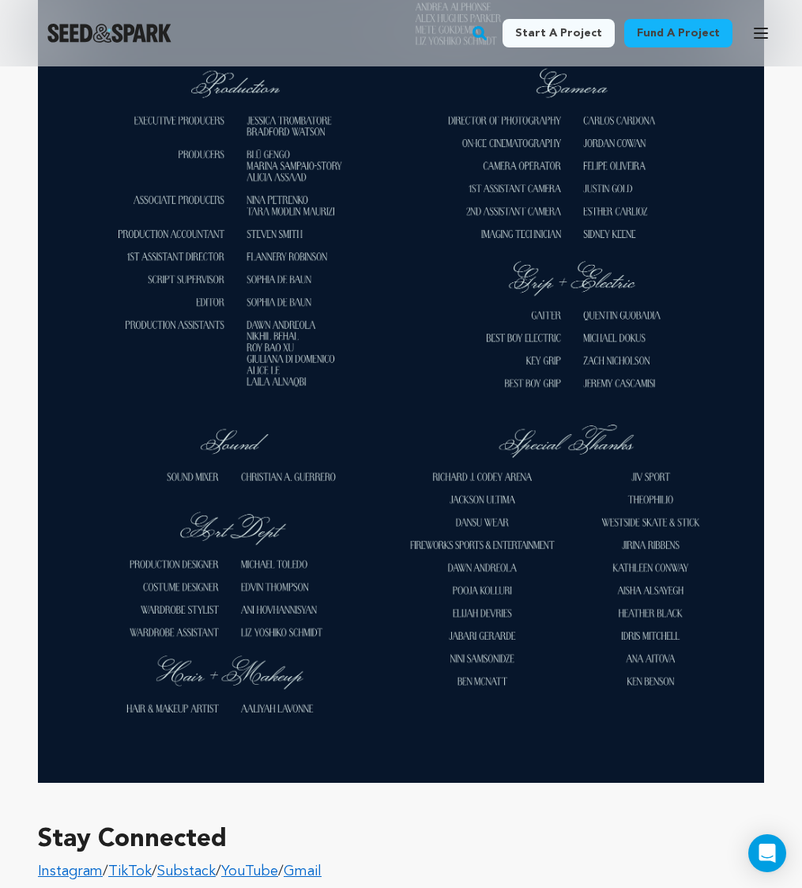
click at [313, 858] on p "Instagram / TikTok / Substack / YouTube / Gmail" at bounding box center [401, 870] width 726 height 25
click at [318, 864] on link "Gmail" at bounding box center [303, 871] width 38 height 14
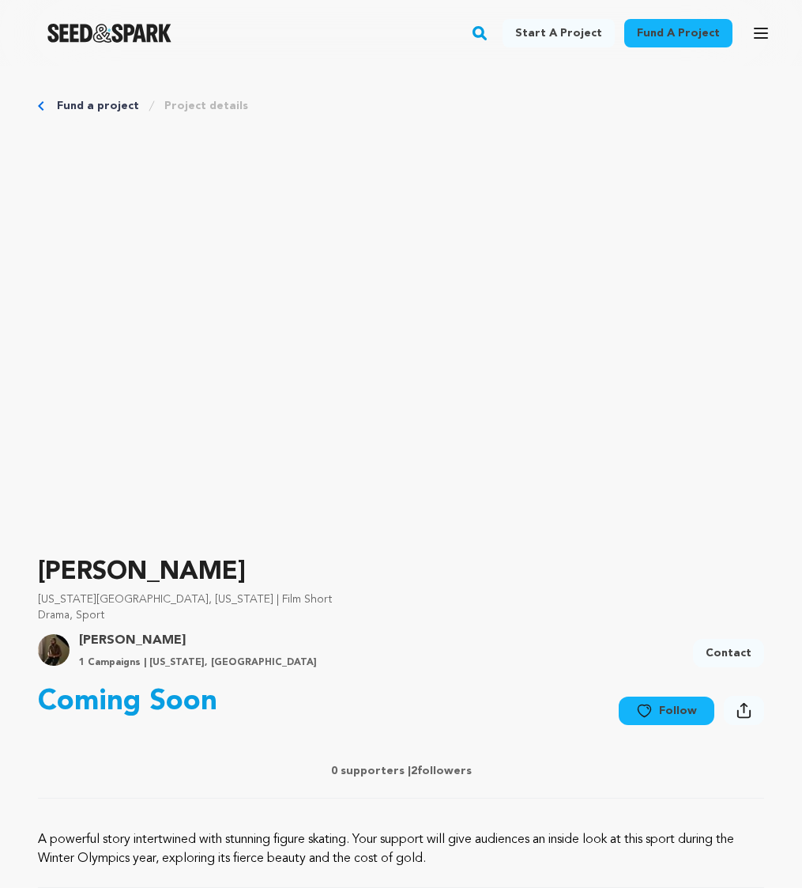
scroll to position [7011, 0]
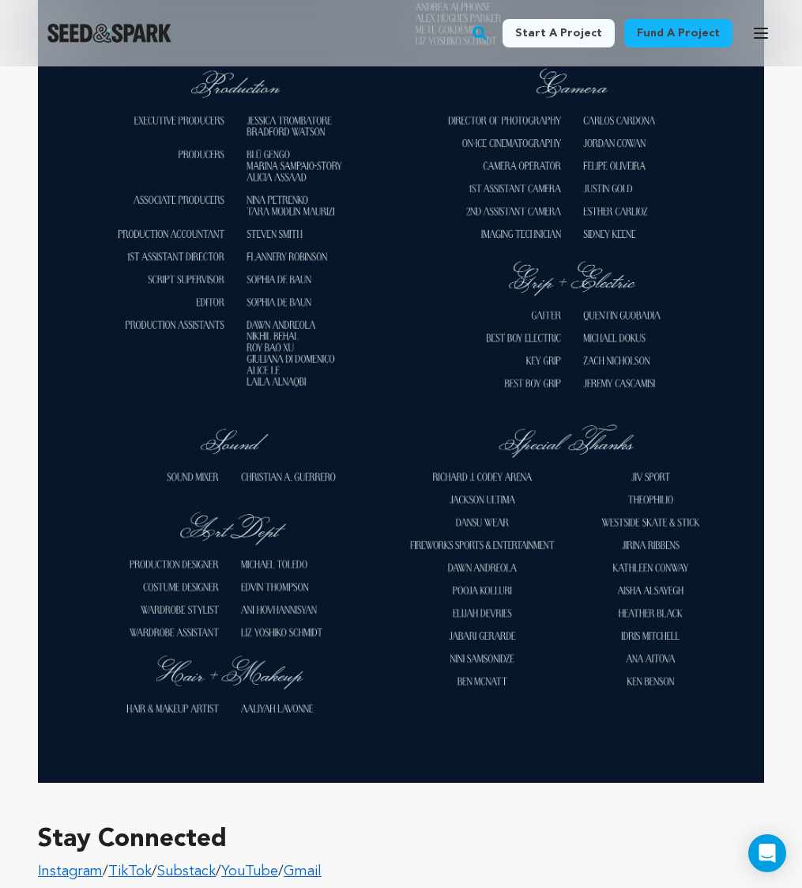
click at [322, 864] on link "Gmail" at bounding box center [303, 871] width 38 height 14
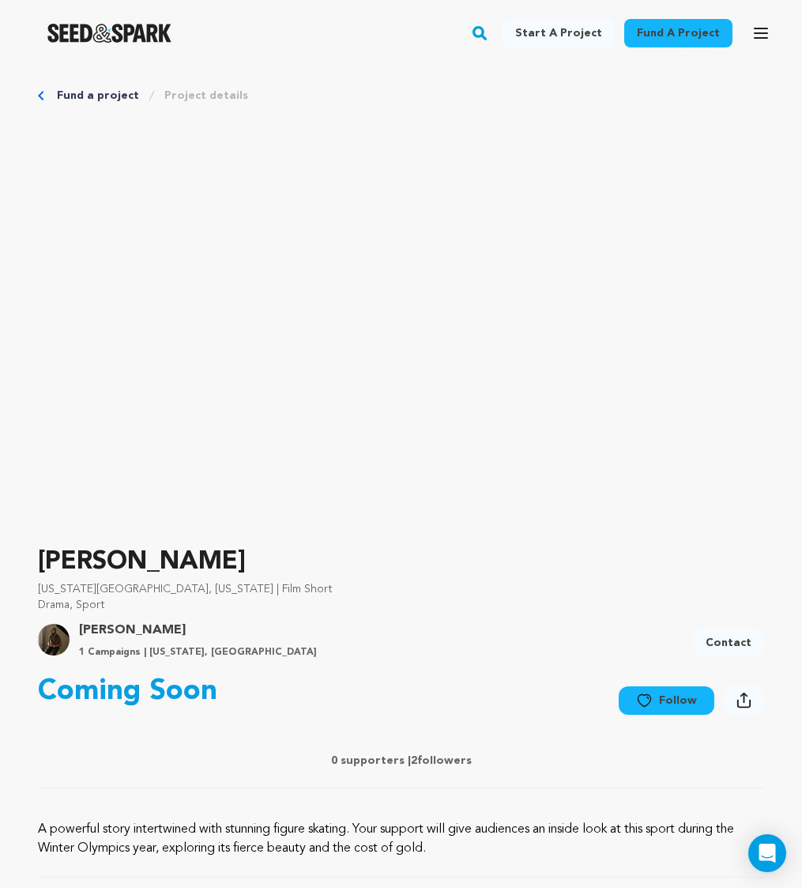
scroll to position [0, 0]
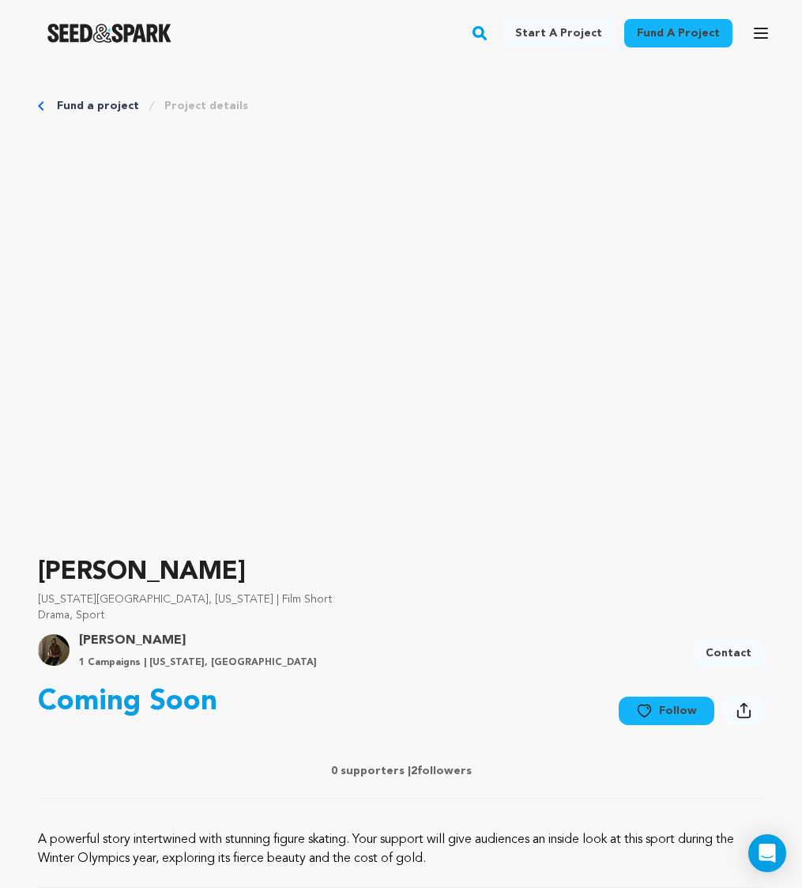
click at [49, 98] on div "Fund a project Project details" at bounding box center [401, 106] width 726 height 16
click at [41, 100] on div "Fund a project Project details" at bounding box center [401, 106] width 726 height 16
click at [73, 107] on link "Fund a project" at bounding box center [98, 106] width 82 height 16
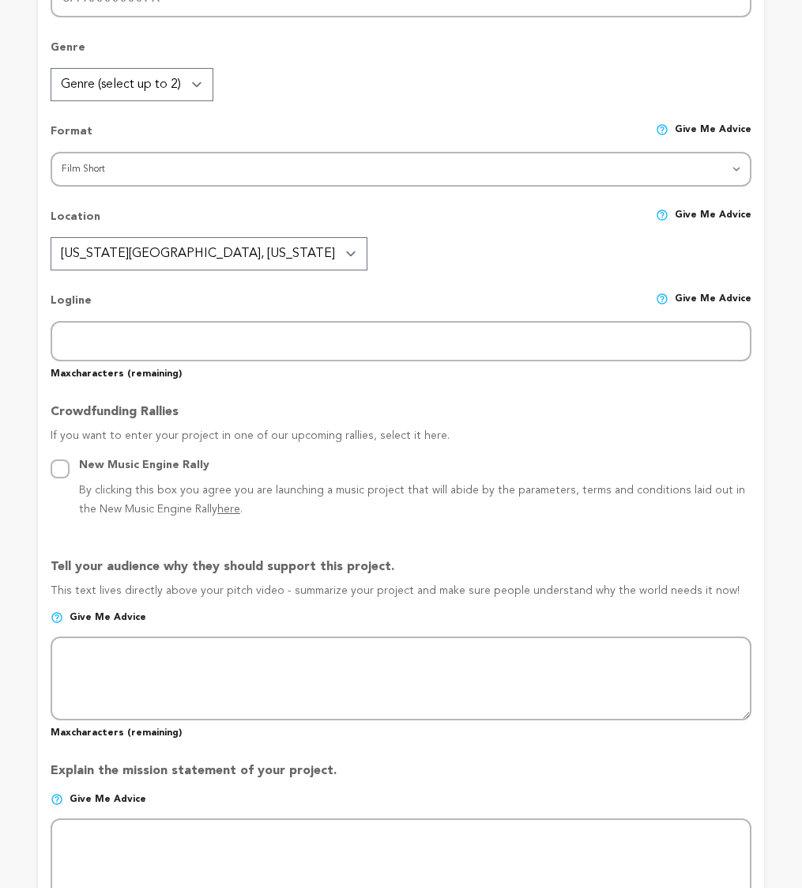
radio input "true"
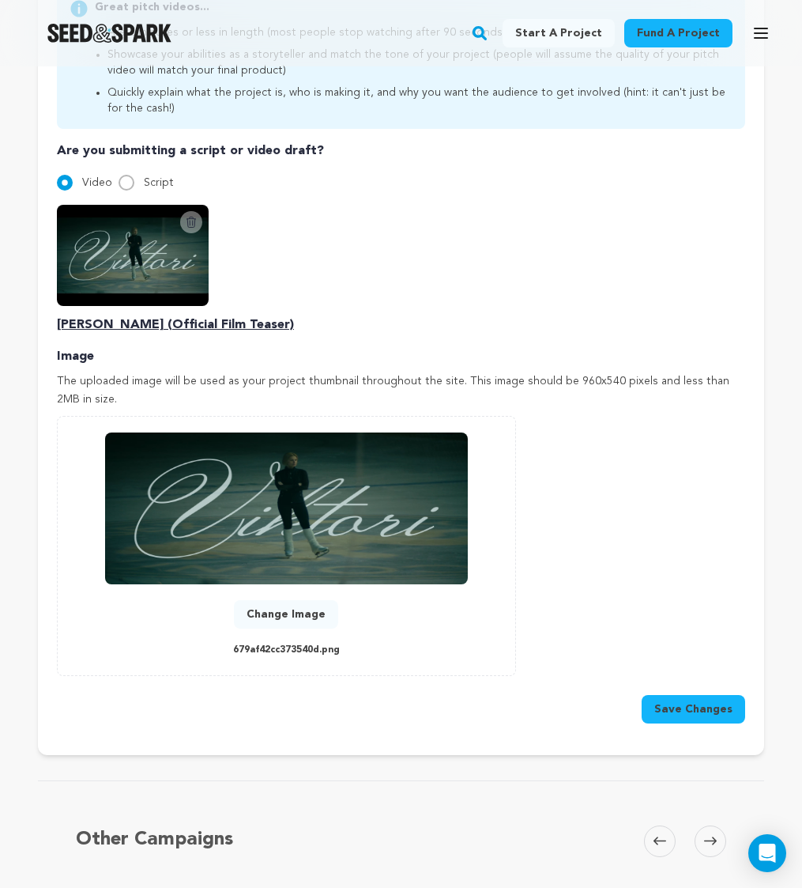
scroll to position [519, 0]
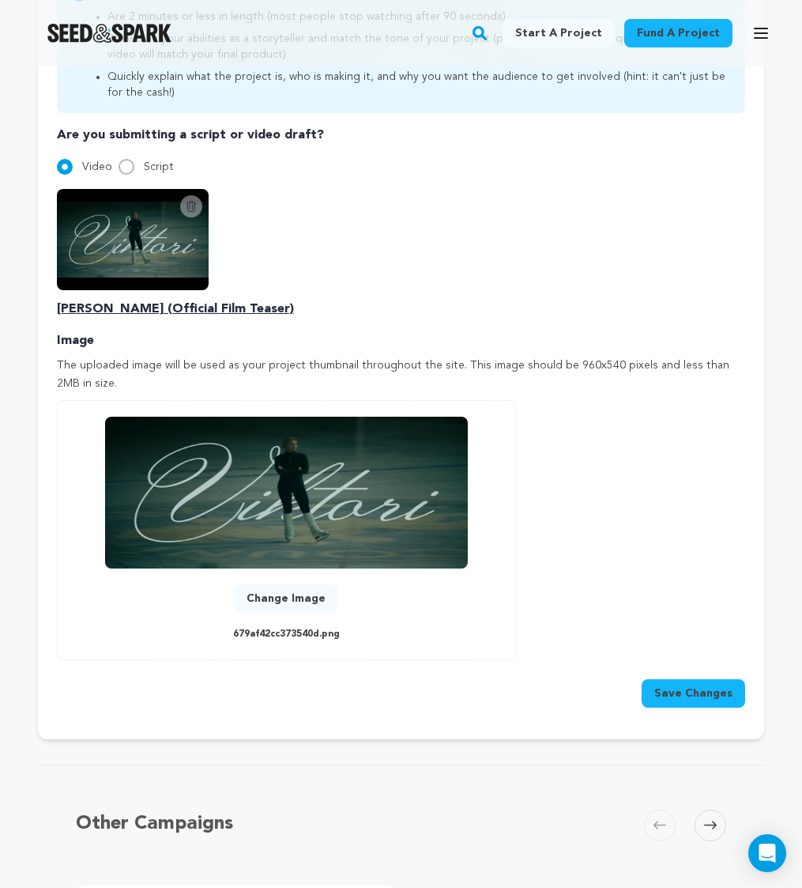
click at [192, 300] on p "Viktori (Official Film Teaser)" at bounding box center [401, 309] width 688 height 19
click at [140, 228] on img at bounding box center [133, 239] width 152 height 101
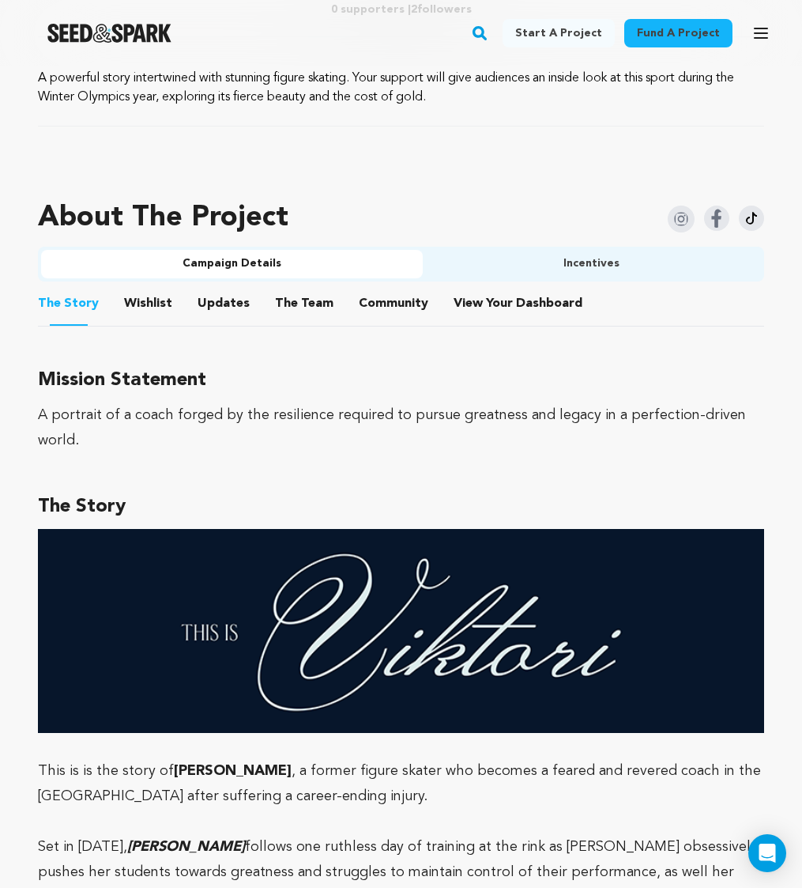
scroll to position [105, 0]
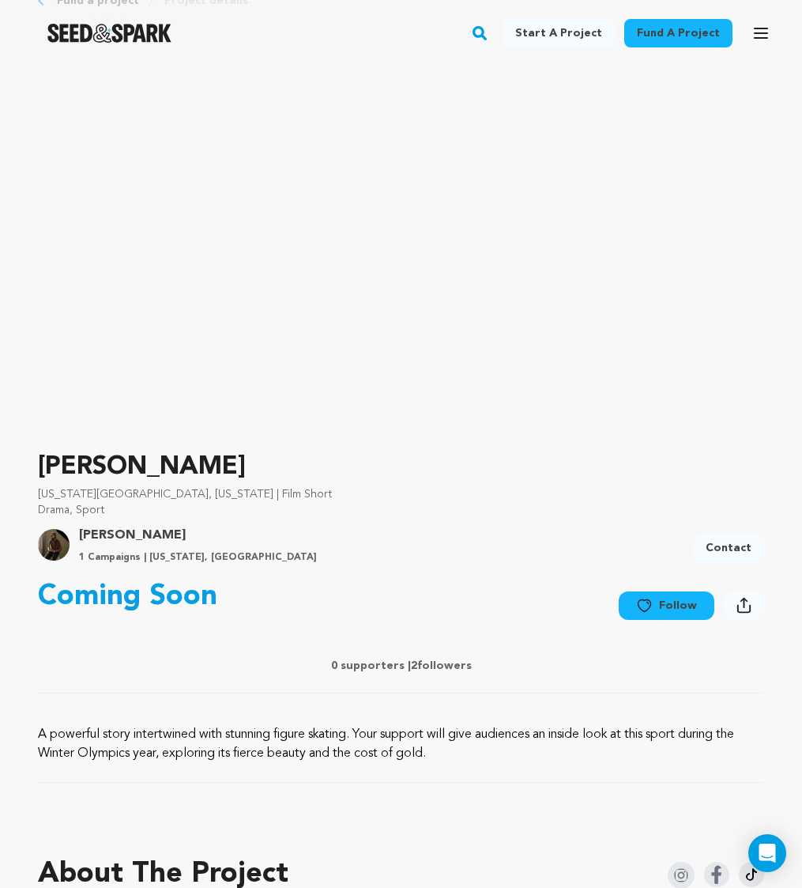
click at [771, 16] on div "Open main menu" at bounding box center [761, 33] width 32 height 41
click at [761, 32] on icon "button" at bounding box center [761, 32] width 13 height 9
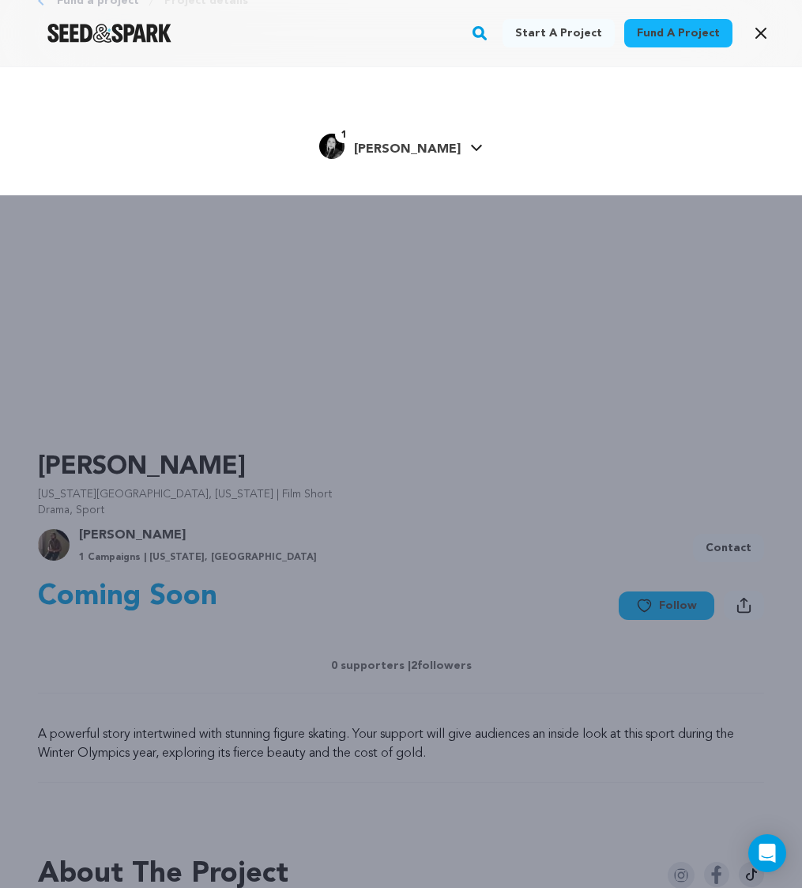
click at [396, 153] on span "[PERSON_NAME]" at bounding box center [407, 149] width 107 height 13
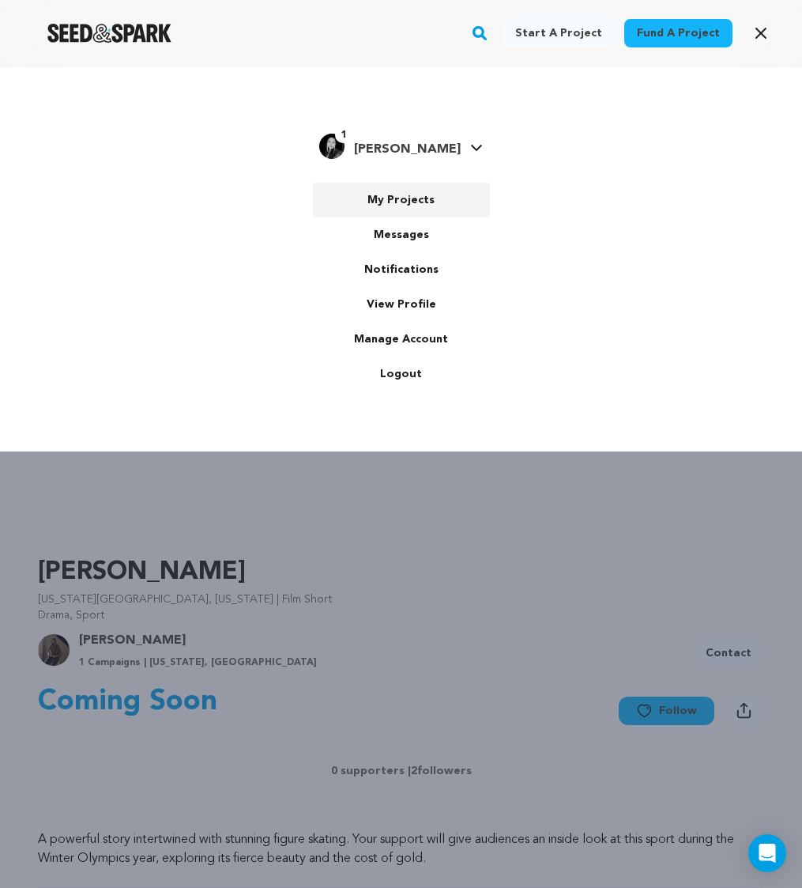
click at [402, 206] on link "My Projects" at bounding box center [401, 200] width 177 height 35
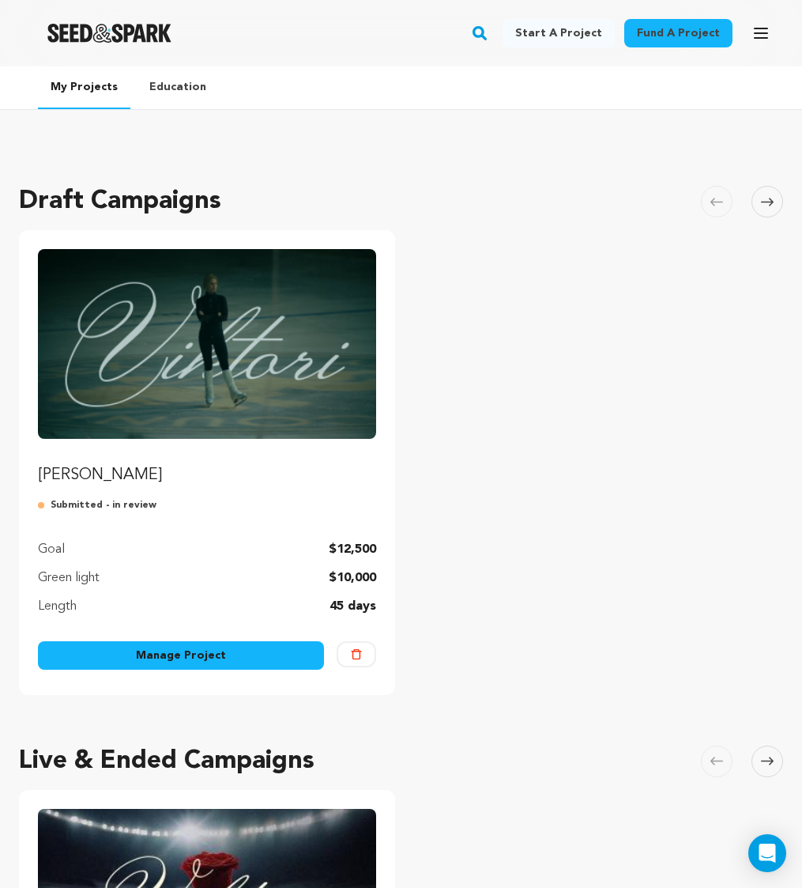
click at [64, 478] on p "[PERSON_NAME]" at bounding box center [207, 475] width 338 height 22
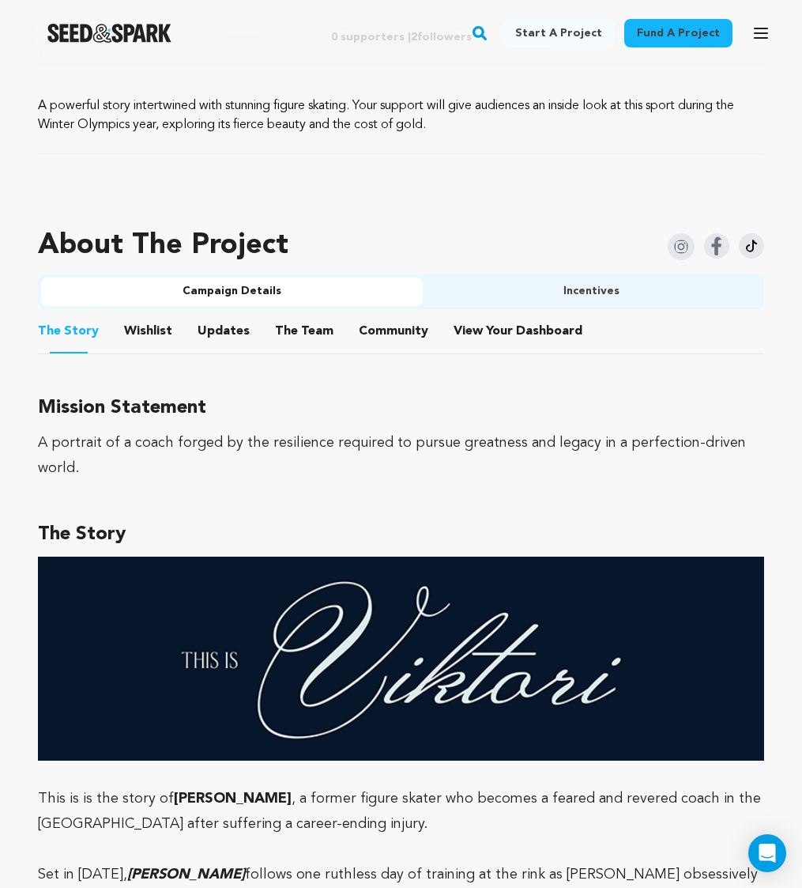
scroll to position [627, 0]
